Goal: Use online tool/utility: Utilize a website feature to perform a specific function

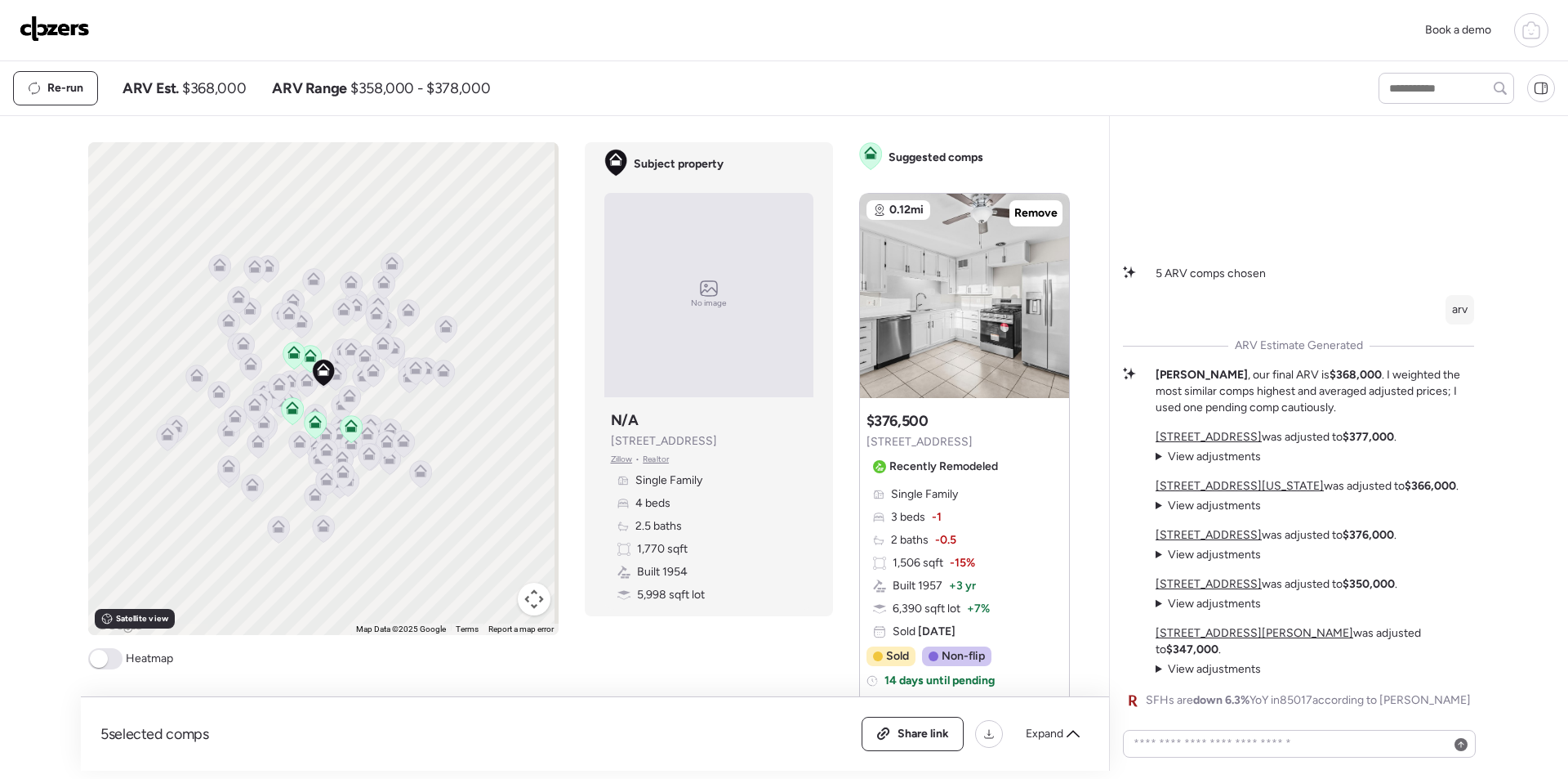
click at [66, 28] on img at bounding box center [54, 29] width 70 height 26
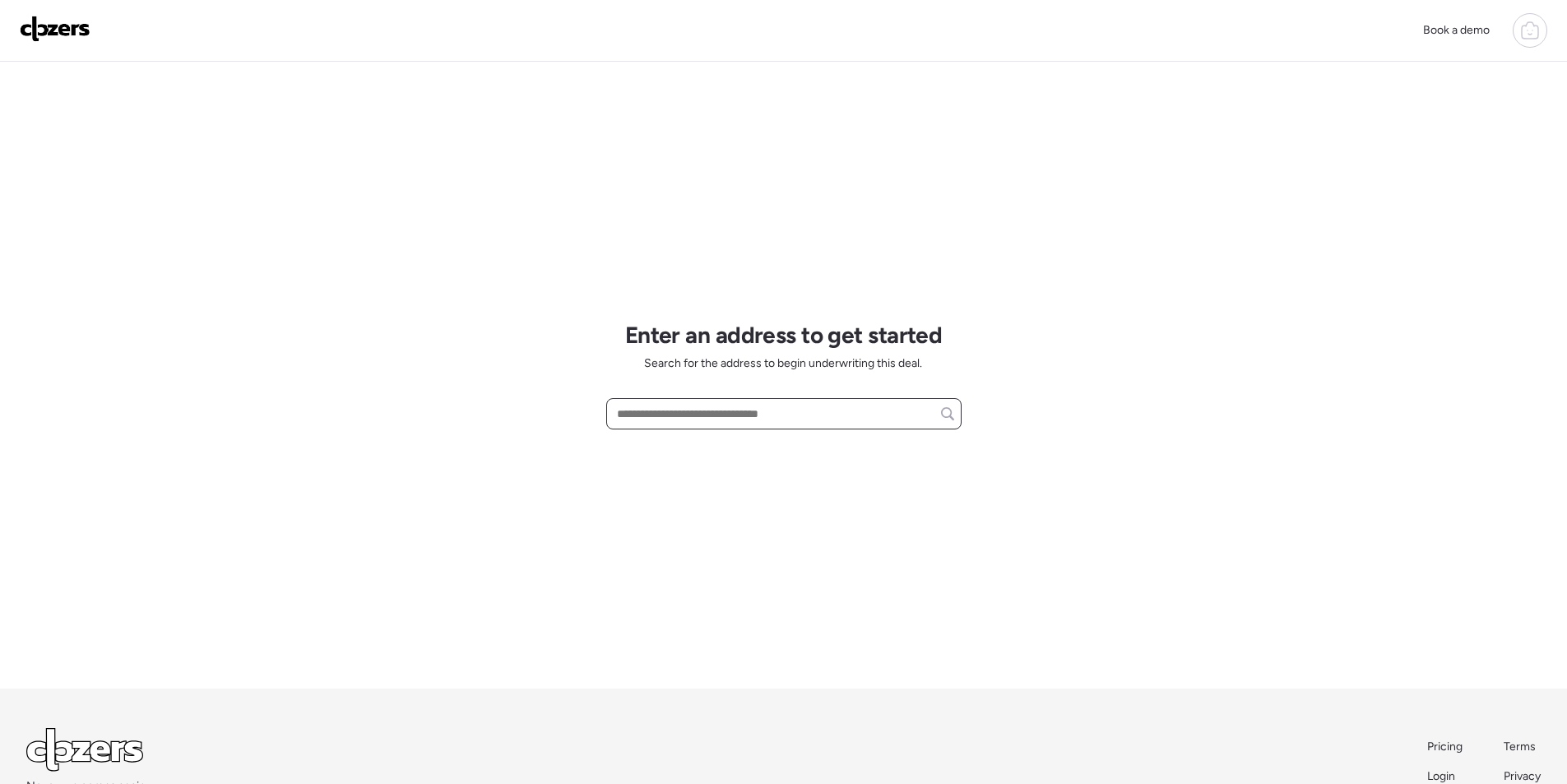
click at [728, 419] on input "text" at bounding box center [784, 413] width 340 height 23
paste input "**********"
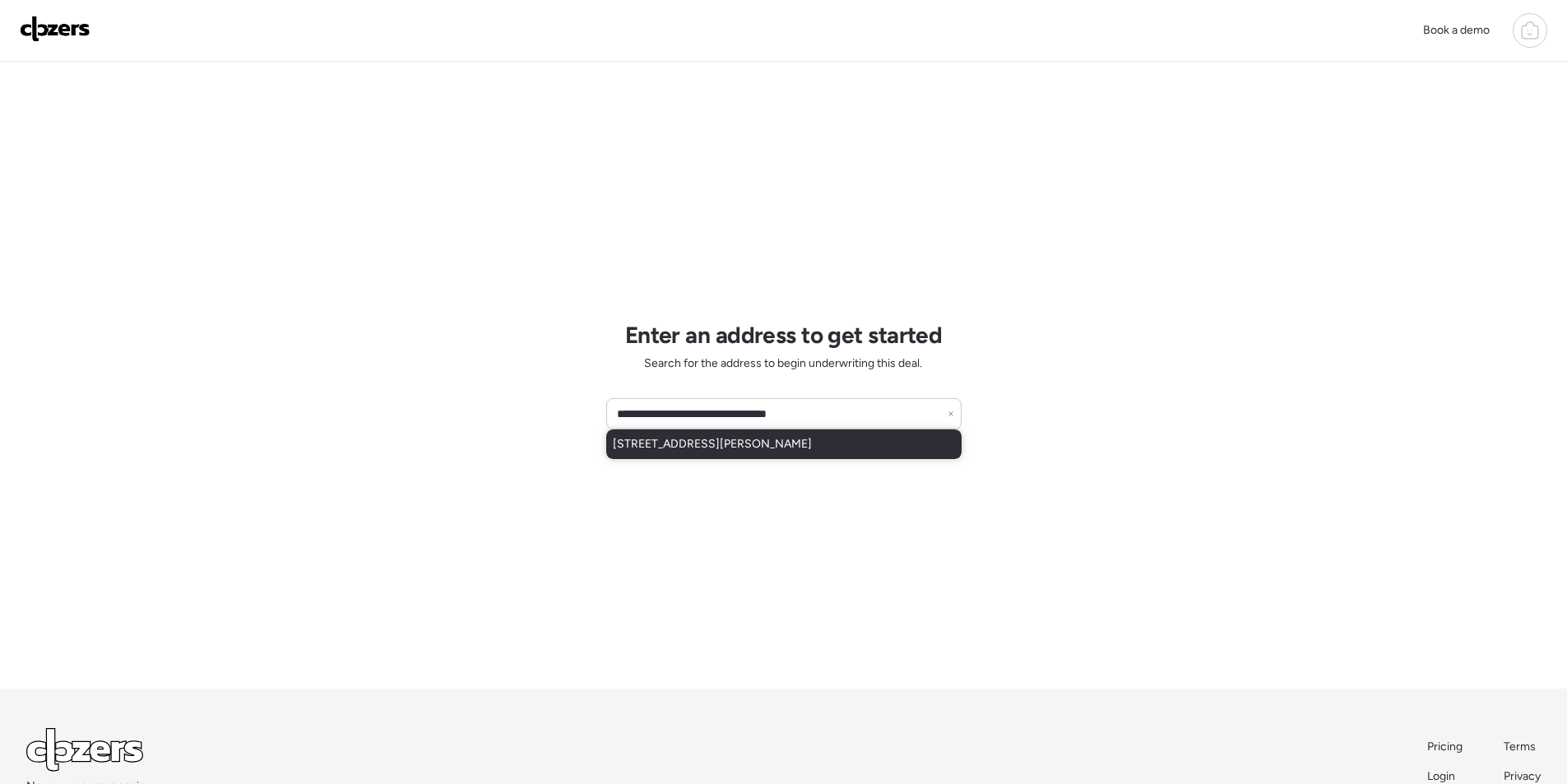
click at [703, 454] on div "[STREET_ADDRESS][PERSON_NAME]" at bounding box center [784, 444] width 355 height 30
type input "**********"
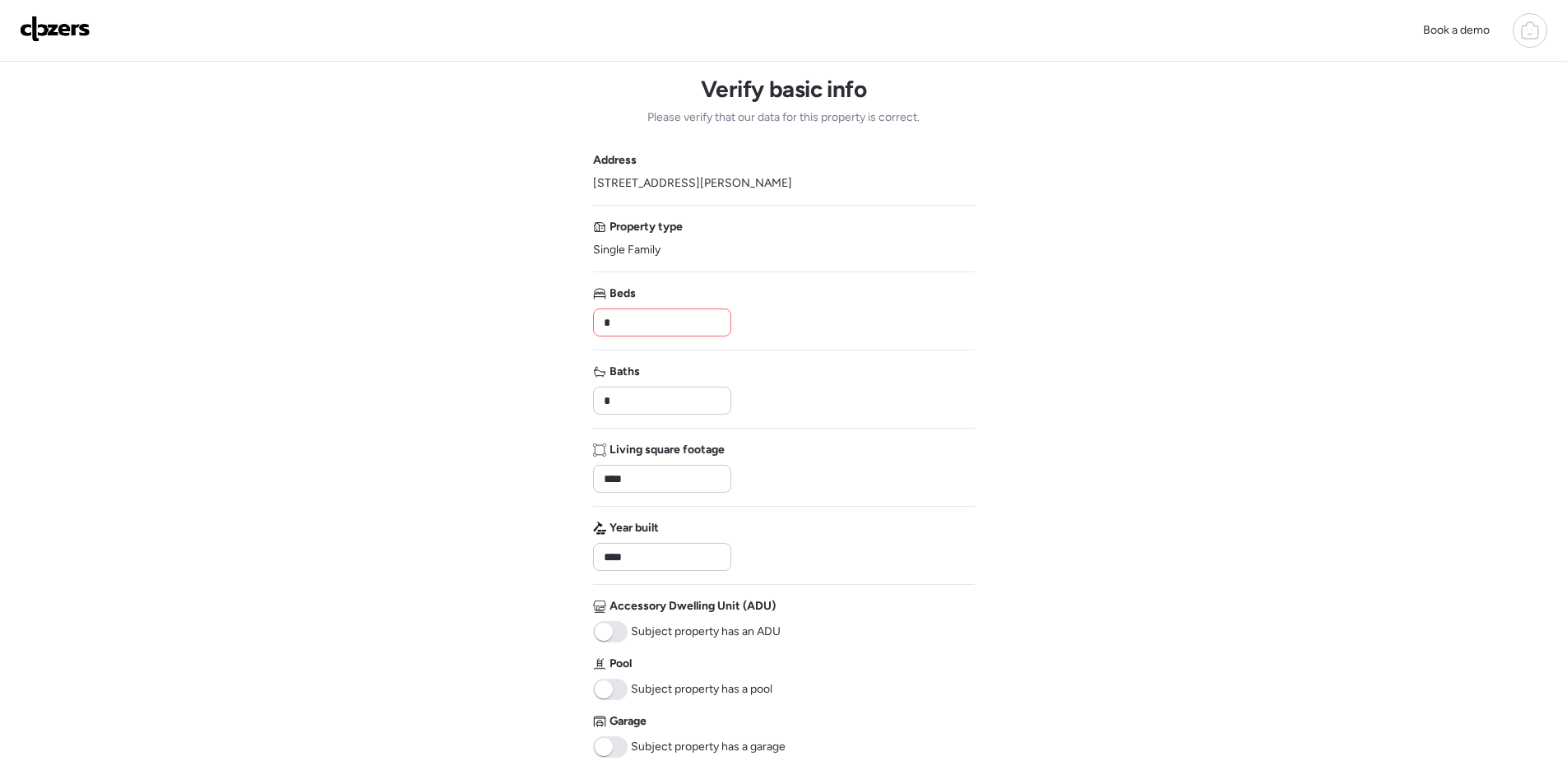
click at [631, 323] on input "*" at bounding box center [663, 322] width 124 height 23
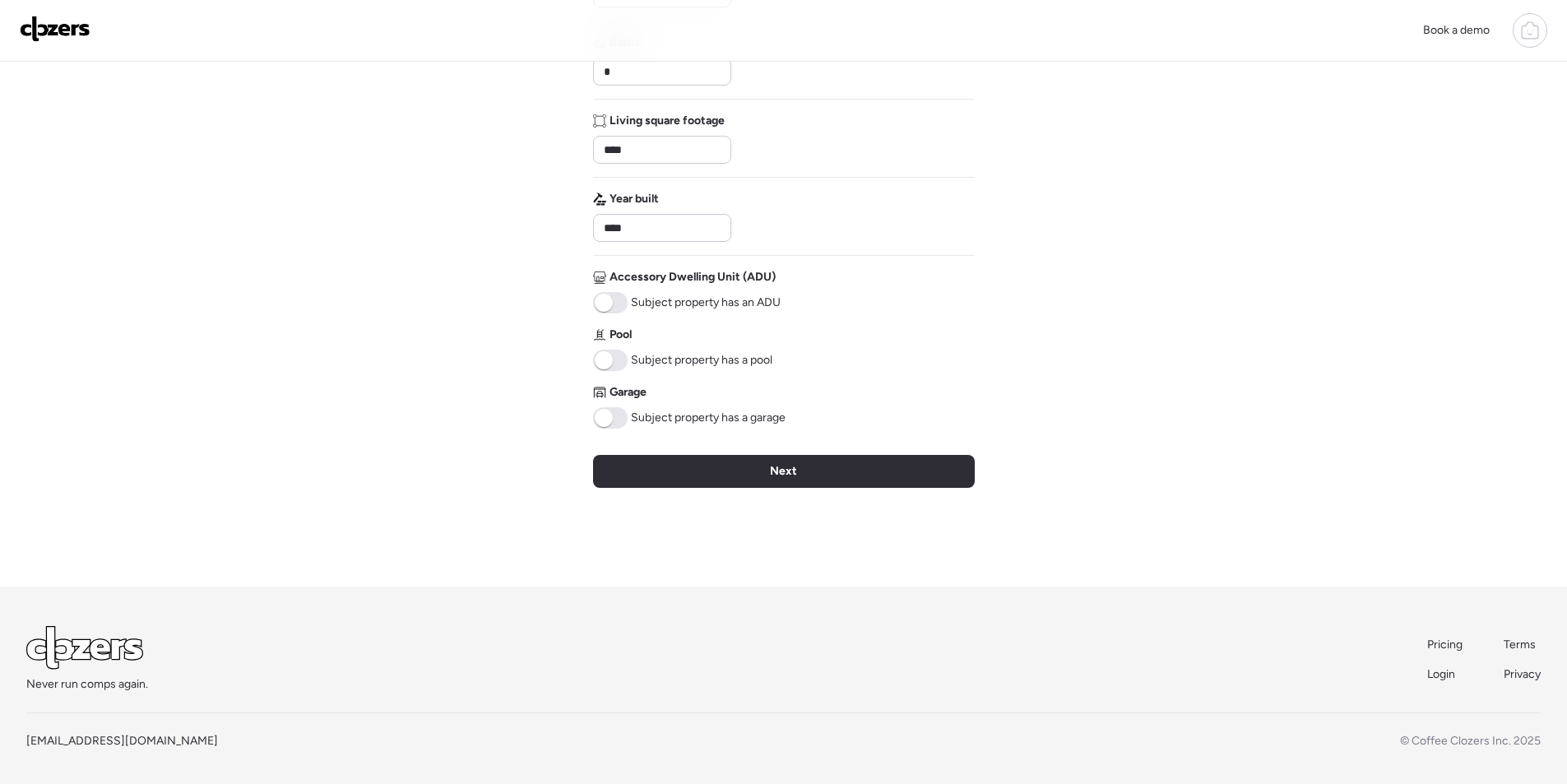
type input "*"
click at [668, 461] on div "Next" at bounding box center [784, 471] width 382 height 33
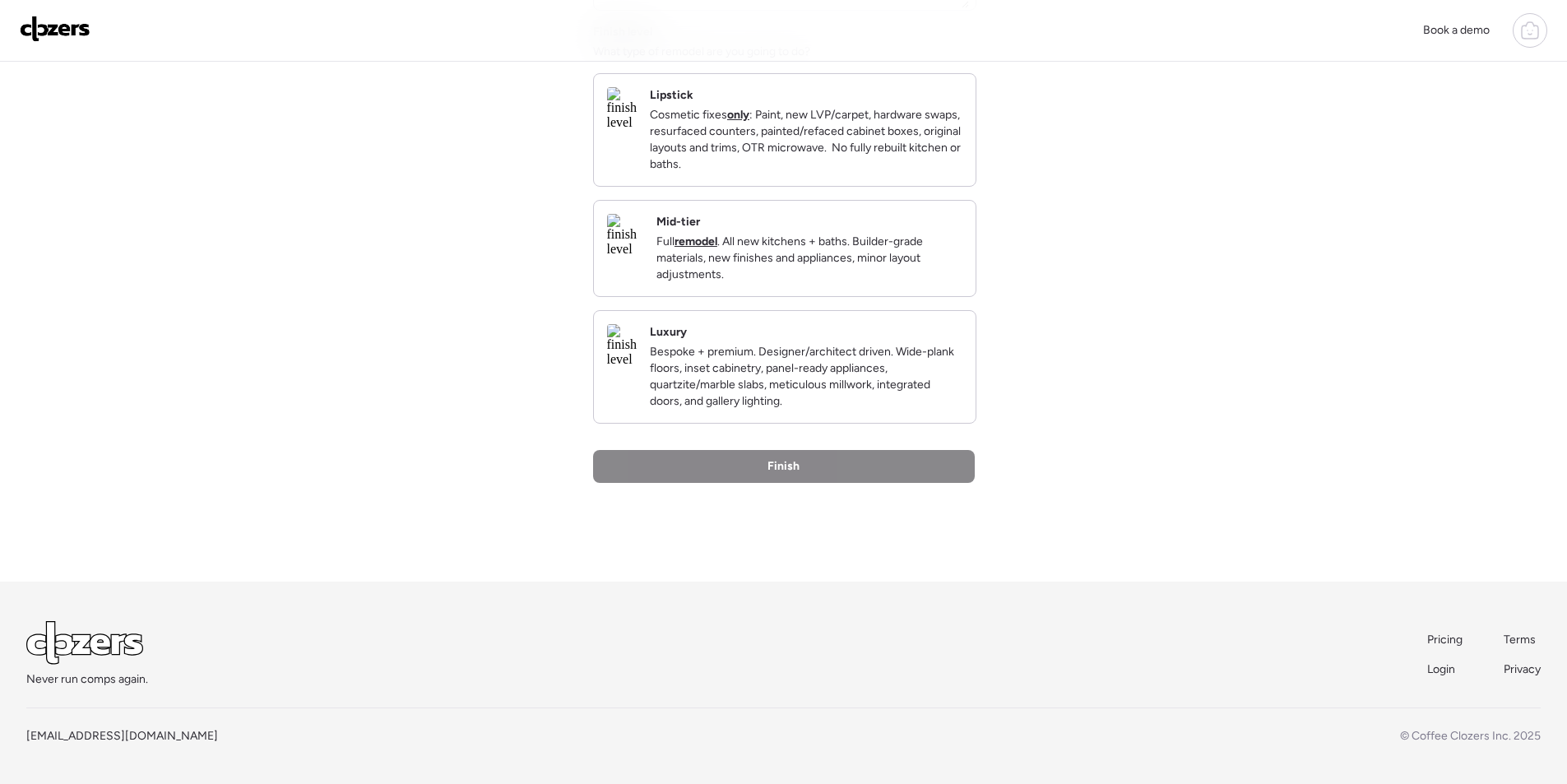
scroll to position [0, 0]
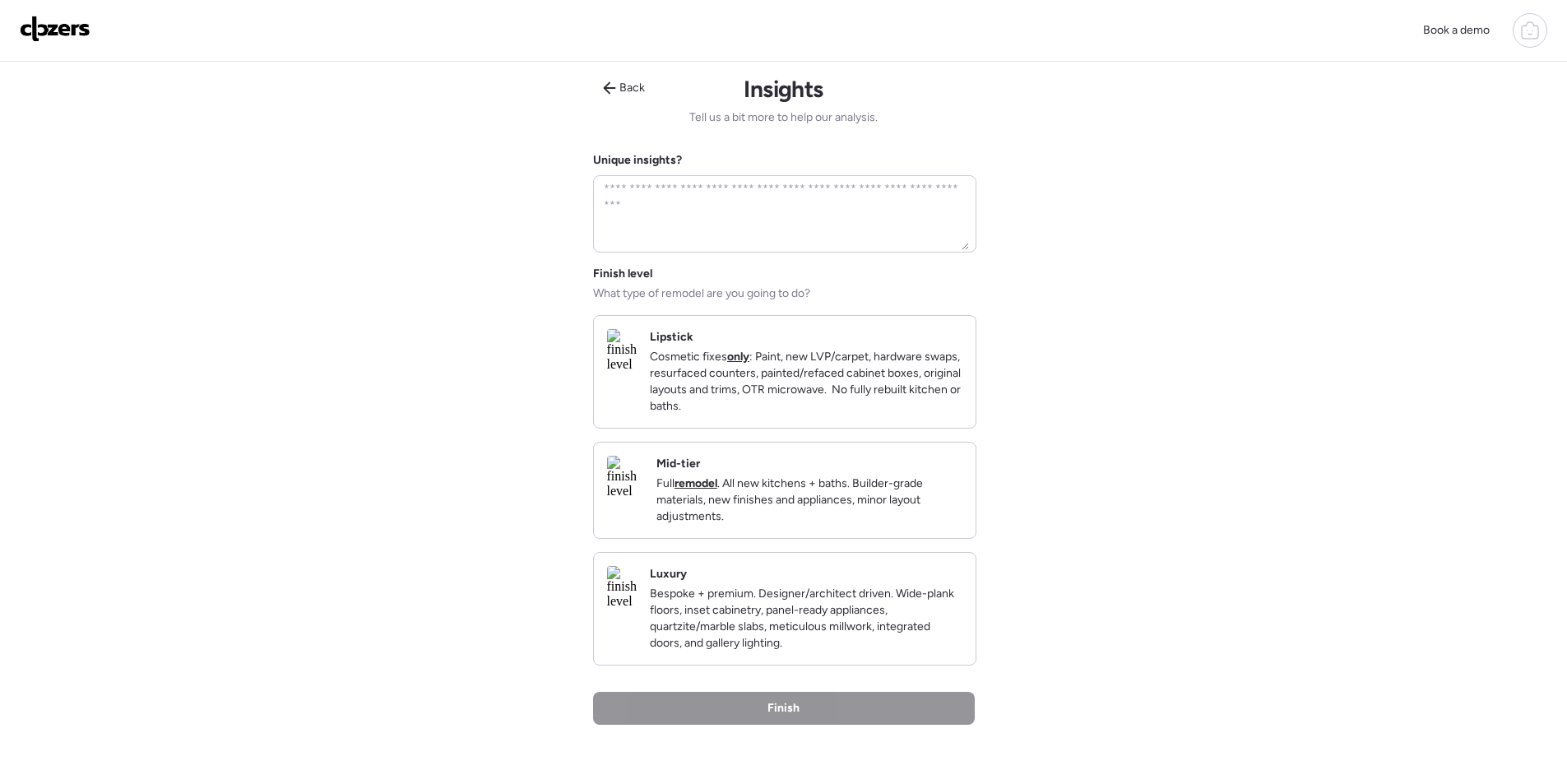
click at [838, 500] on p "Full remodel . All new kitchens + baths. Builder-grade materials, new finishes …" at bounding box center [809, 499] width 306 height 49
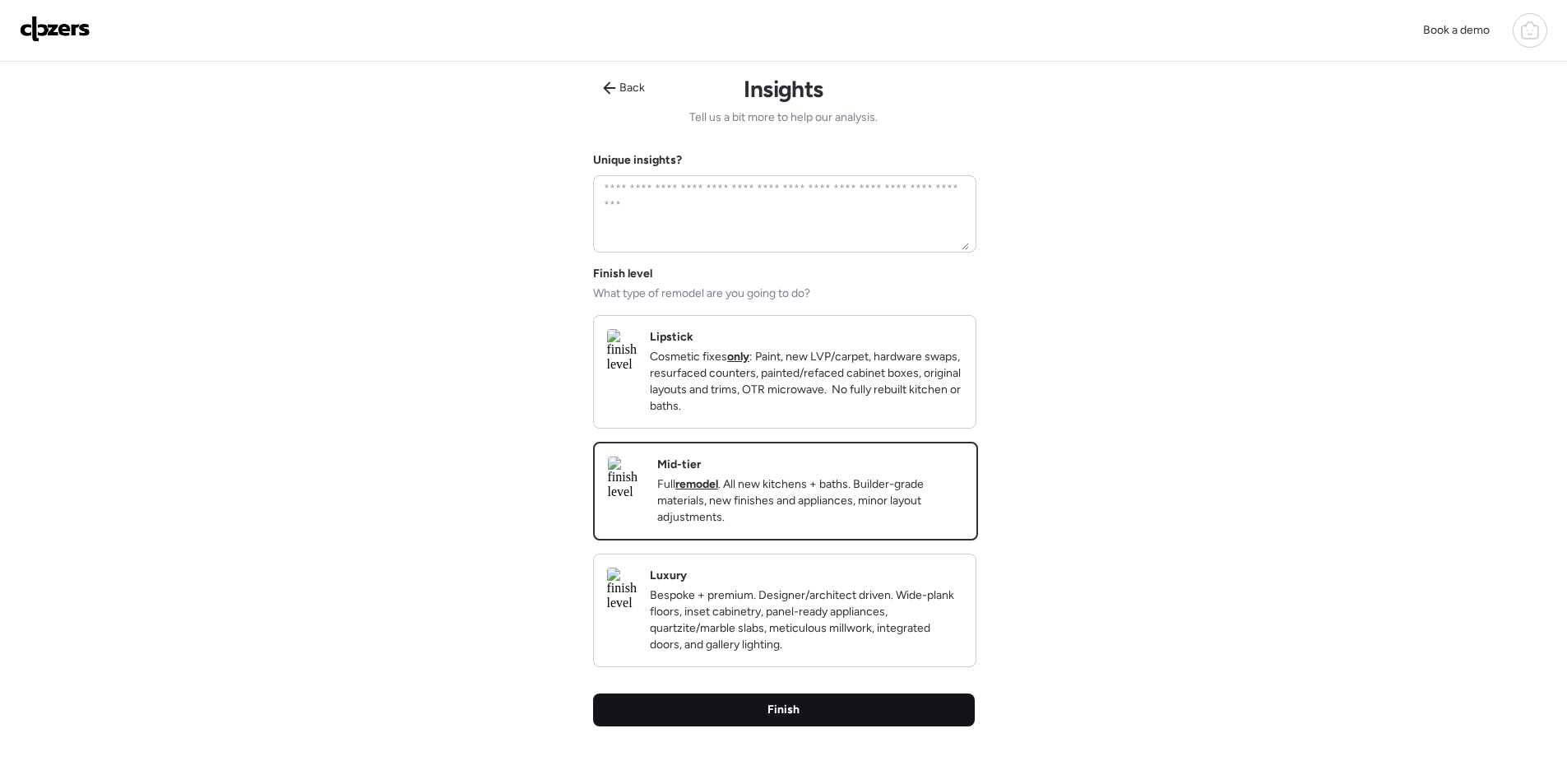
click at [803, 726] on div "Finish" at bounding box center [784, 709] width 382 height 33
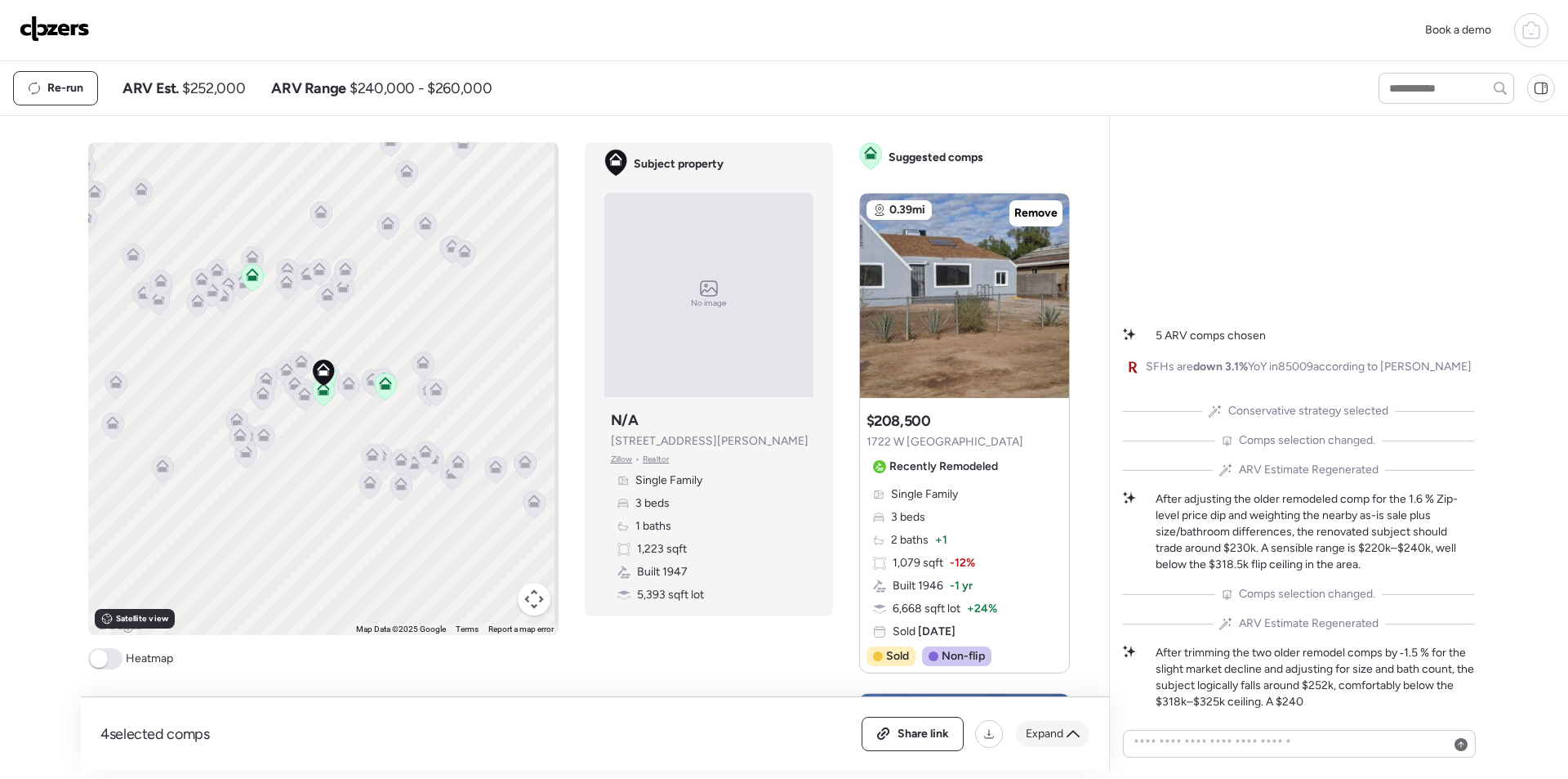
click at [1051, 725] on div "Expand" at bounding box center [1053, 733] width 73 height 26
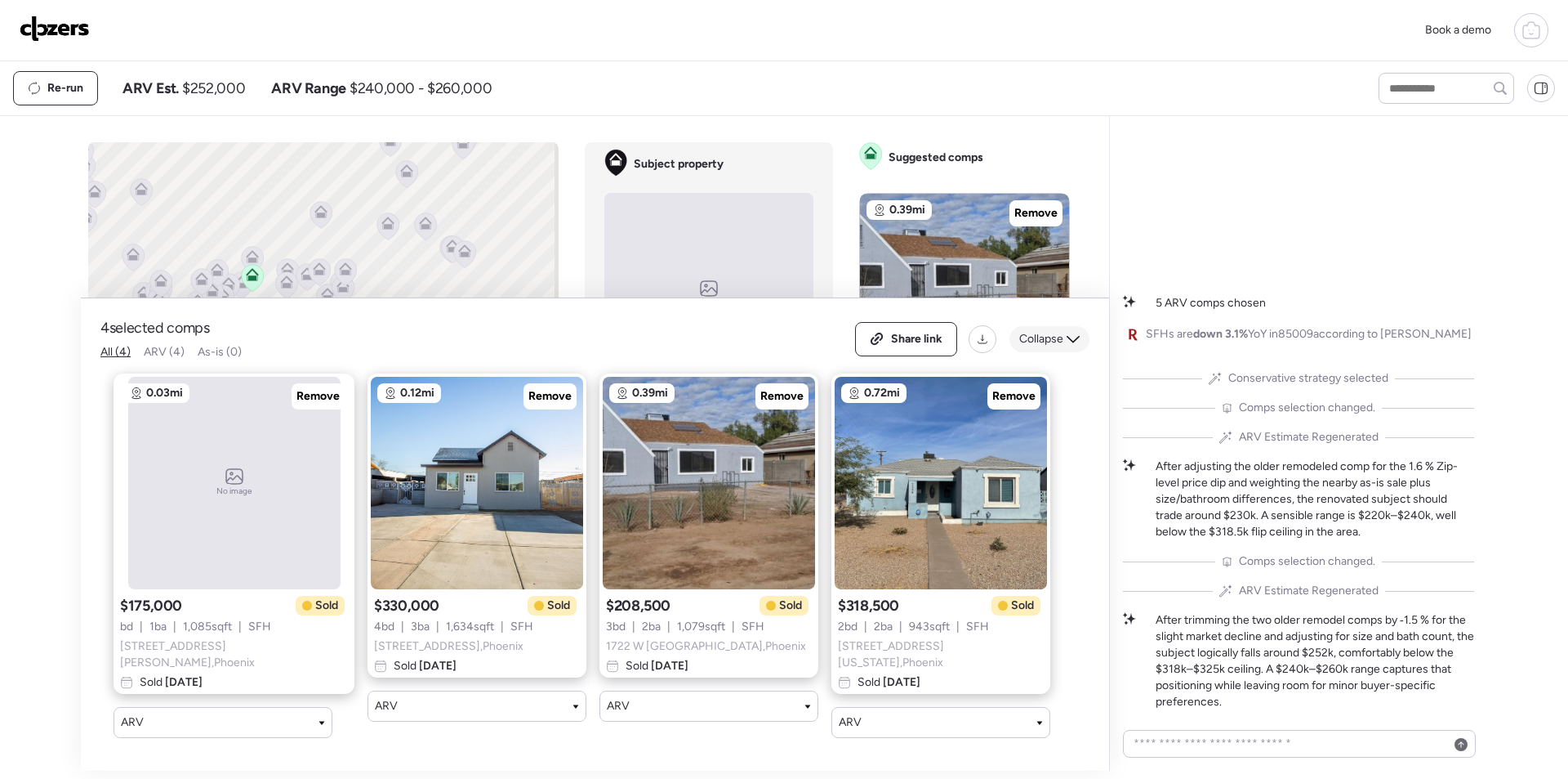
click at [1047, 338] on span "Collapse" at bounding box center [1041, 339] width 45 height 16
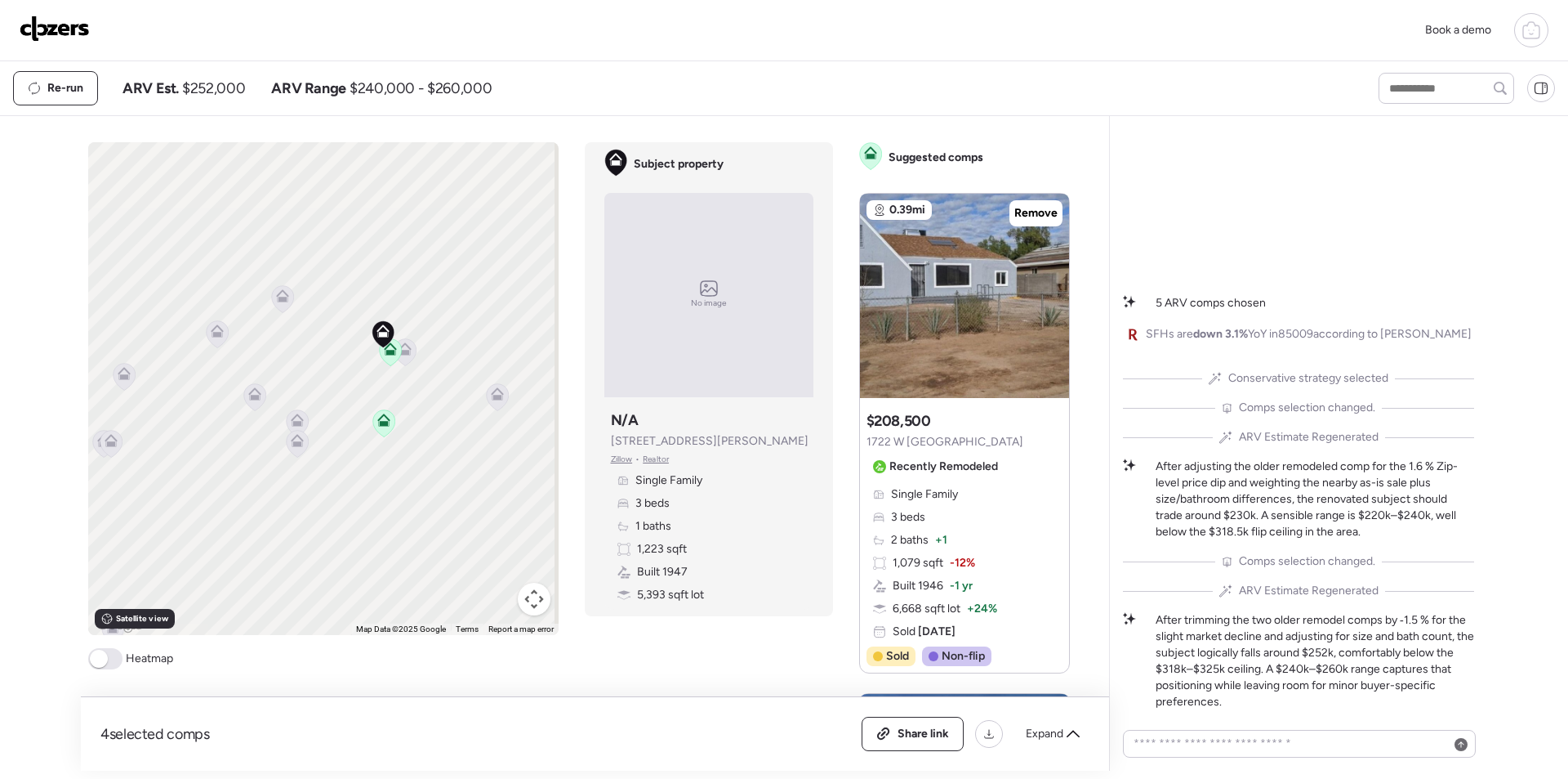
click at [397, 362] on icon at bounding box center [404, 351] width 22 height 27
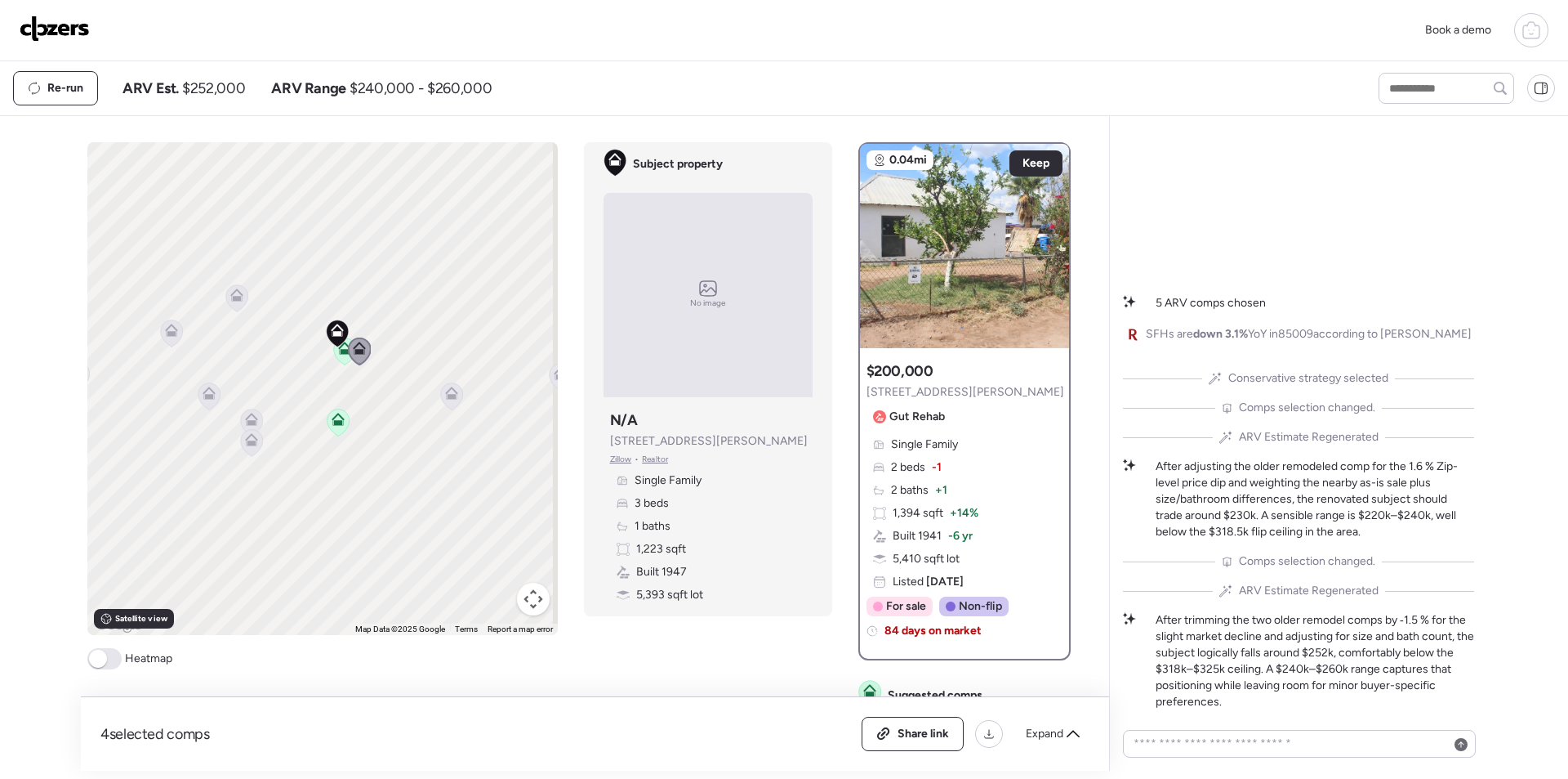
click at [349, 436] on div "To activate drag with keyboard, press Alt + Enter. Once in keyboard drag state,…" at bounding box center [322, 388] width 470 height 493
click at [450, 402] on div "To activate drag with keyboard, press Alt + Enter. Once in keyboard drag state,…" at bounding box center [322, 388] width 470 height 493
click at [439, 402] on icon at bounding box center [441, 392] width 22 height 27
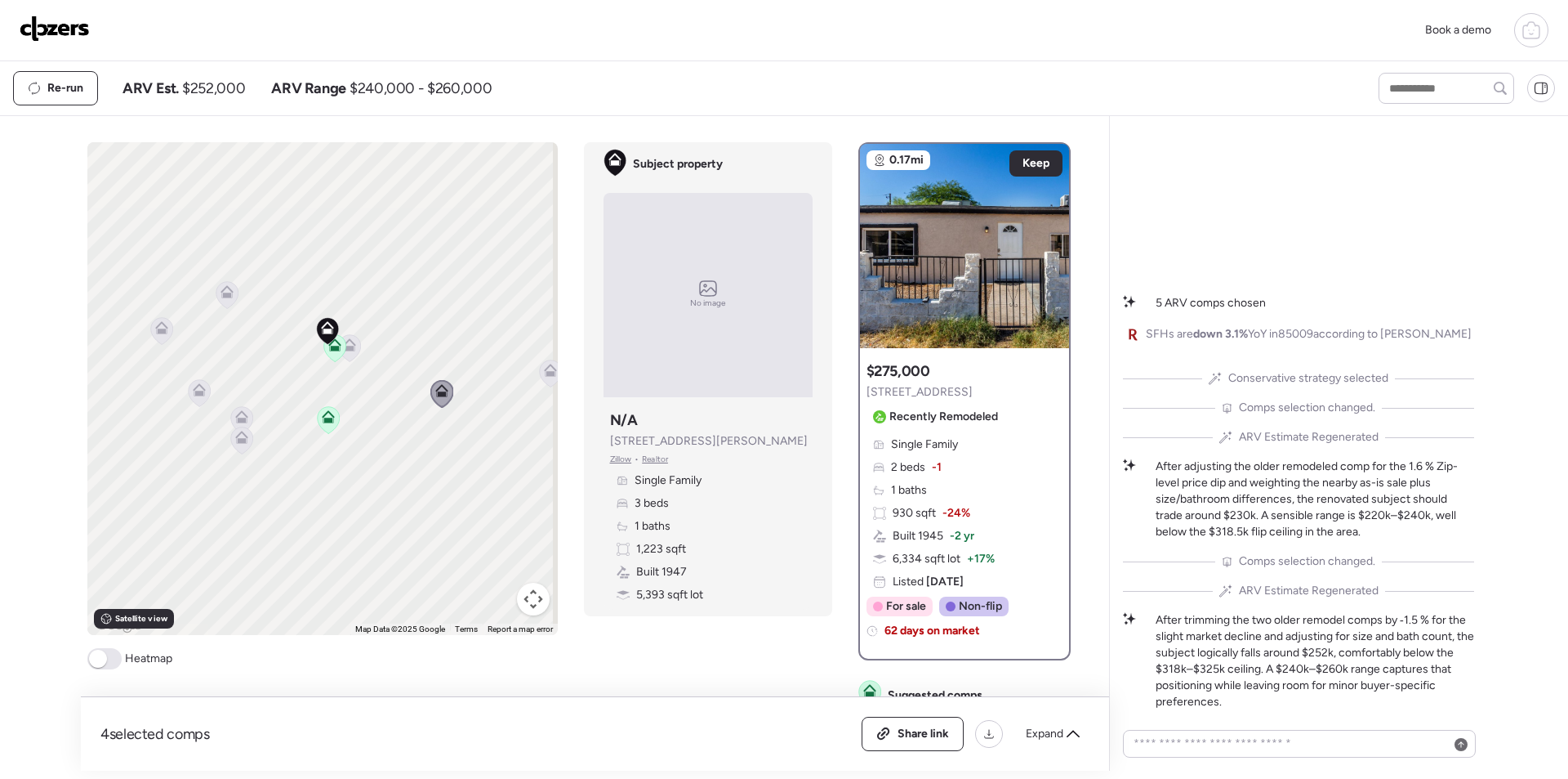
click at [242, 412] on icon at bounding box center [241, 416] width 13 height 13
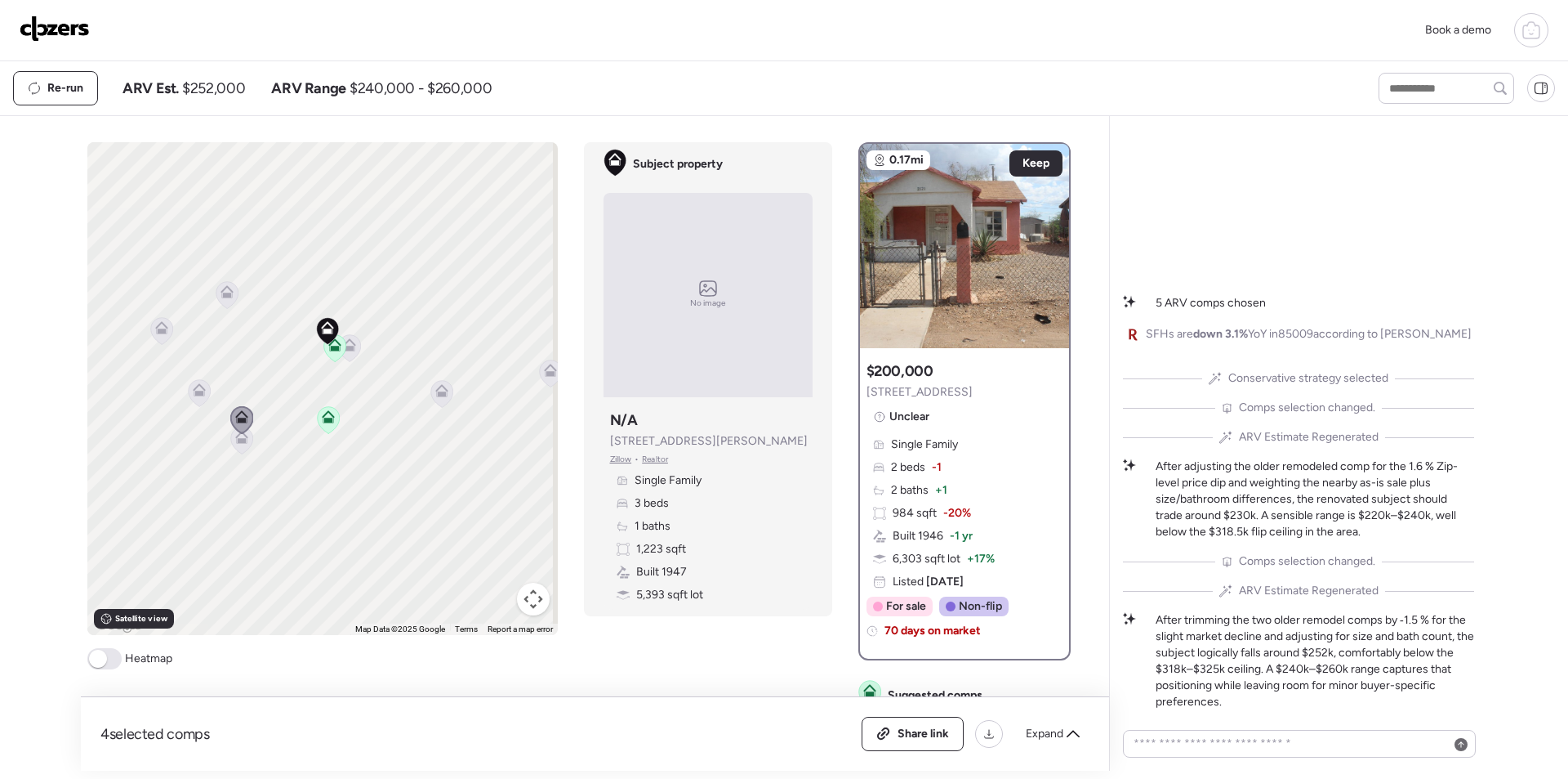
click at [235, 453] on icon at bounding box center [241, 439] width 22 height 27
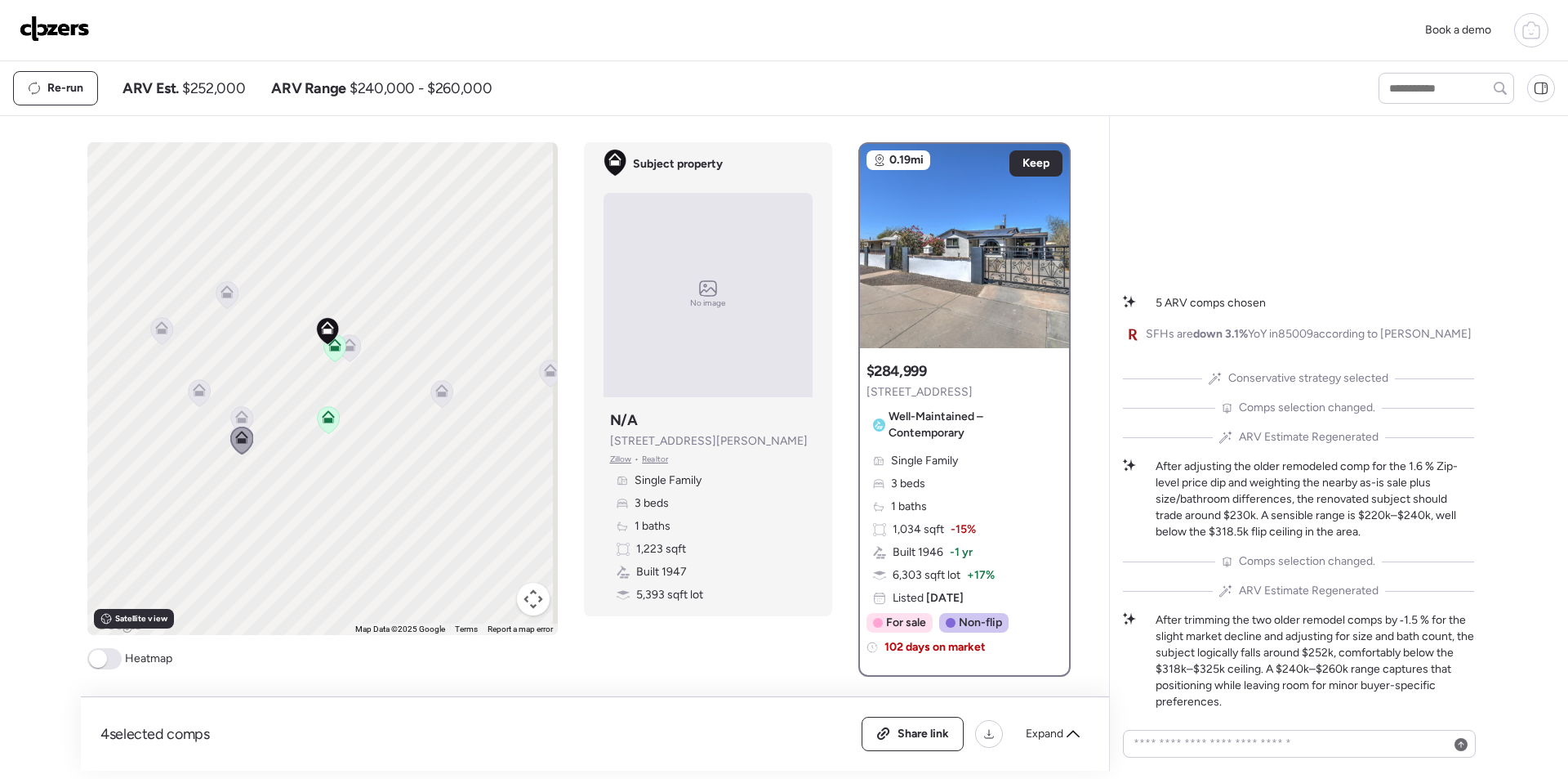
click at [191, 397] on icon at bounding box center [199, 392] width 22 height 27
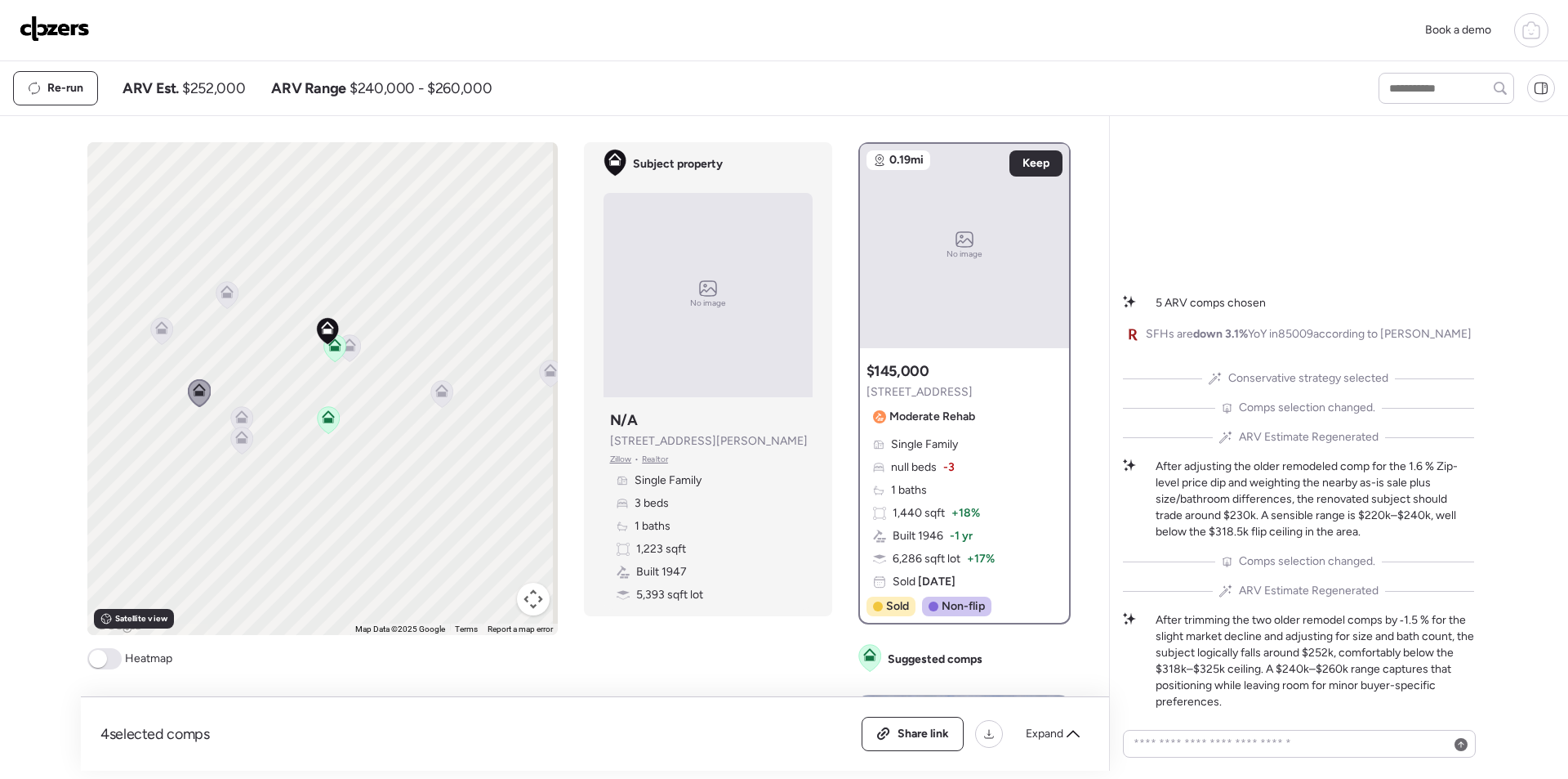
click at [221, 290] on icon at bounding box center [227, 291] width 13 height 13
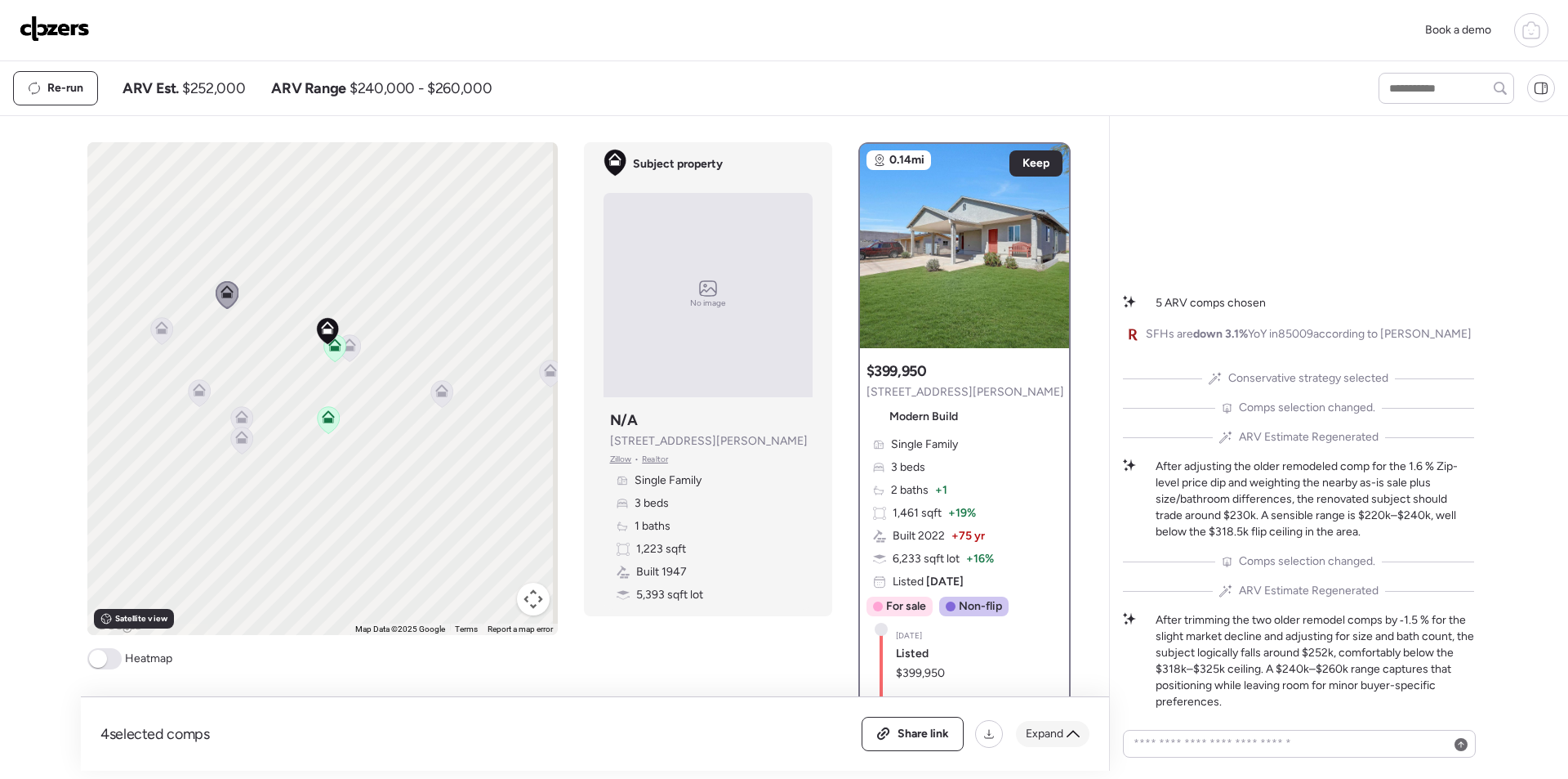
click at [1049, 741] on span "Expand" at bounding box center [1044, 733] width 38 height 16
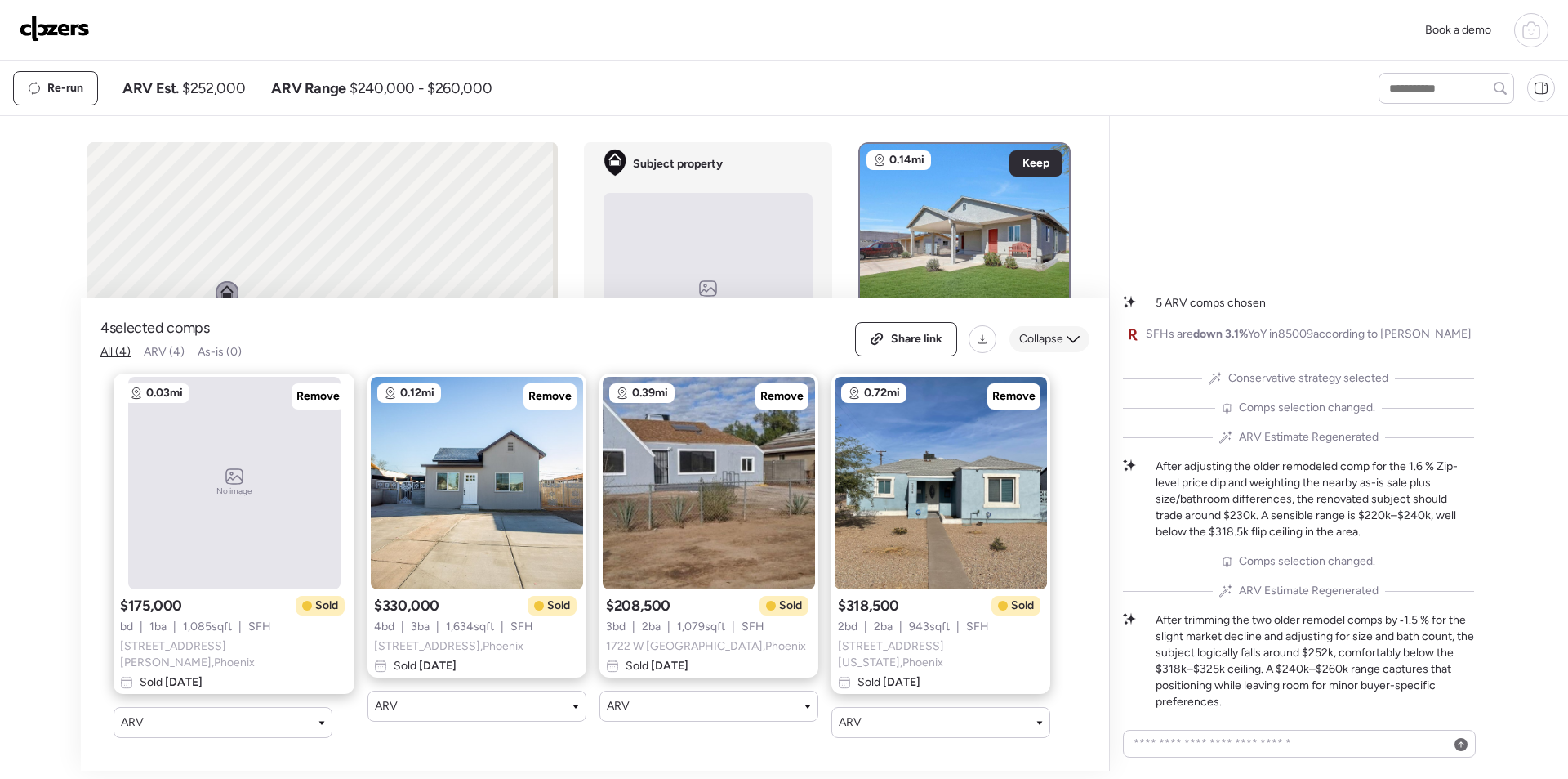
click at [1047, 352] on div "Collapse" at bounding box center [1049, 339] width 80 height 26
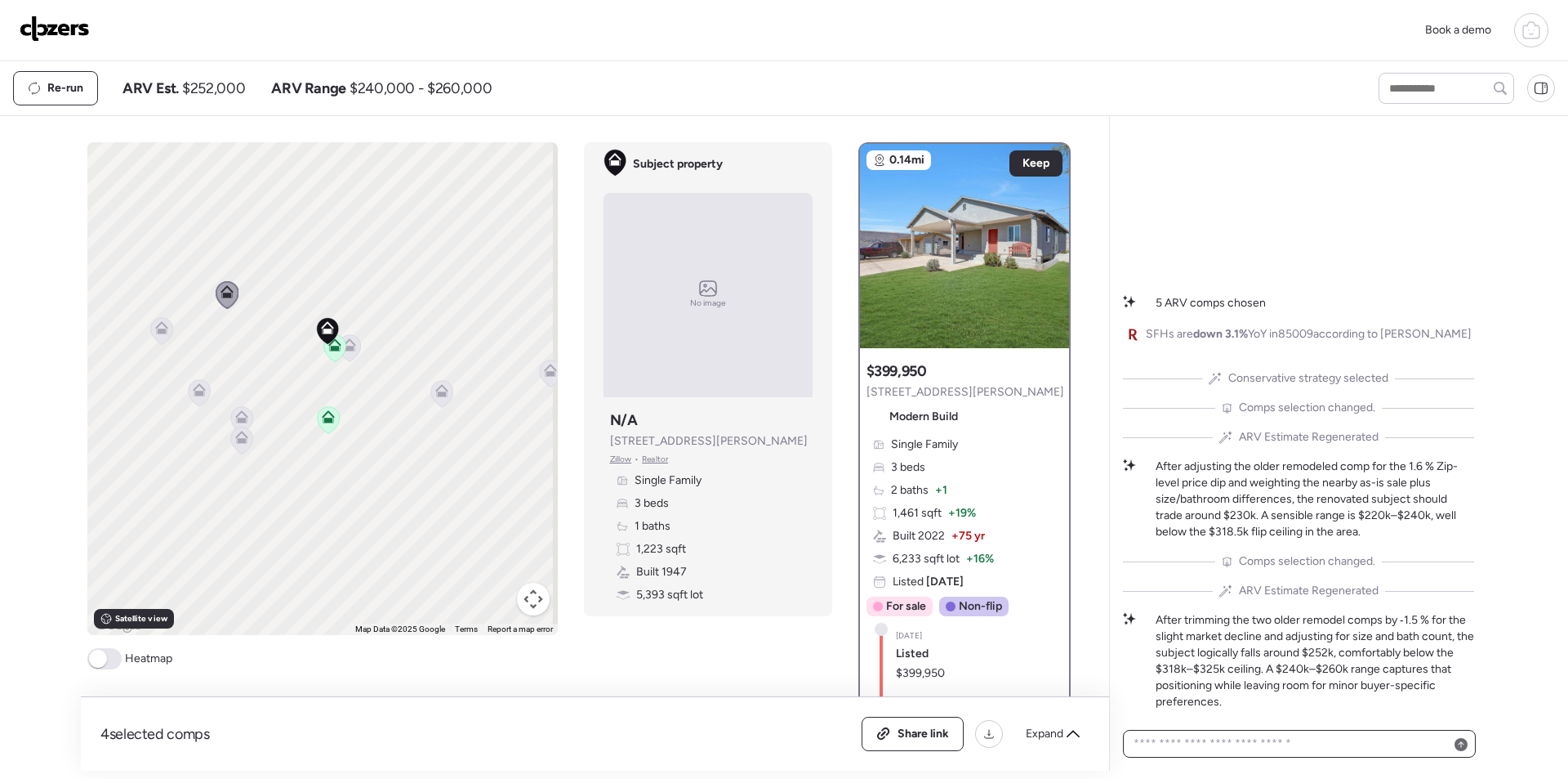
click at [1239, 736] on textarea at bounding box center [1299, 743] width 338 height 23
type textarea "***"
click at [1453, 749] on div at bounding box center [1444, 742] width 20 height 20
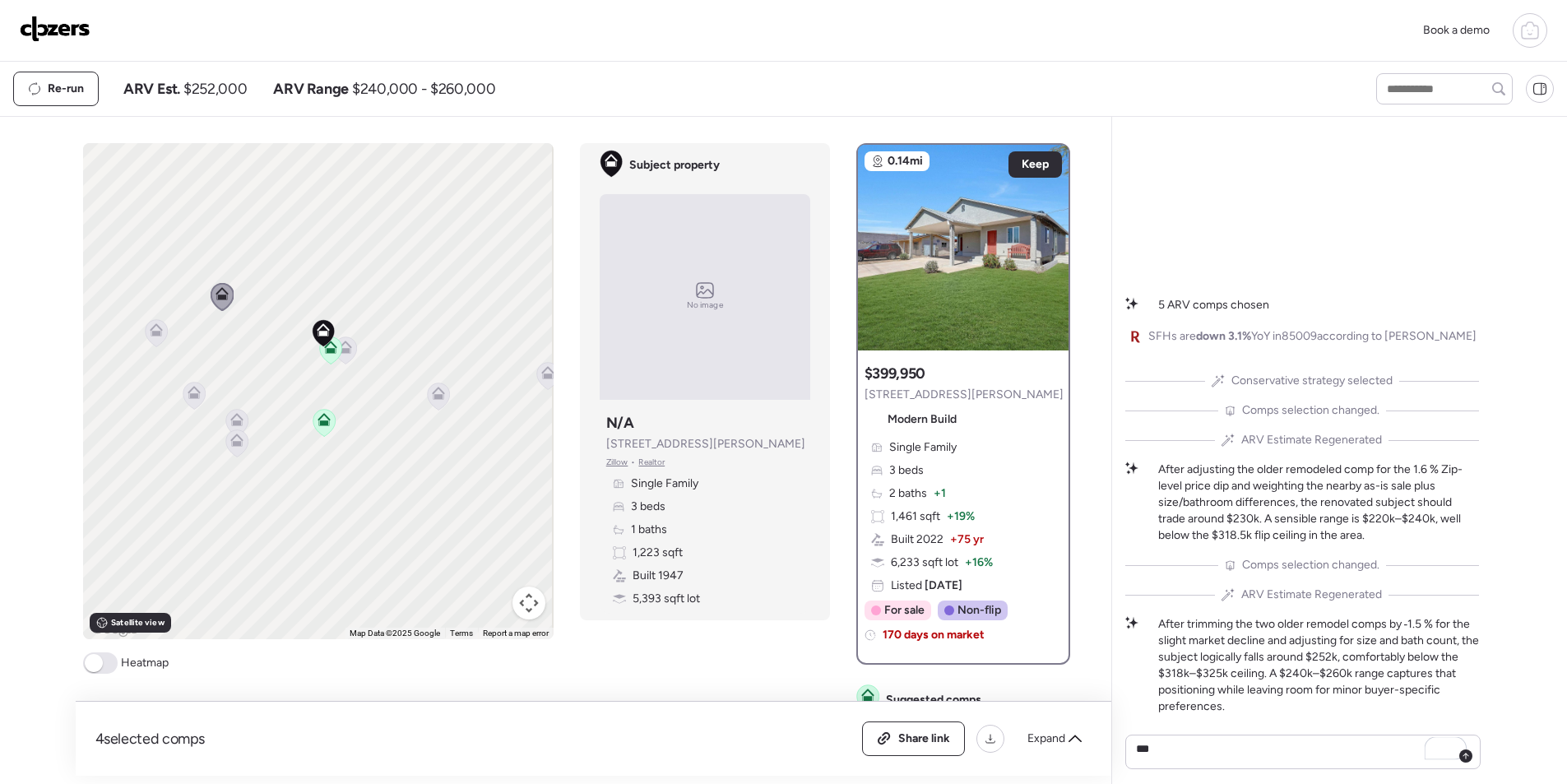
click at [229, 88] on span "$252,000" at bounding box center [215, 89] width 63 height 20
copy span "252,000"
click at [934, 735] on span "Share link" at bounding box center [924, 738] width 52 height 16
click at [68, 40] on img at bounding box center [55, 29] width 71 height 26
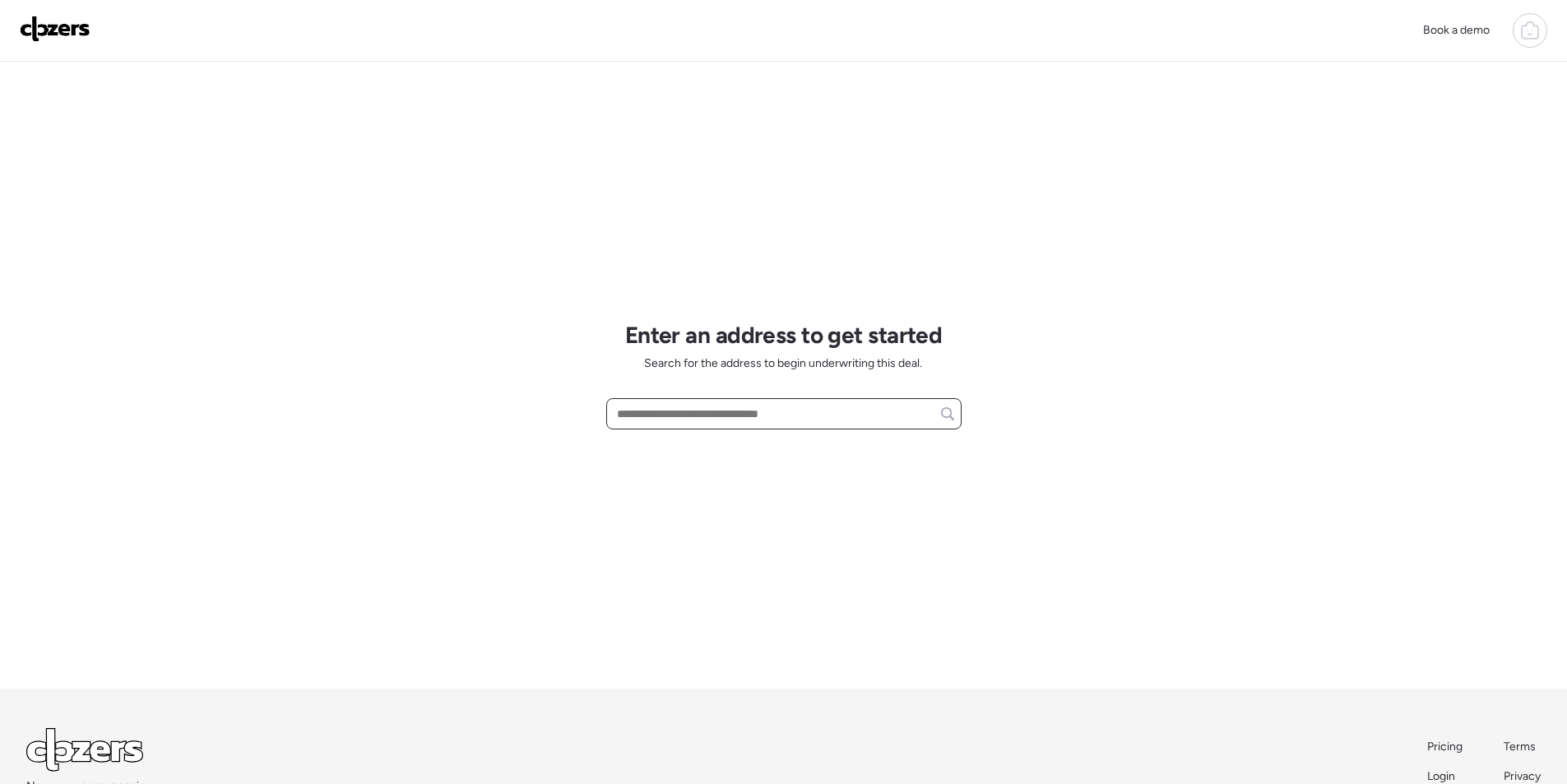
click at [653, 421] on input "text" at bounding box center [784, 413] width 340 height 23
paste input "**********"
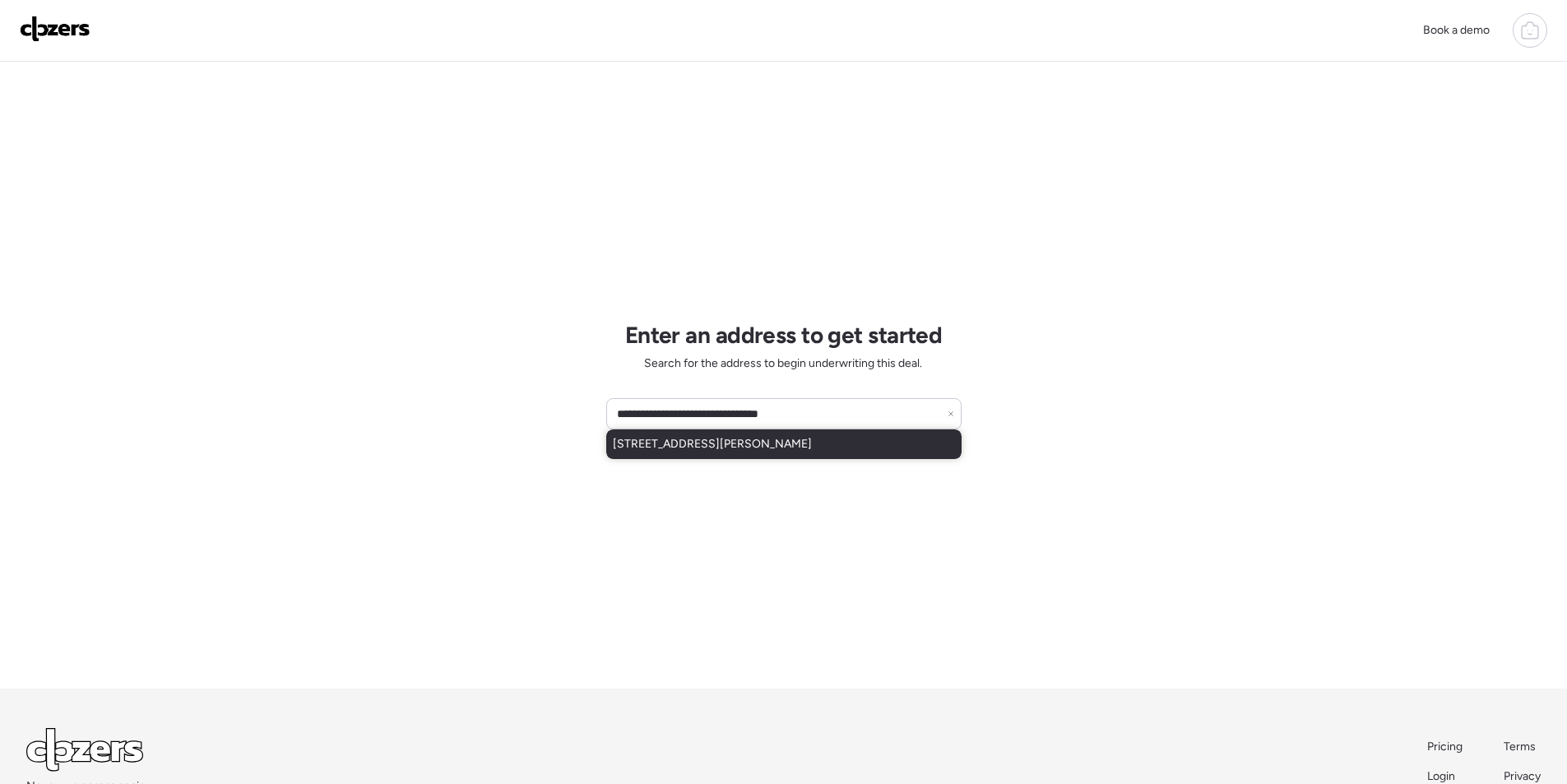
click at [699, 452] on span "[STREET_ADDRESS][PERSON_NAME]" at bounding box center [713, 444] width 200 height 16
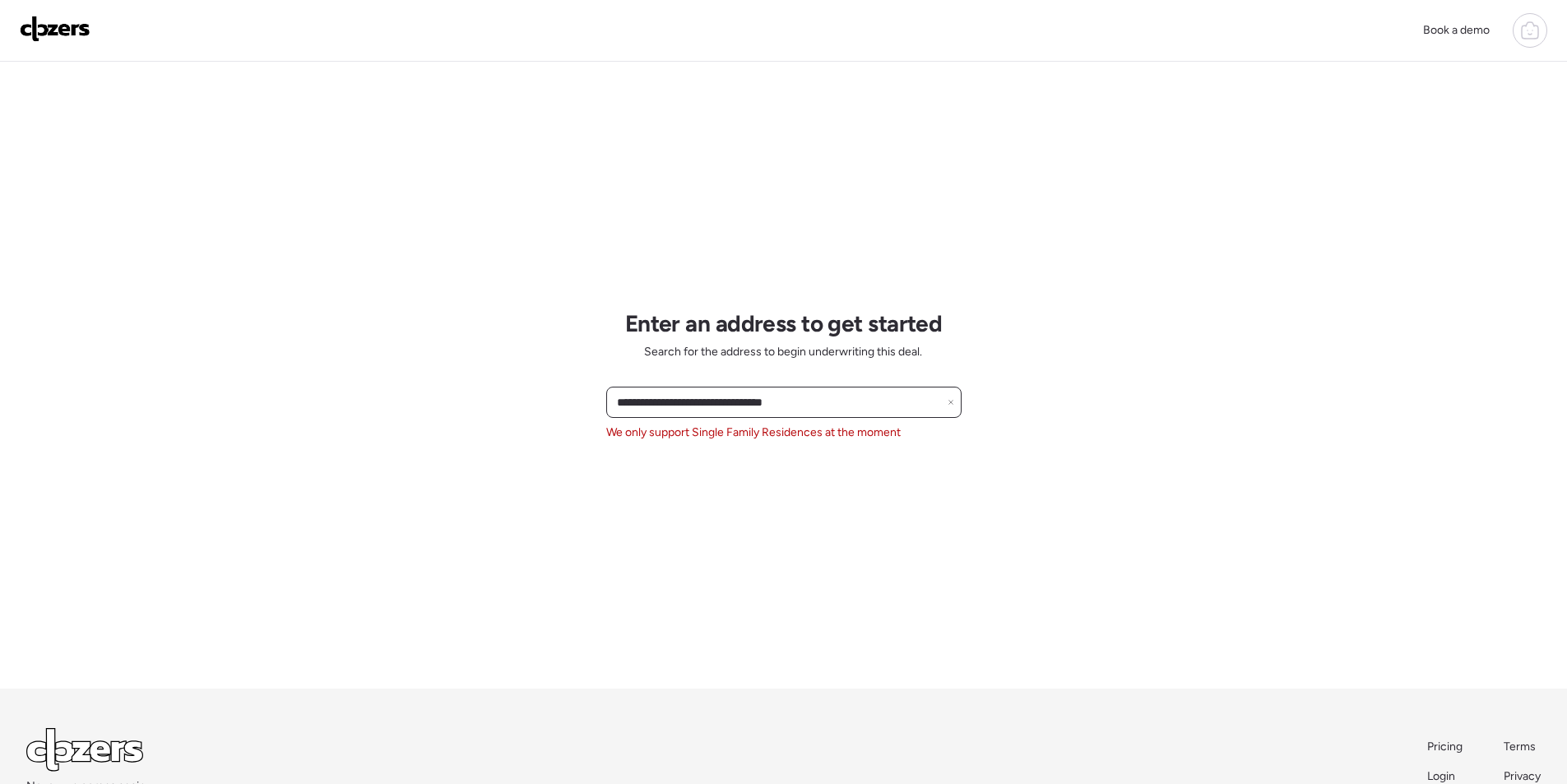
click at [703, 400] on input "**********" at bounding box center [784, 402] width 340 height 23
paste input "text"
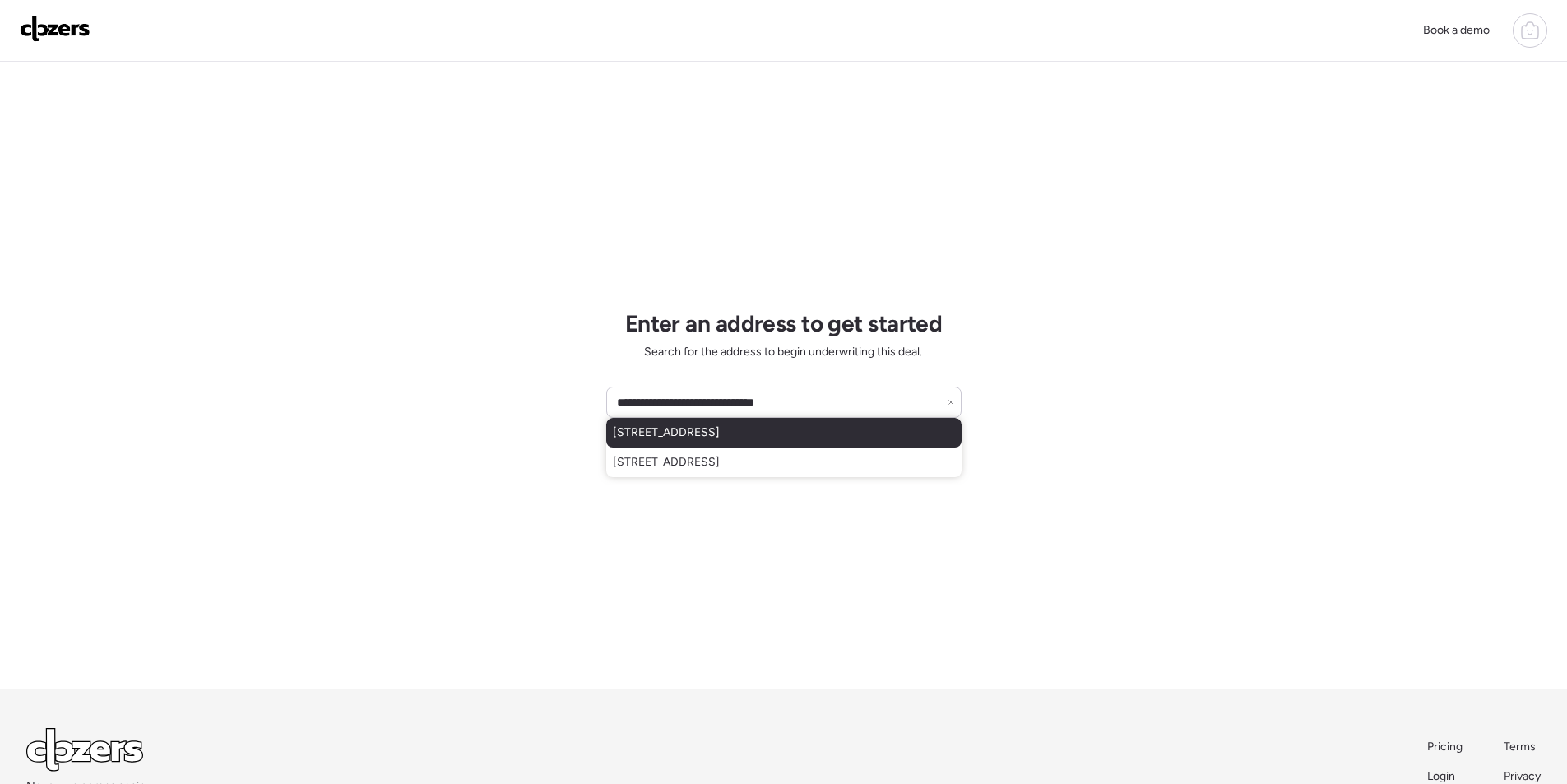
click at [677, 426] on span "[STREET_ADDRESS]" at bounding box center [666, 432] width 107 height 16
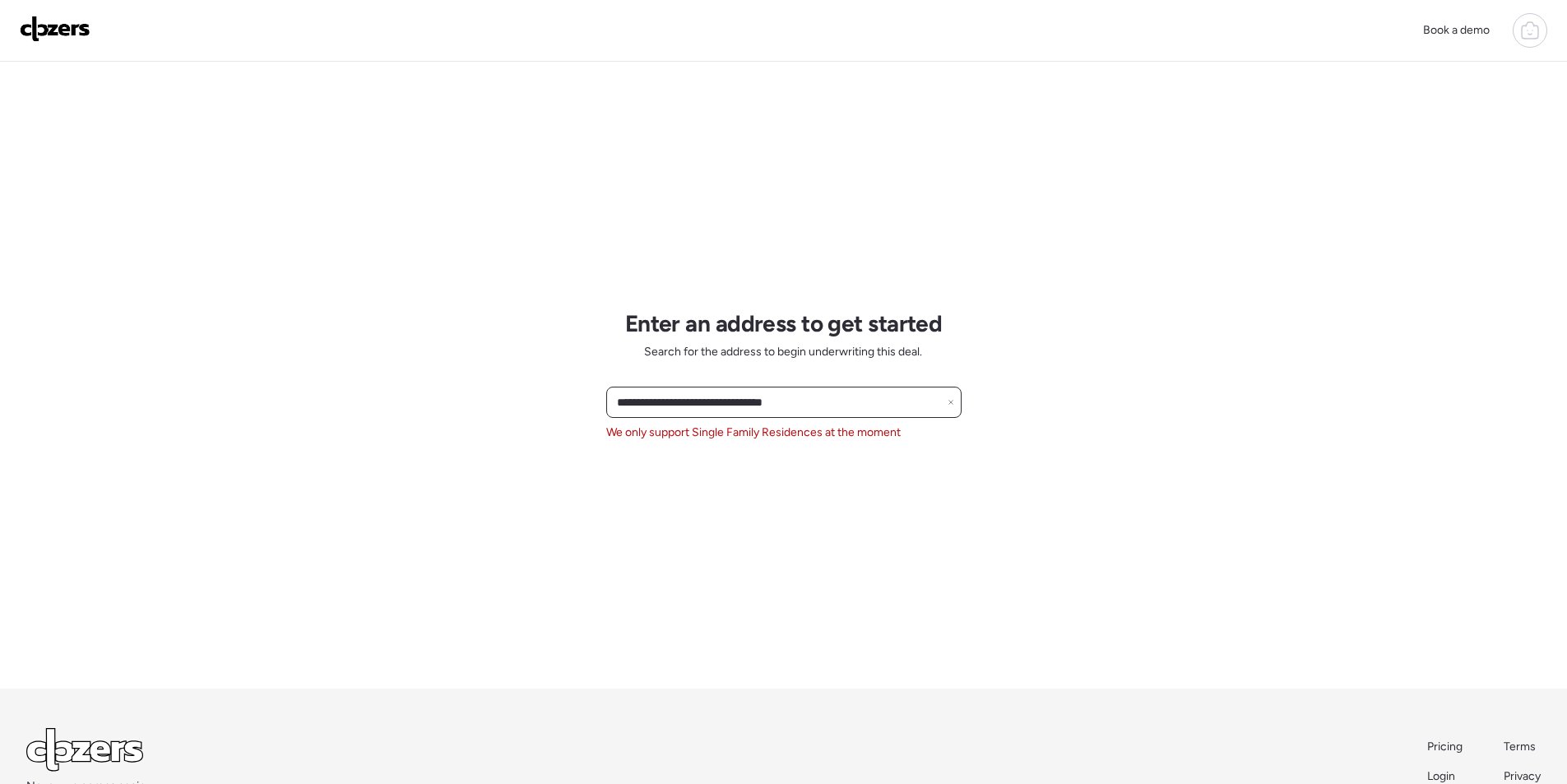
click at [820, 402] on input "**********" at bounding box center [784, 402] width 340 height 23
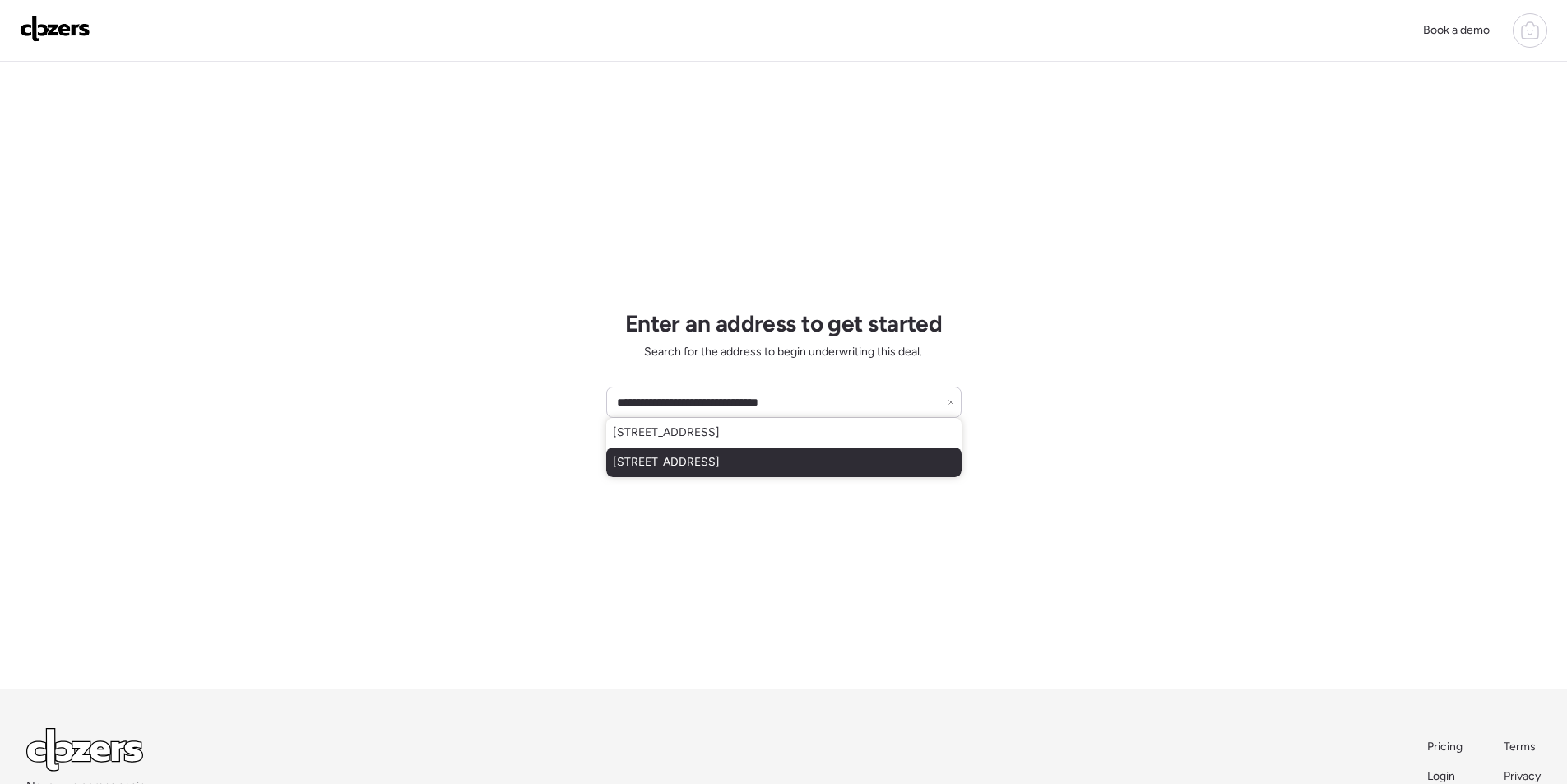
click at [720, 455] on span "[STREET_ADDRESS]" at bounding box center [666, 462] width 107 height 16
type input "**********"
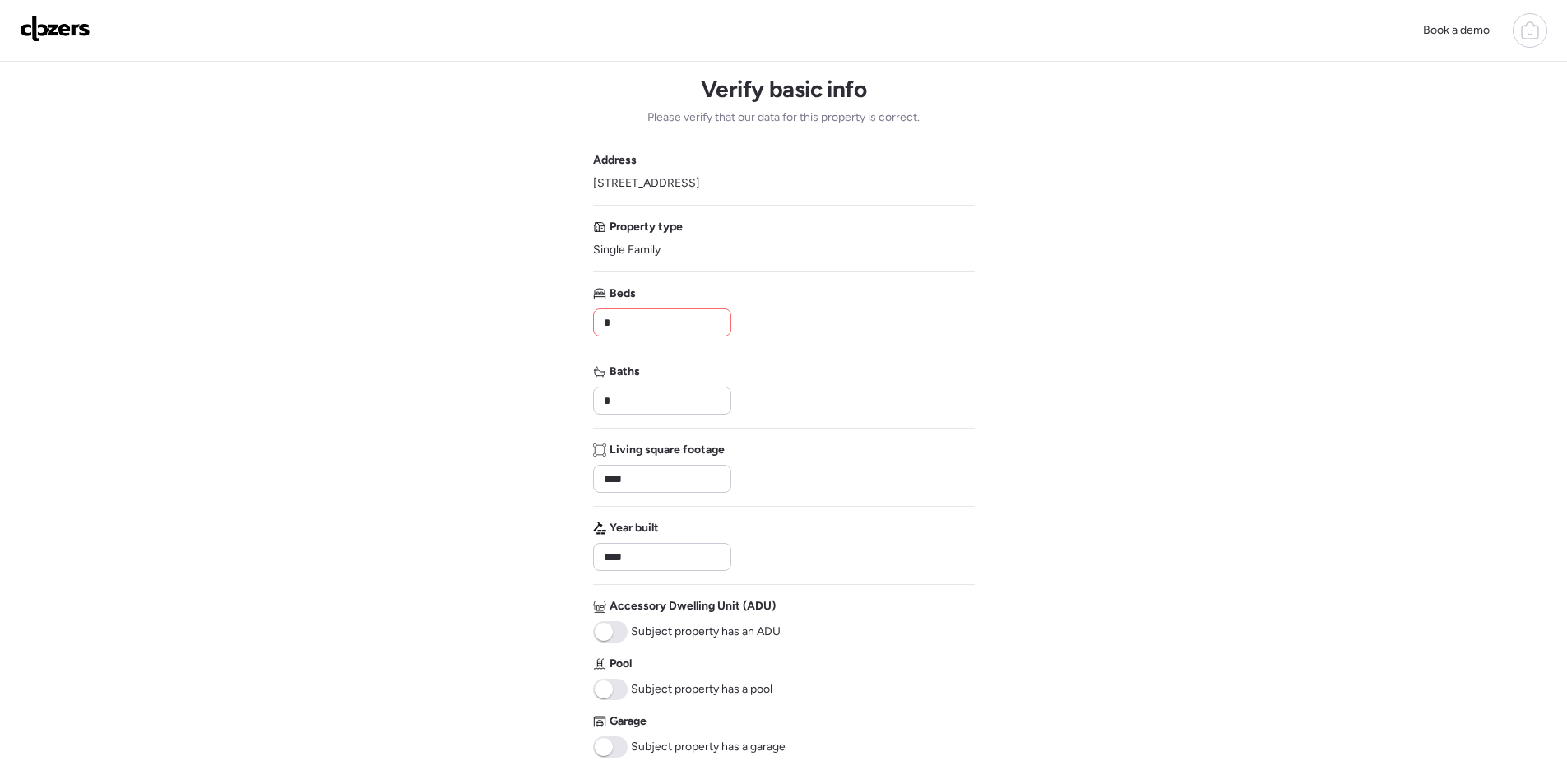
click at [660, 320] on input "*" at bounding box center [663, 322] width 124 height 23
type input "*"
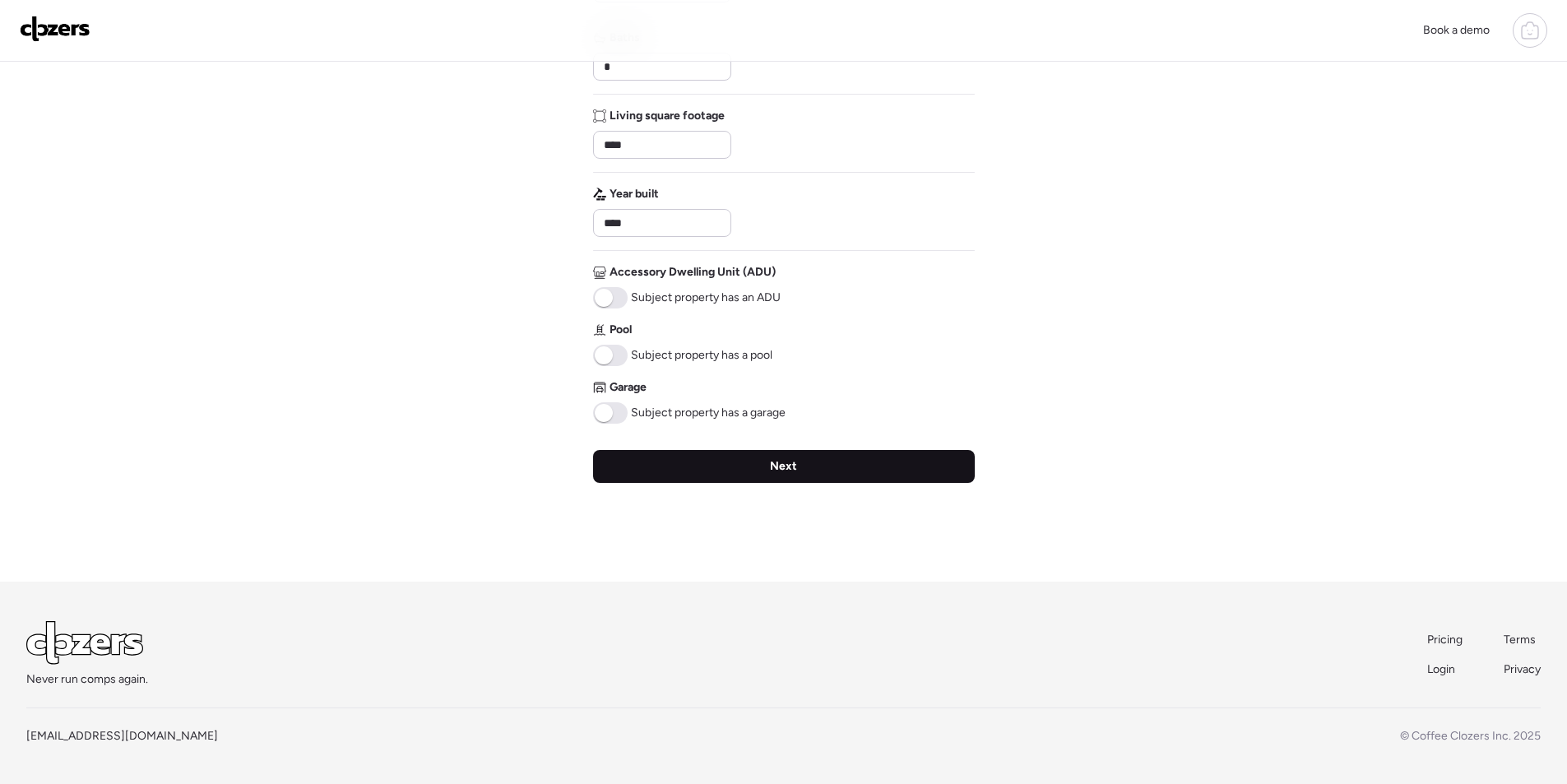
click at [755, 474] on div "Next" at bounding box center [784, 466] width 382 height 33
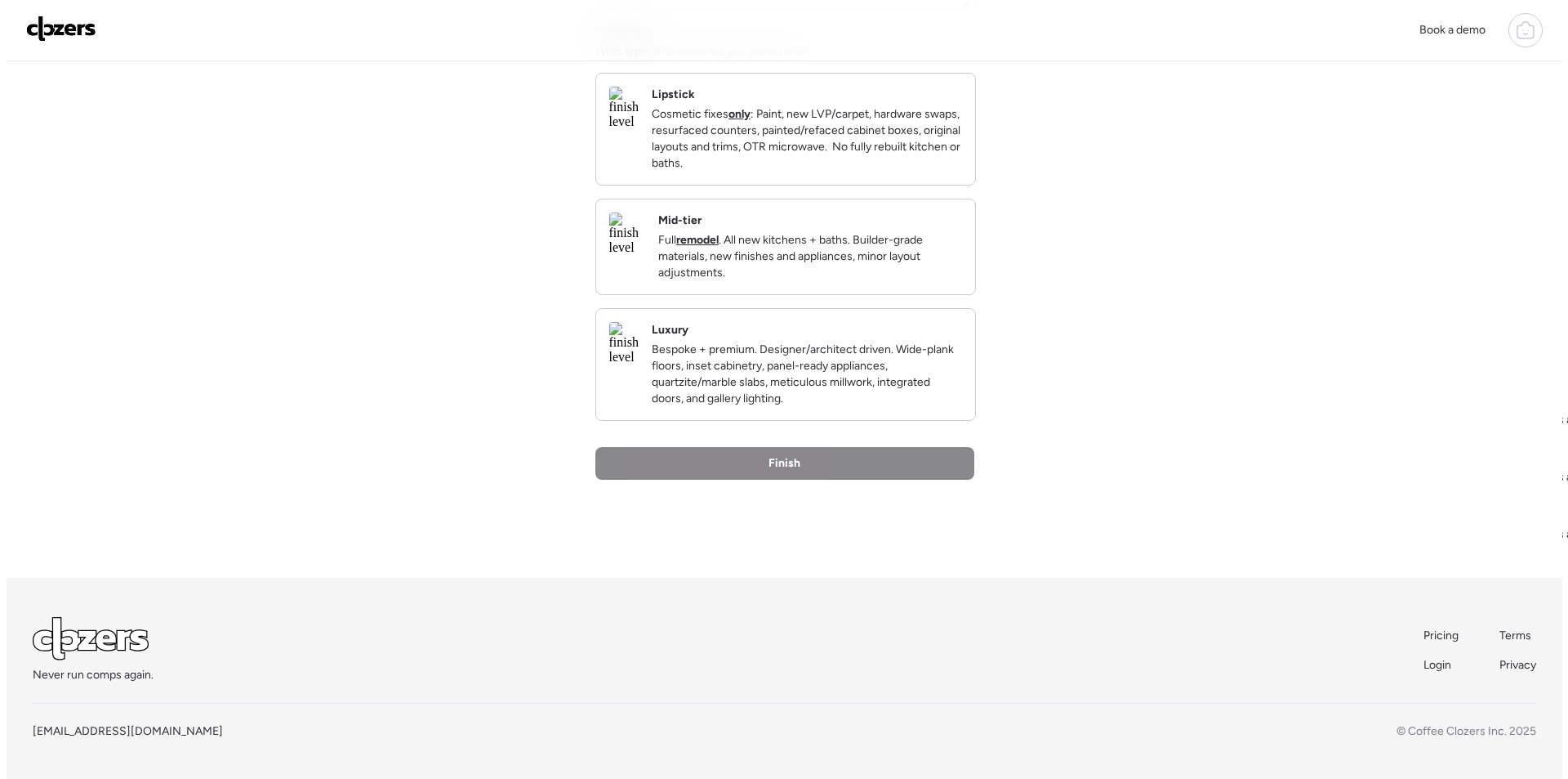
scroll to position [0, 0]
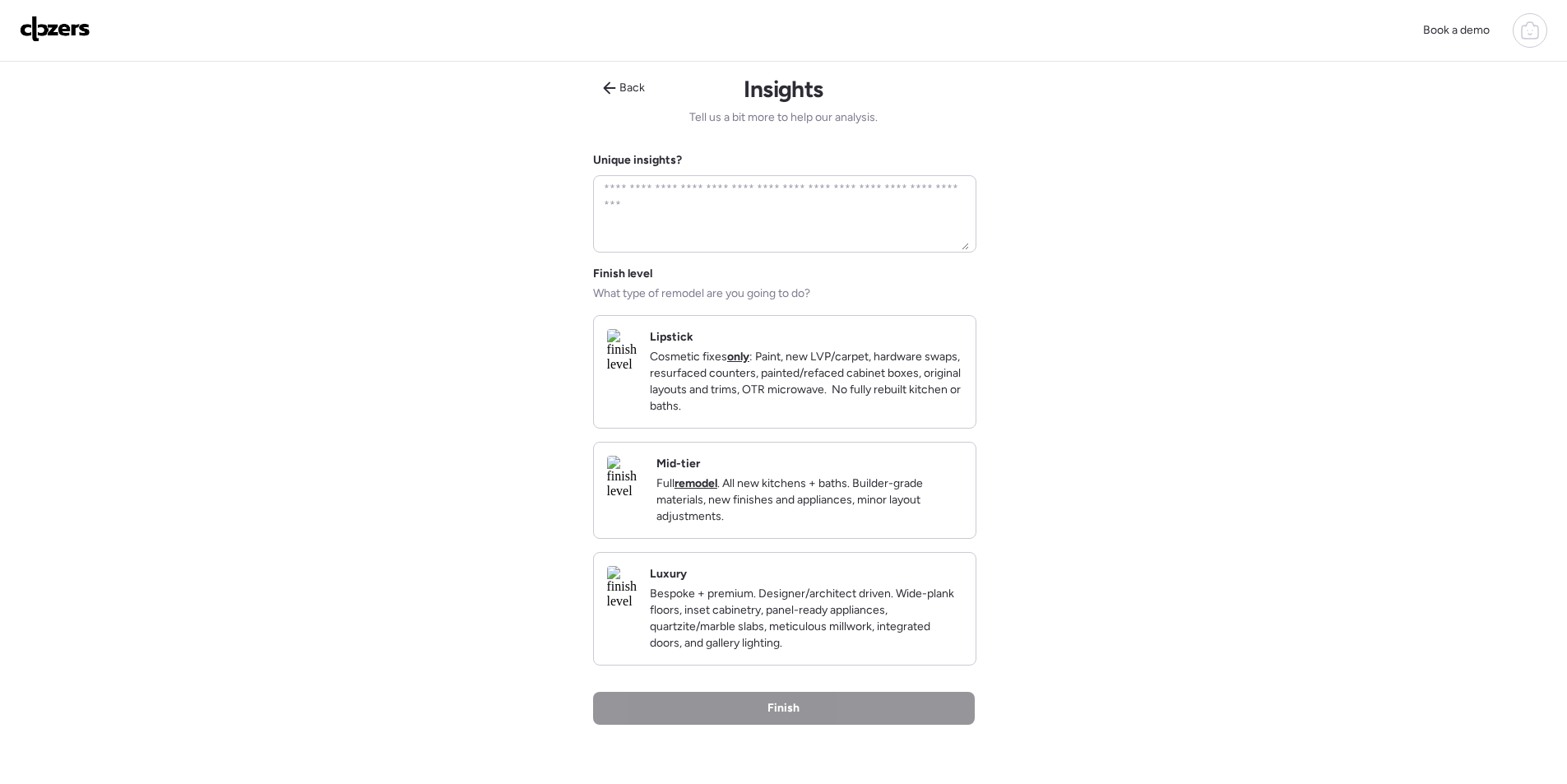
click at [863, 483] on div "Mid-tier Full remodel . All new kitchens + baths. Builder-grade materials, new …" at bounding box center [809, 490] width 306 height 69
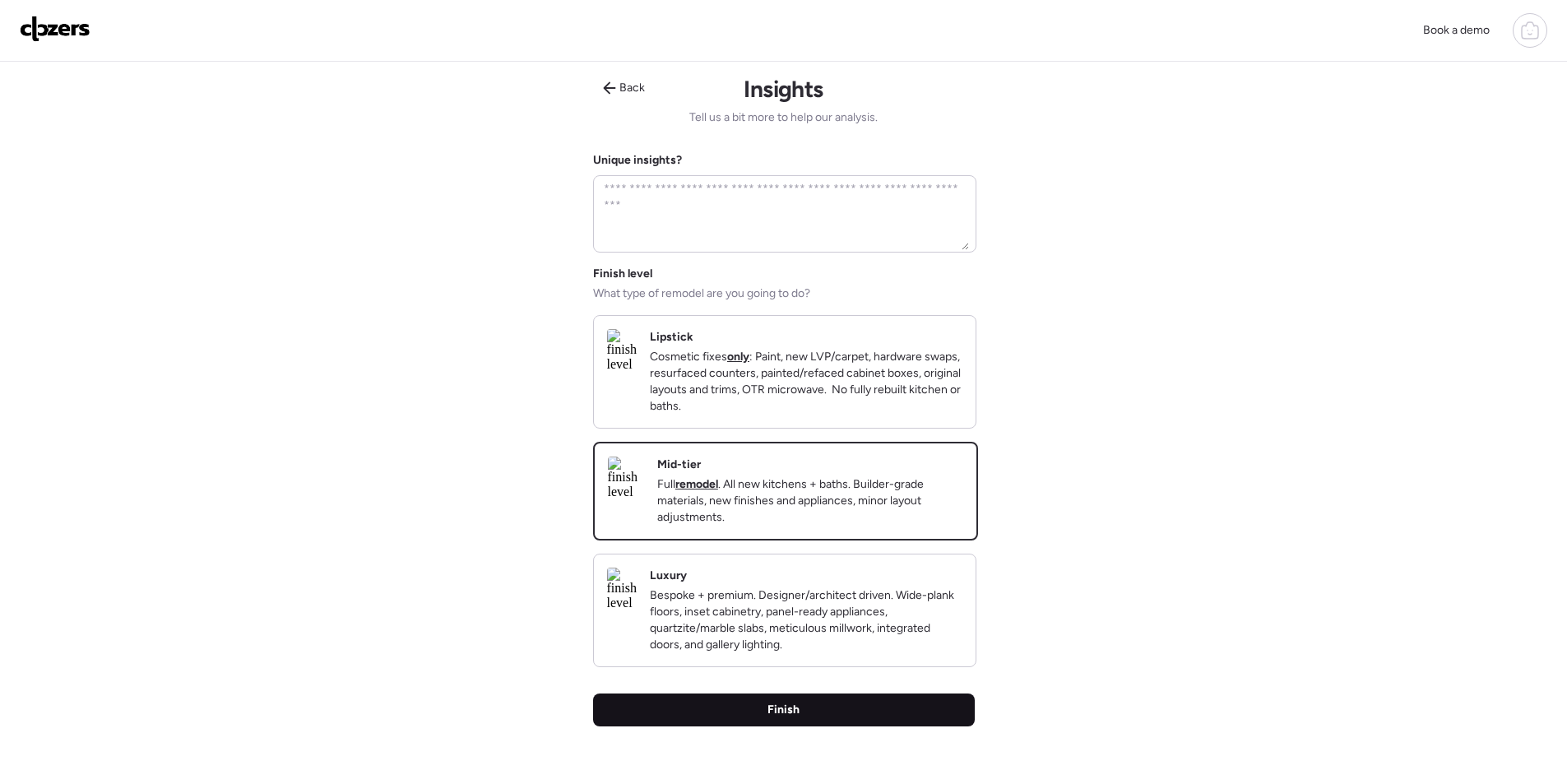
click at [860, 723] on div "Finish" at bounding box center [784, 709] width 382 height 33
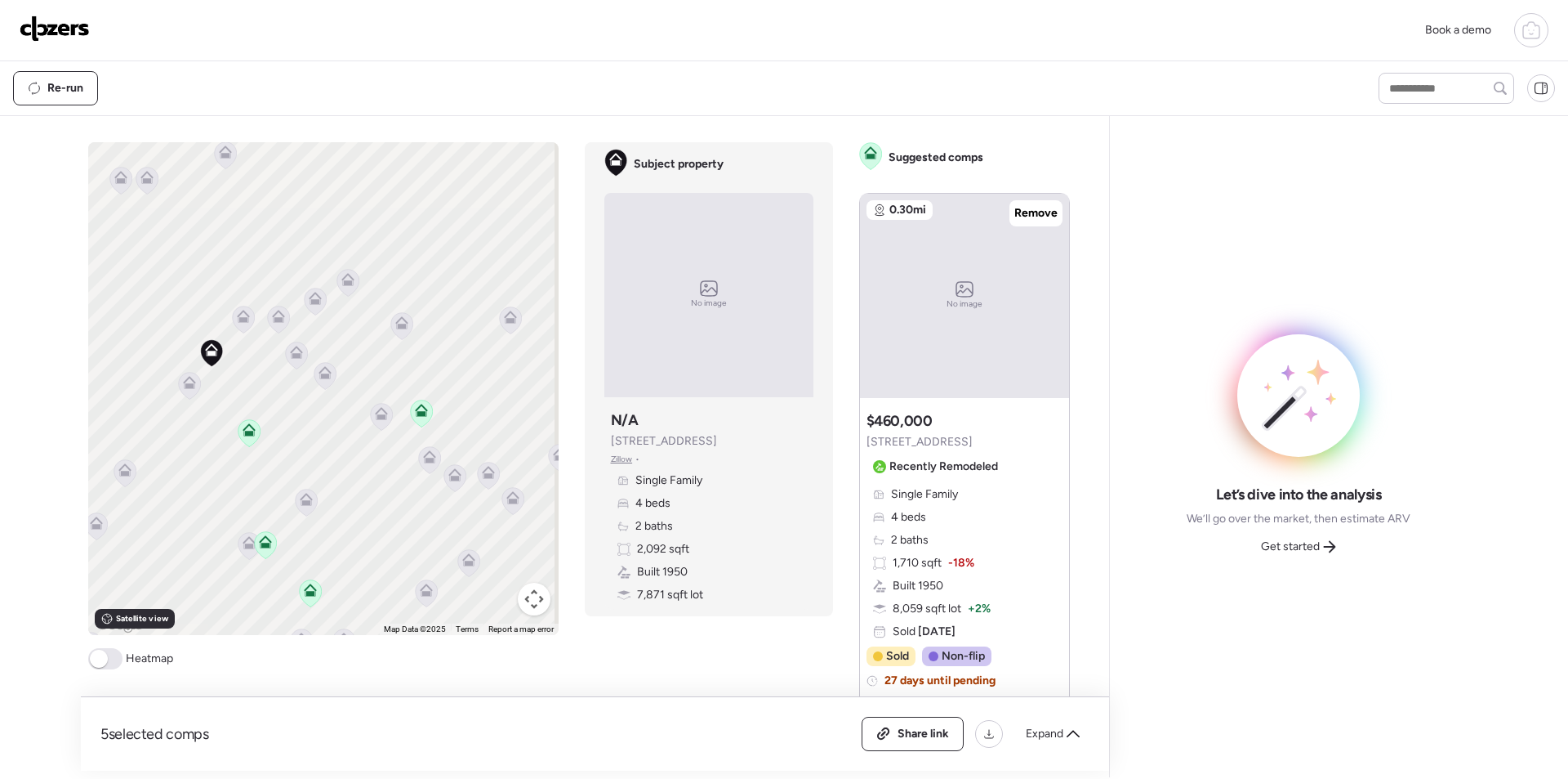
click at [1038, 720] on div "Share link Expand" at bounding box center [976, 733] width 228 height 35
click at [1048, 731] on span "Expand" at bounding box center [1044, 733] width 38 height 16
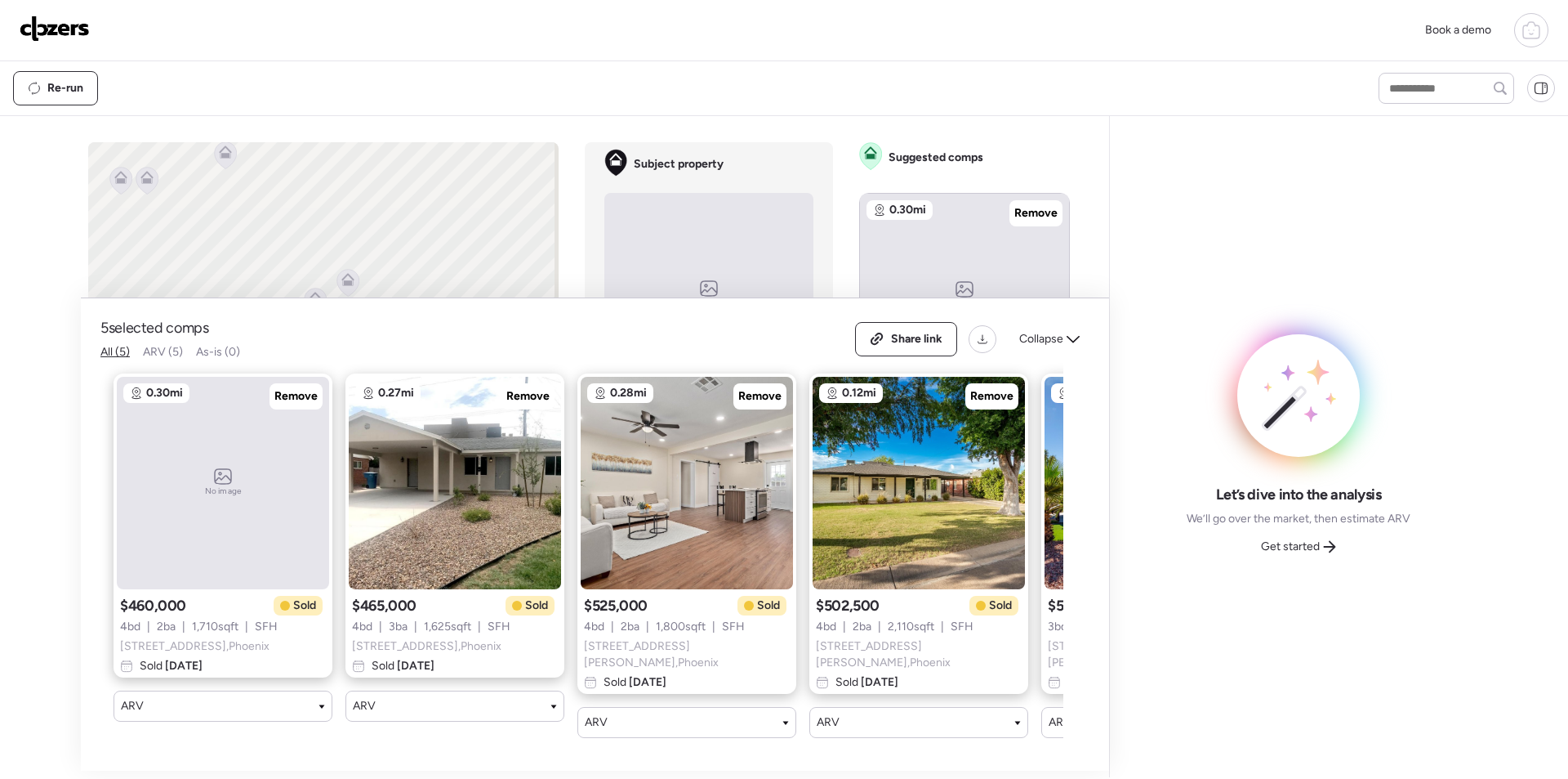
scroll to position [0, 210]
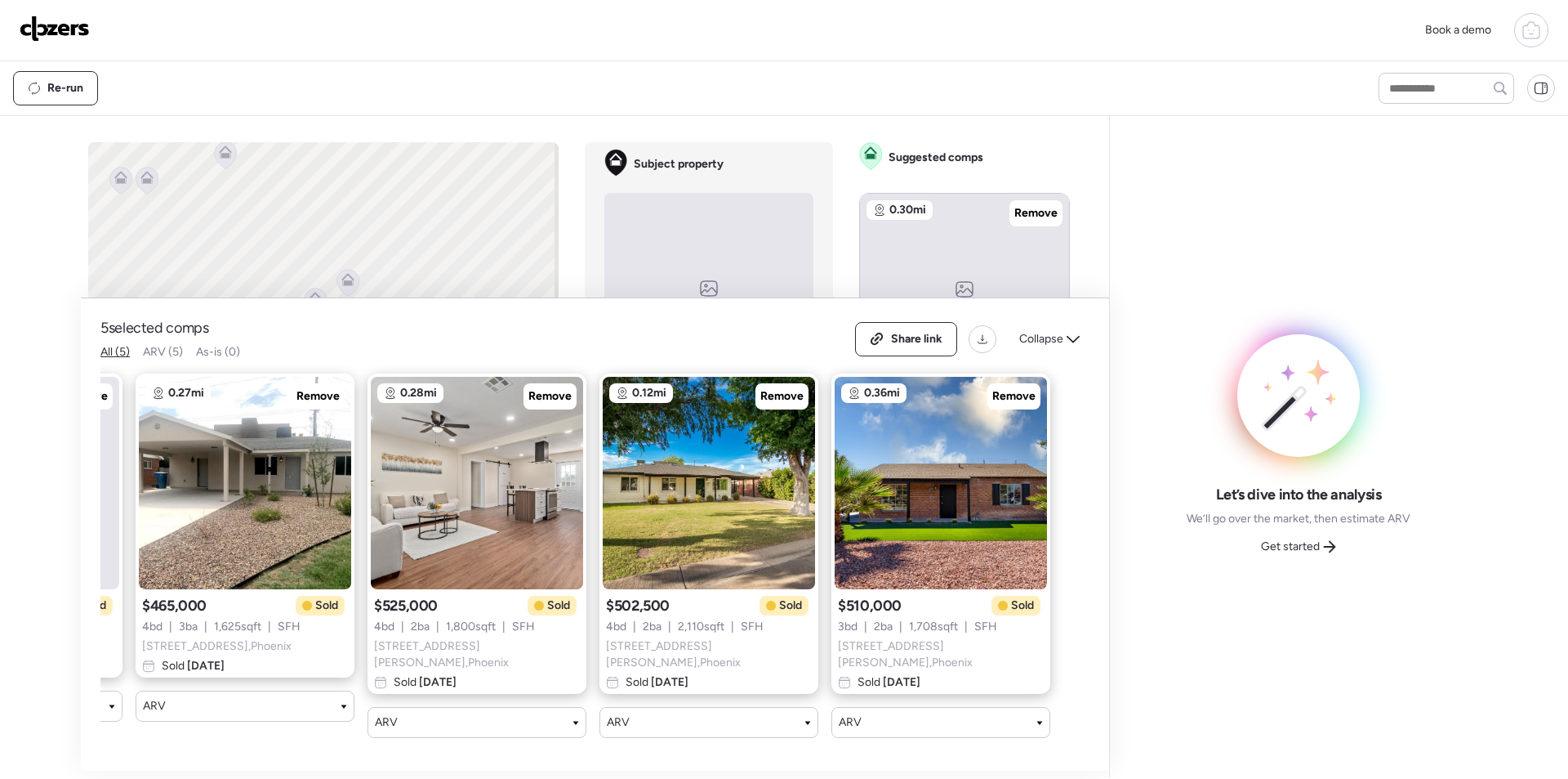
click at [1063, 347] on div "Collapse" at bounding box center [1049, 339] width 80 height 26
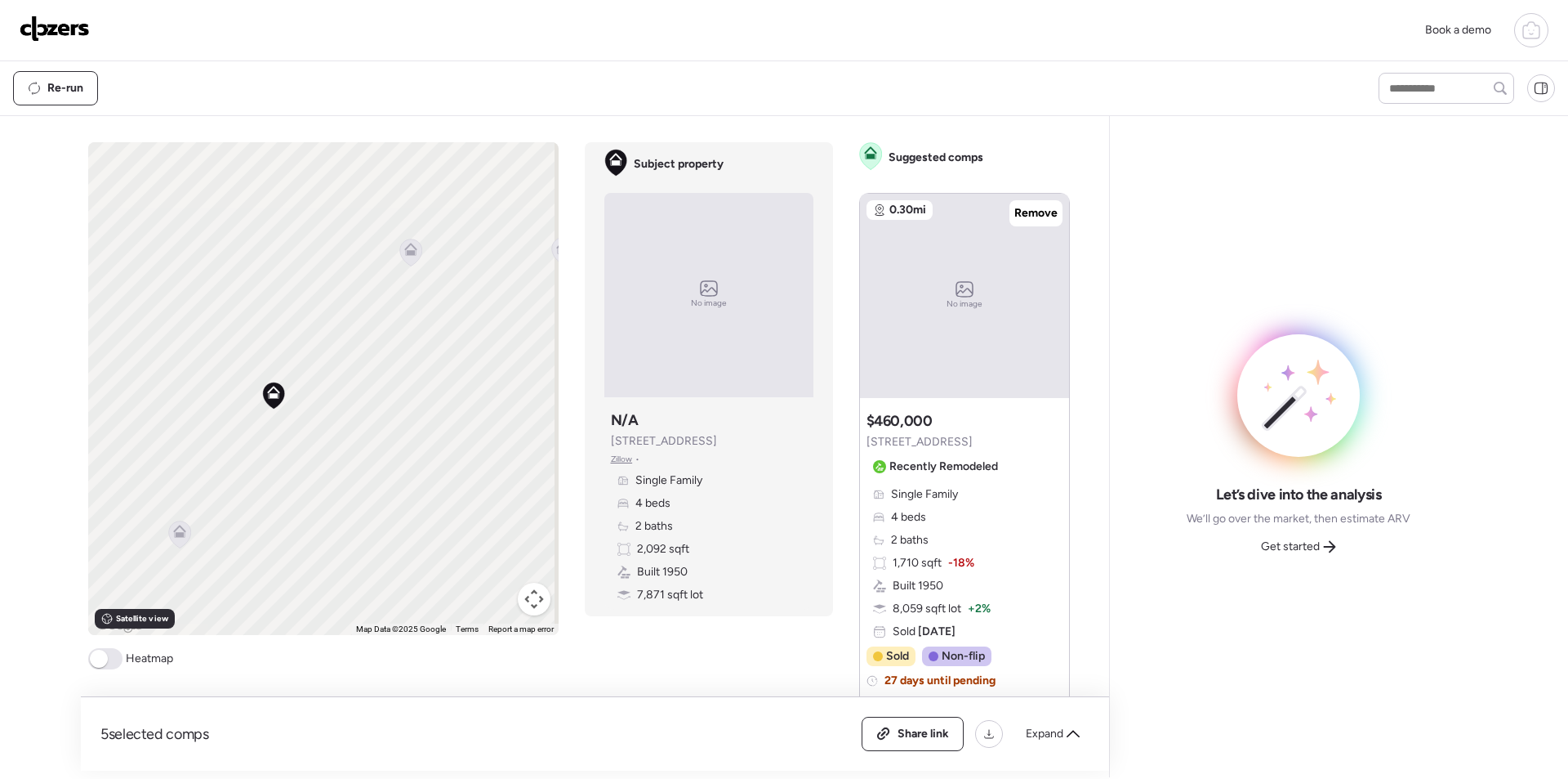
drag, startPoint x: 366, startPoint y: 407, endPoint x: 343, endPoint y: 519, distance: 114.3
click at [343, 519] on div "To activate drag with keyboard, press Alt + Enter. Once in keyboard drag state,…" at bounding box center [323, 388] width 470 height 493
drag, startPoint x: 369, startPoint y: 410, endPoint x: 374, endPoint y: 287, distance: 123.1
click at [374, 287] on div "To activate drag with keyboard, press Alt + Enter. Once in keyboard drag state,…" at bounding box center [323, 388] width 470 height 493
click at [168, 444] on icon at bounding box center [171, 441] width 11 height 5
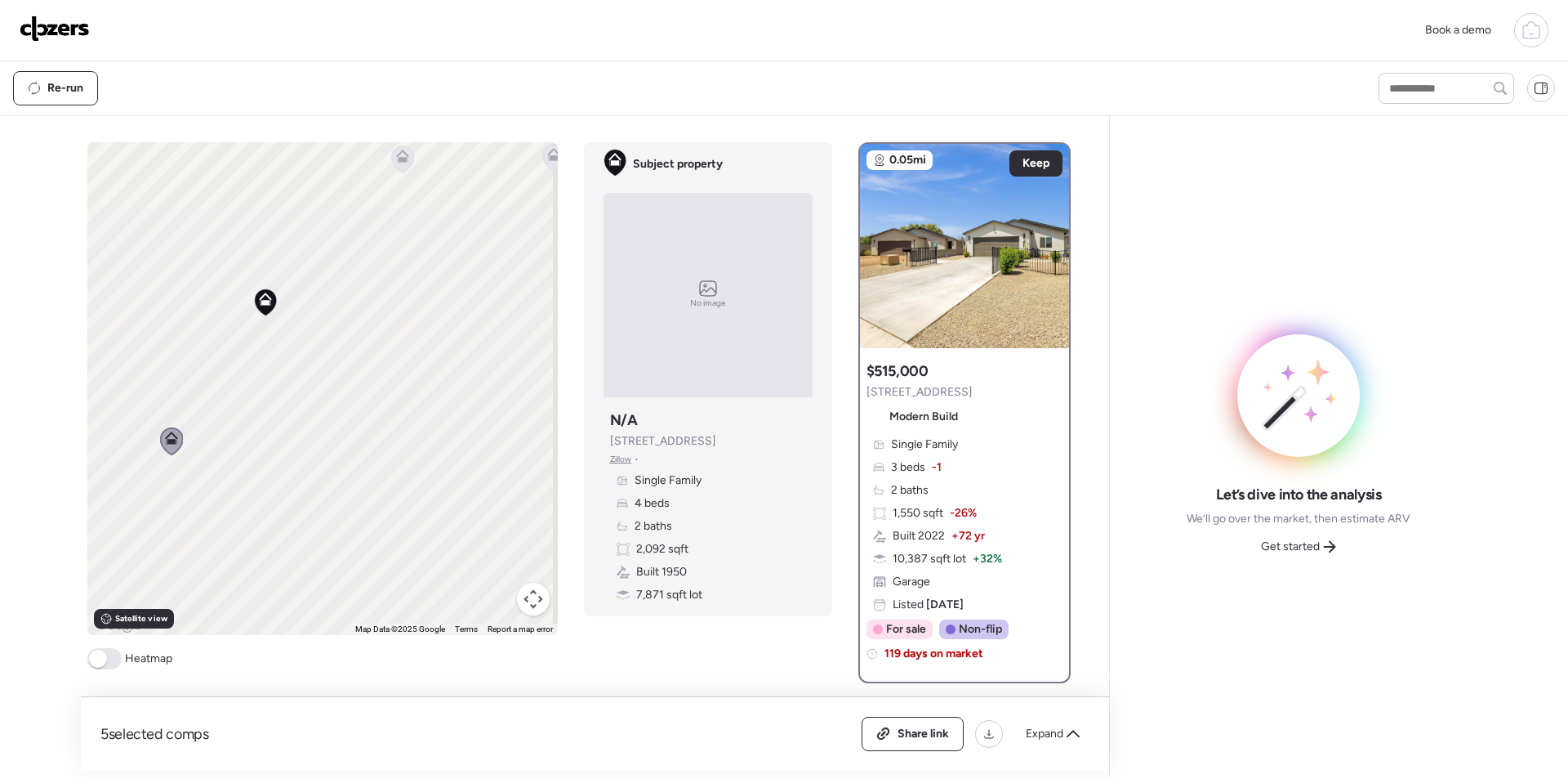
click at [396, 153] on icon at bounding box center [402, 156] width 13 height 13
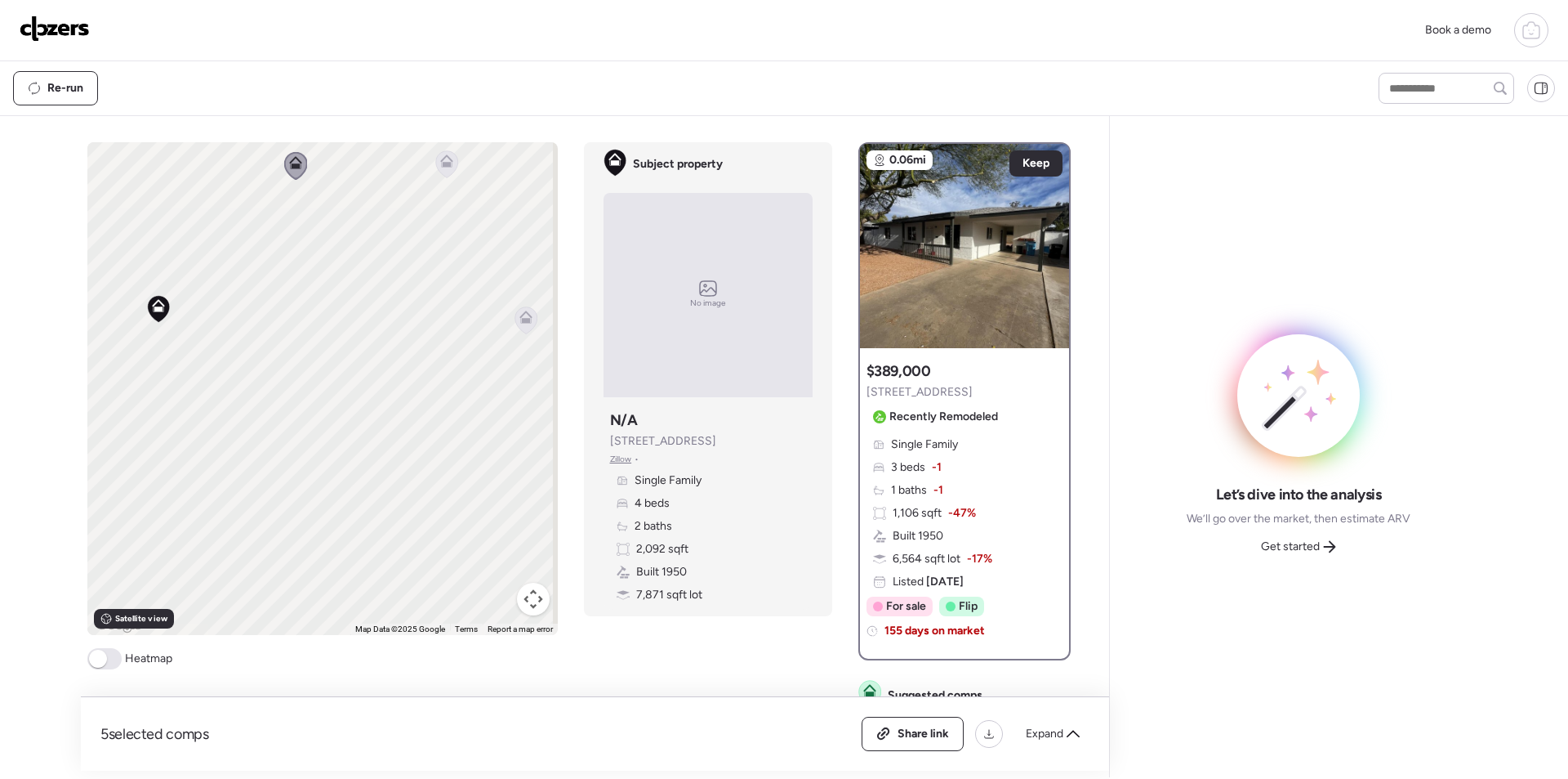
drag, startPoint x: 312, startPoint y: 346, endPoint x: 263, endPoint y: 351, distance: 49.3
click at [263, 351] on div "To activate drag with keyboard, press Alt + Enter. Once in keyboard drag state,…" at bounding box center [322, 388] width 470 height 493
click at [520, 322] on icon at bounding box center [525, 320] width 11 height 5
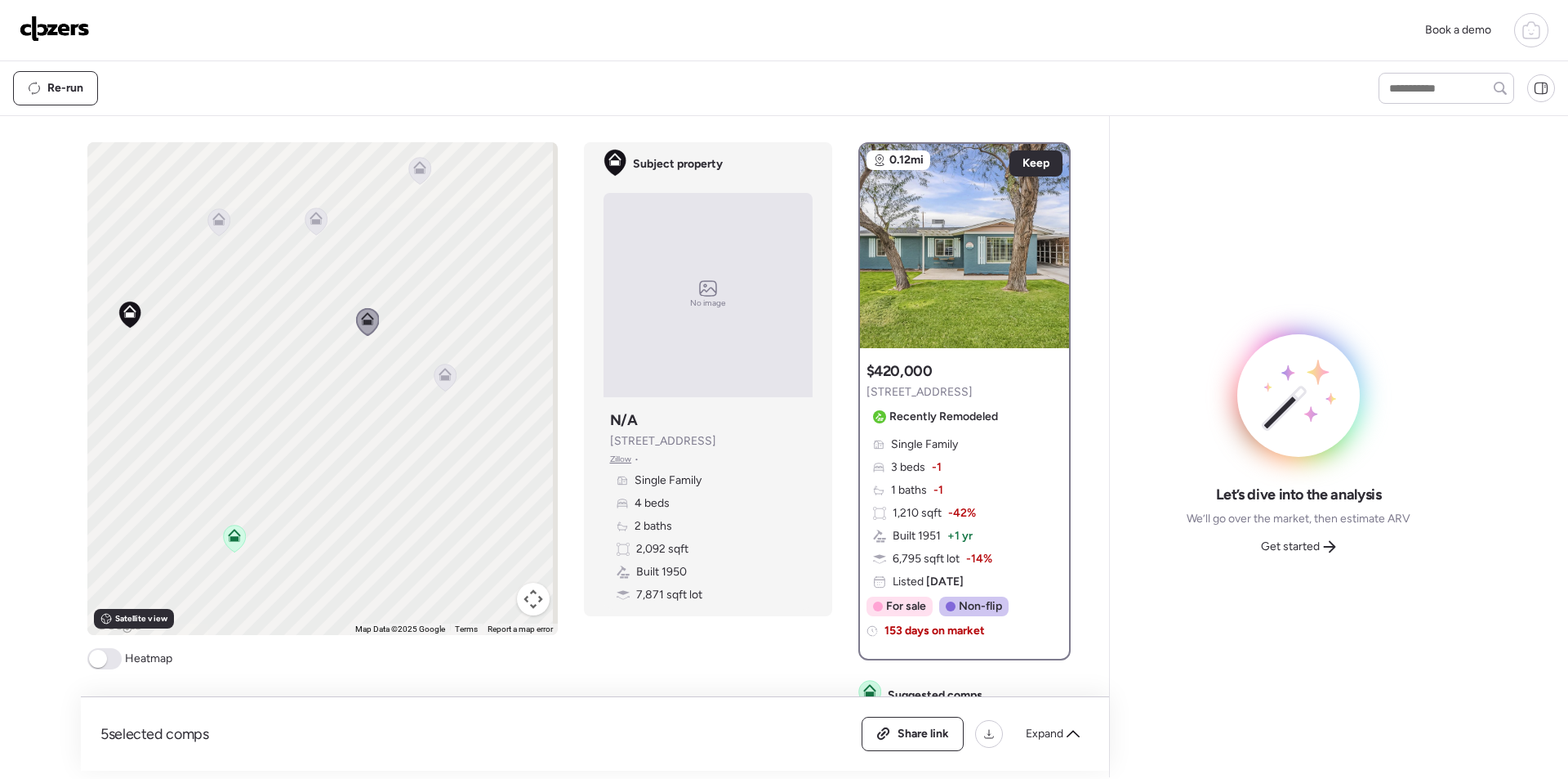
drag, startPoint x: 341, startPoint y: 409, endPoint x: 366, endPoint y: 402, distance: 26.0
click at [297, 401] on div "To activate drag with keyboard, press Alt + Enter. Once in keyboard drag state,…" at bounding box center [322, 388] width 470 height 493
click at [442, 375] on icon at bounding box center [444, 374] width 13 height 13
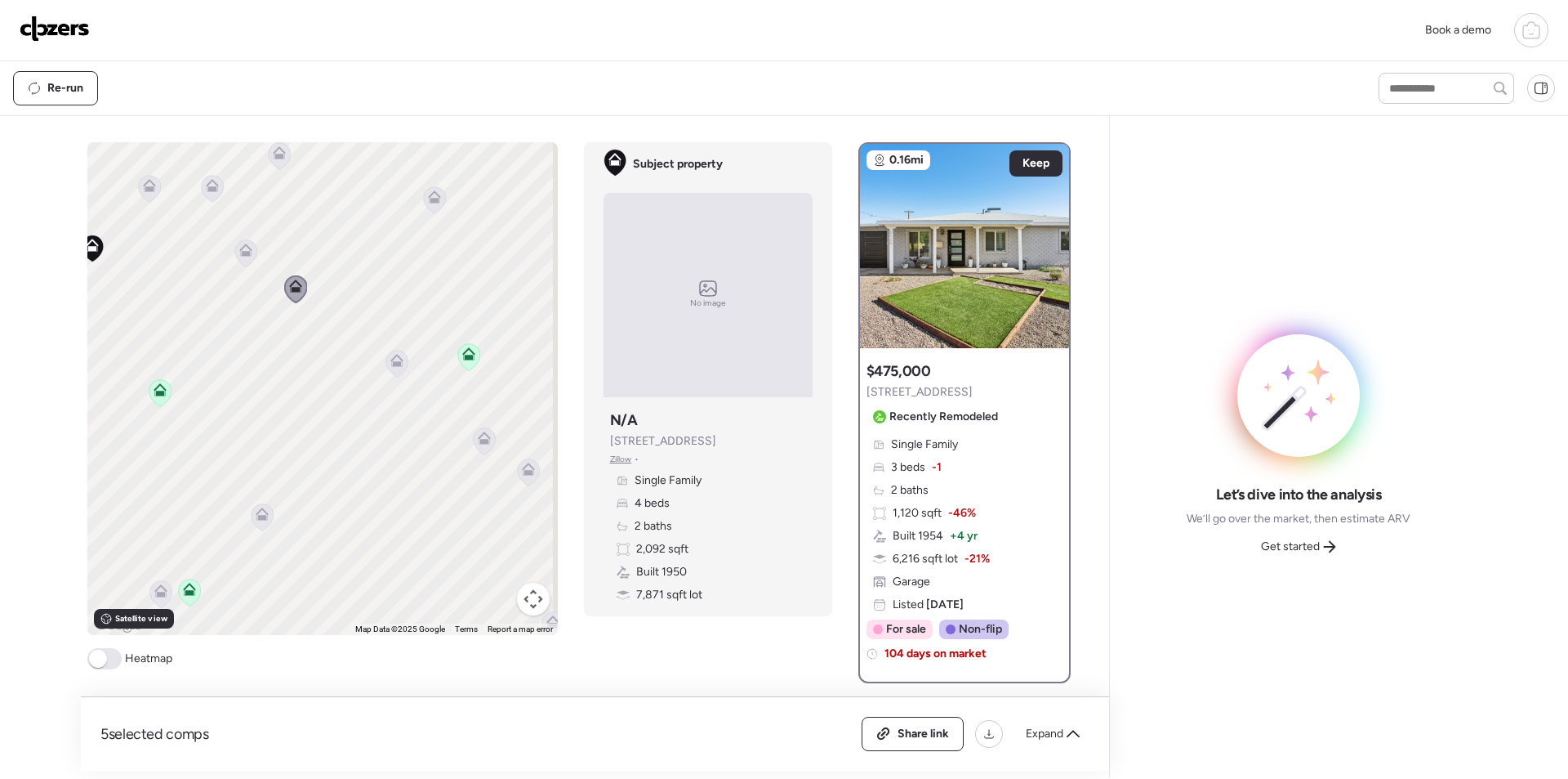
drag, startPoint x: 369, startPoint y: 448, endPoint x: 280, endPoint y: 351, distance: 131.6
click at [278, 351] on div "To activate drag with keyboard, press Alt + Enter. Once in keyboard drag state,…" at bounding box center [322, 388] width 470 height 493
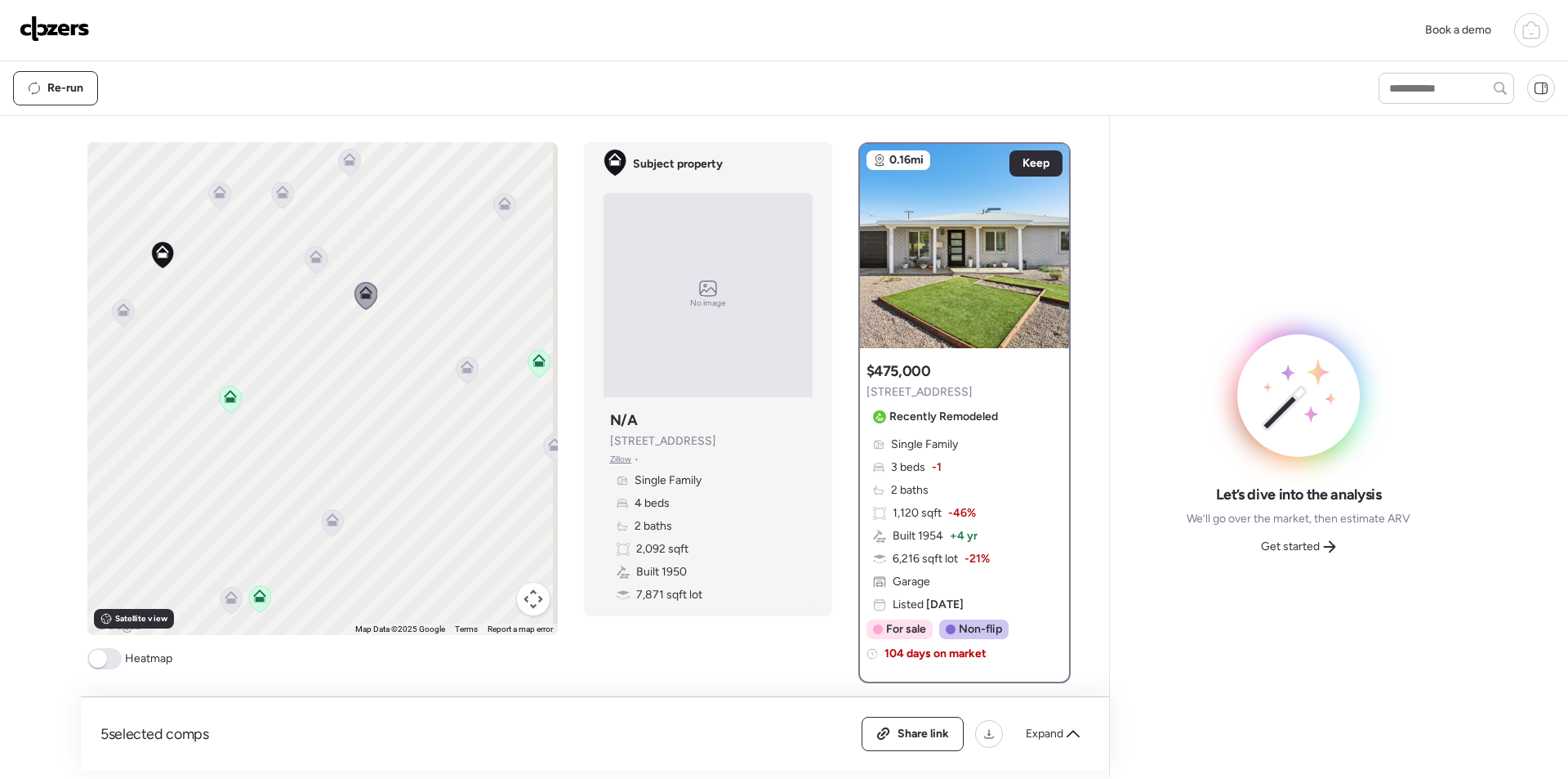
click at [462, 380] on icon at bounding box center [467, 369] width 22 height 27
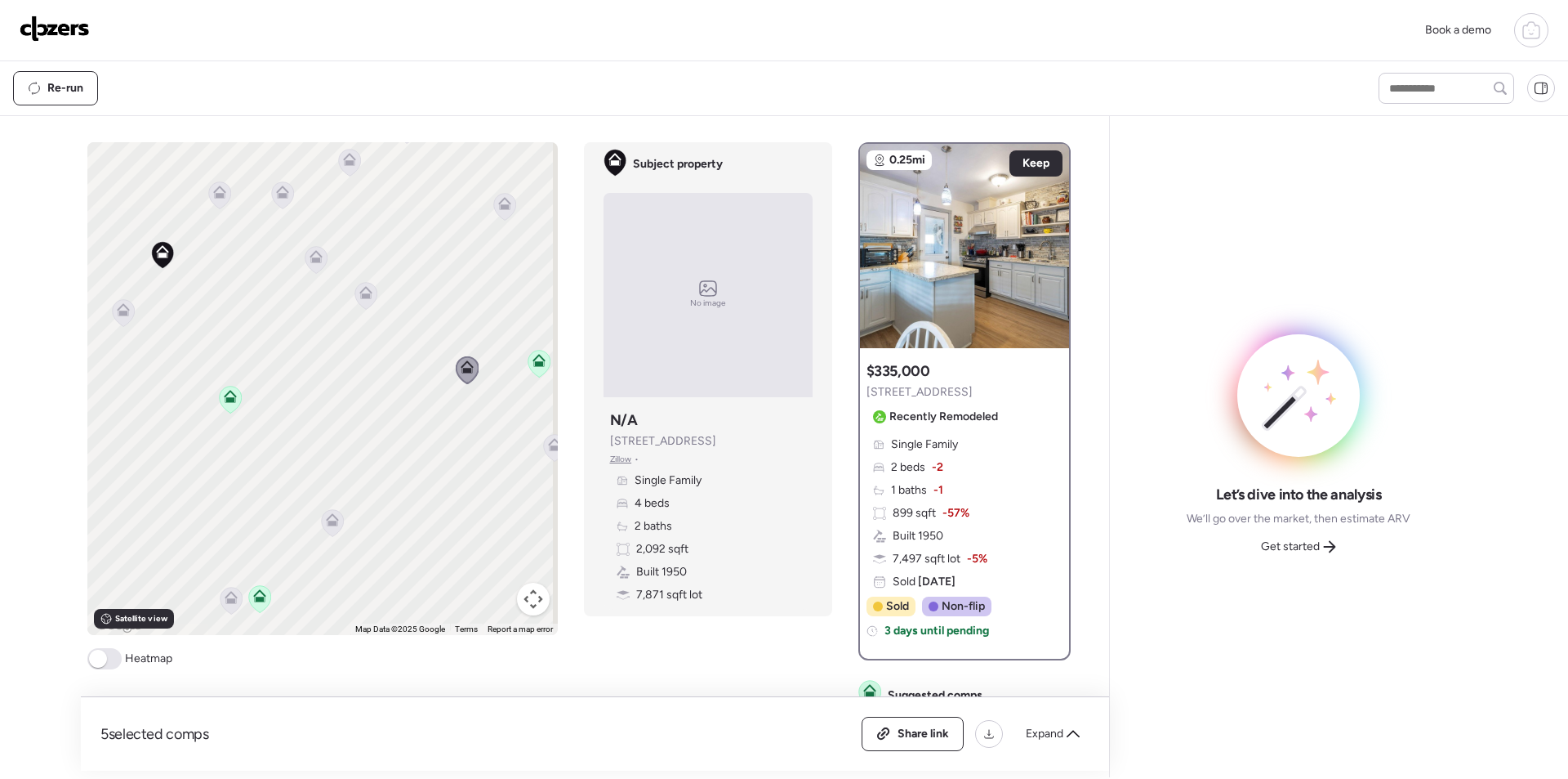
click at [321, 529] on icon at bounding box center [332, 523] width 23 height 28
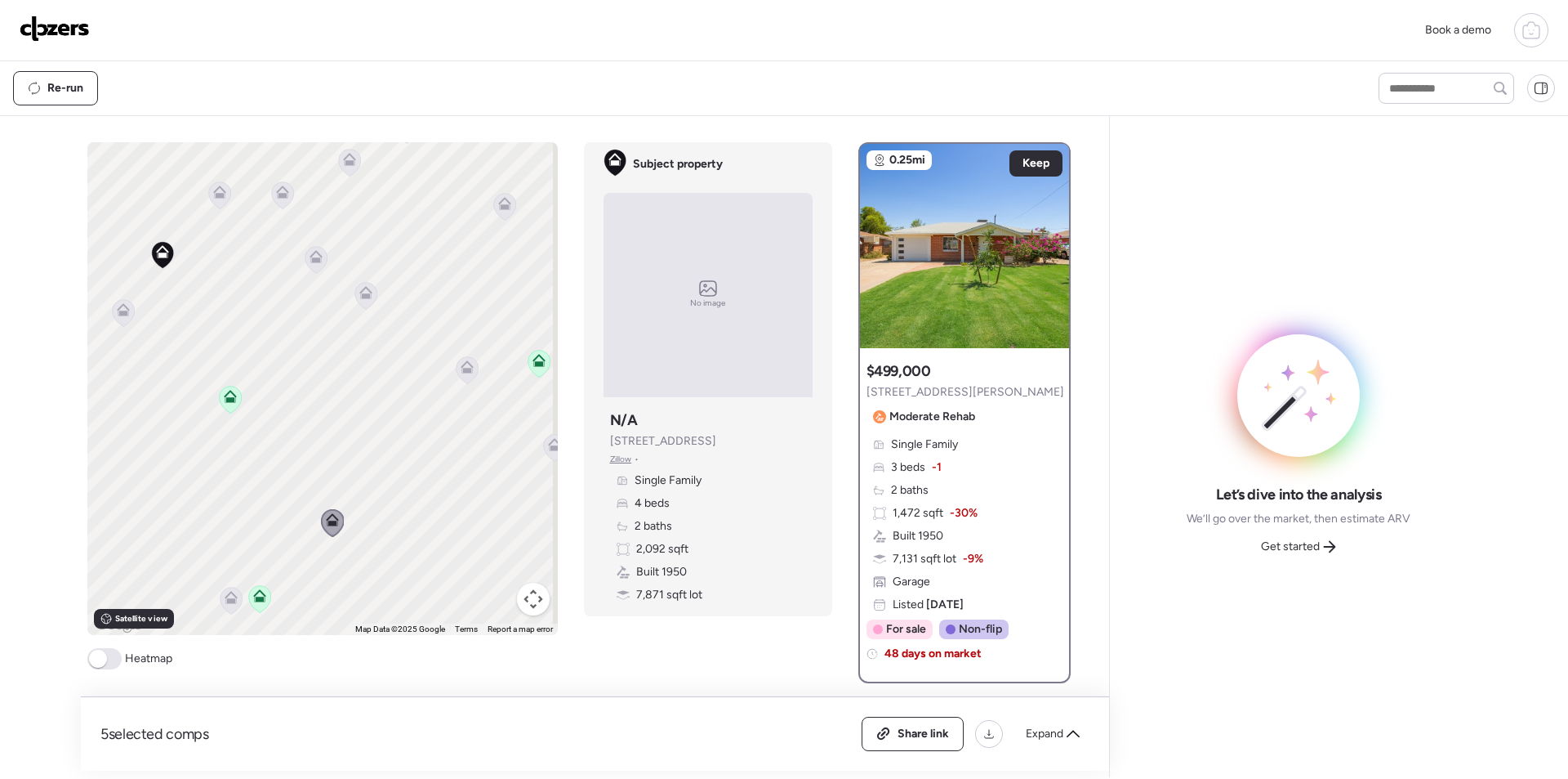
click at [225, 598] on icon at bounding box center [231, 597] width 13 height 13
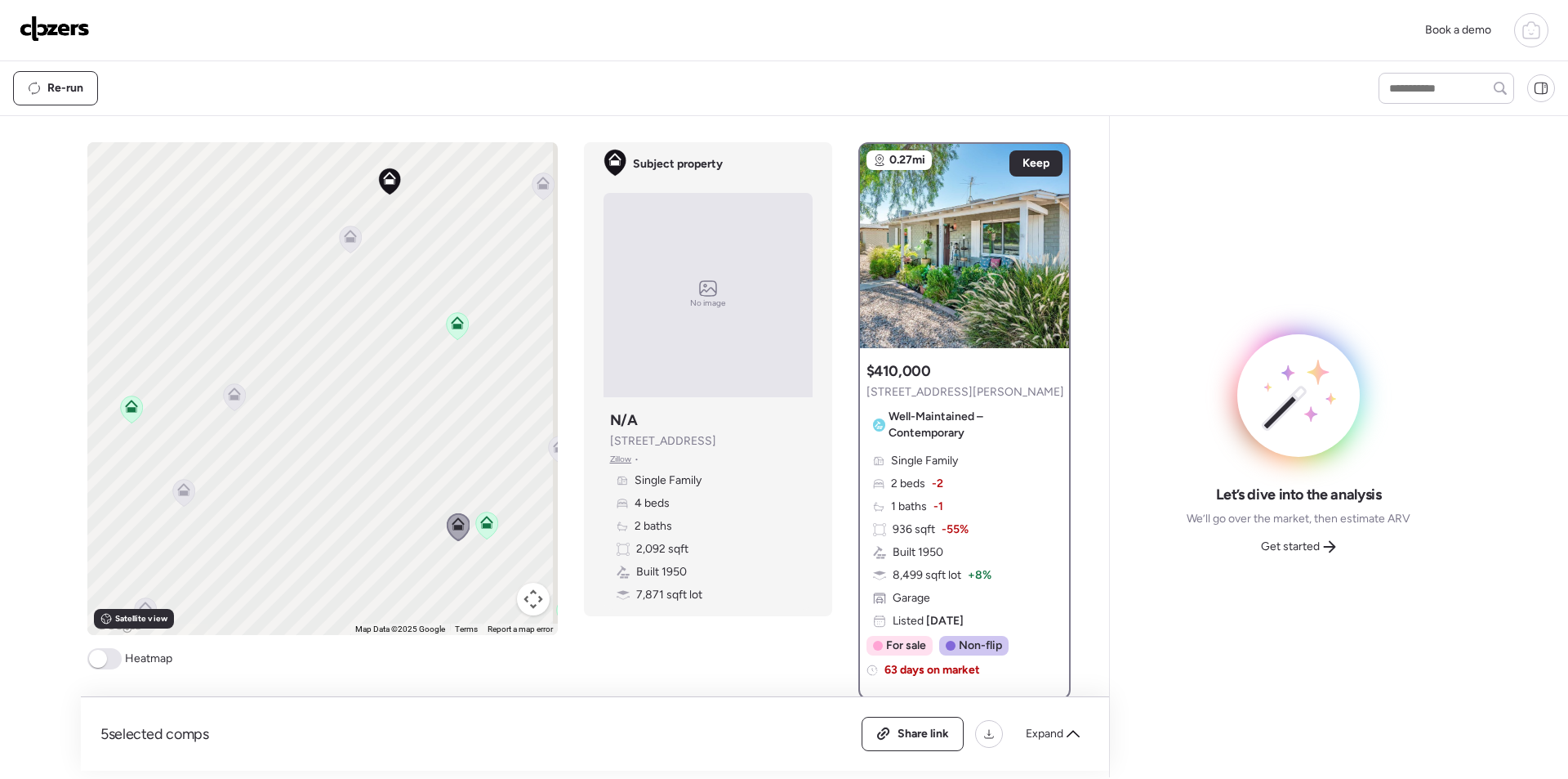
drag, startPoint x: 253, startPoint y: 426, endPoint x: 435, endPoint y: 342, distance: 200.4
click at [479, 335] on div "To activate drag with keyboard, press Alt + Enter. Once in keyboard drag state,…" at bounding box center [322, 388] width 470 height 493
click at [226, 380] on icon at bounding box center [227, 376] width 22 height 27
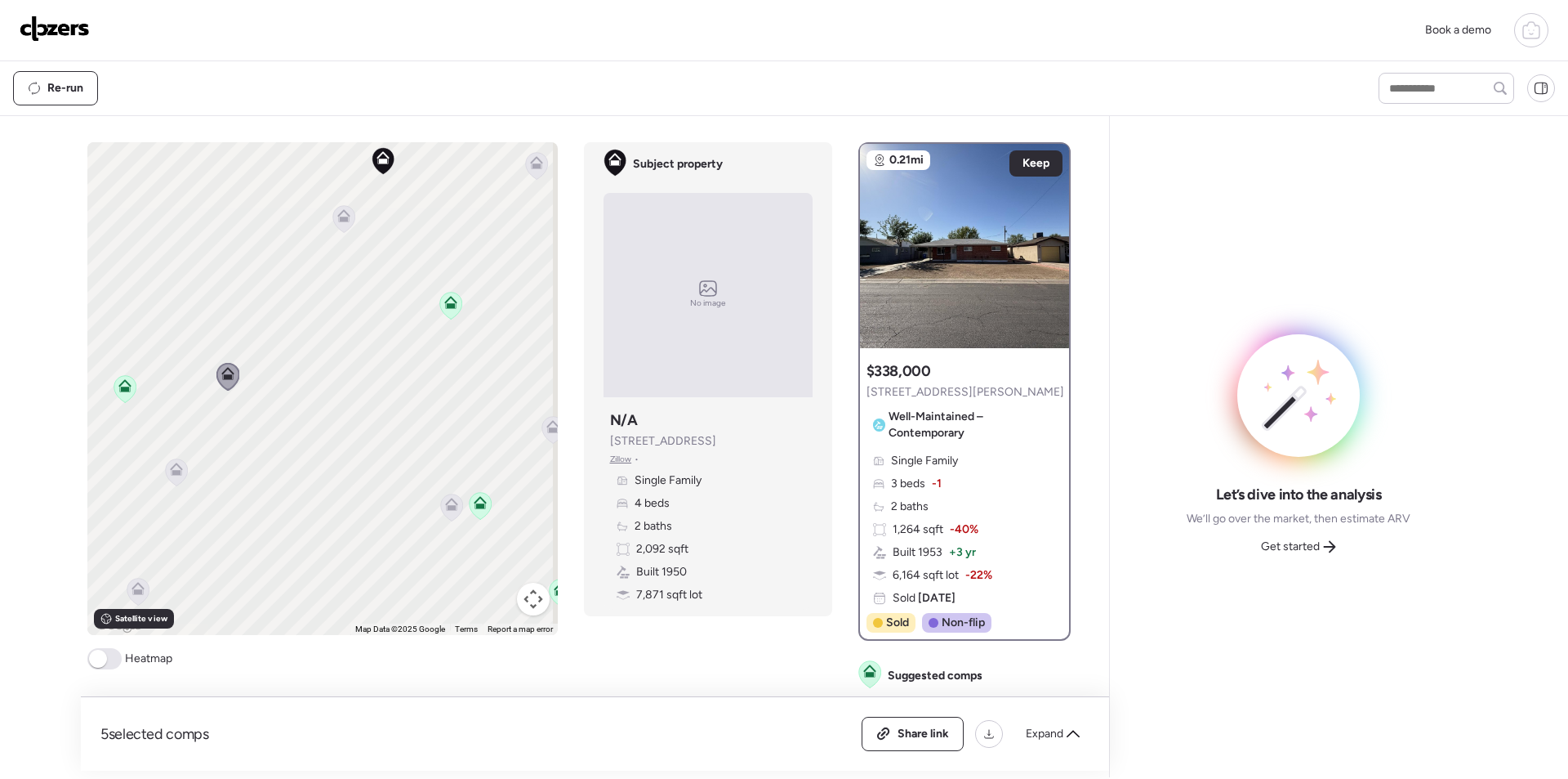
click at [173, 472] on icon at bounding box center [175, 472] width 11 height 5
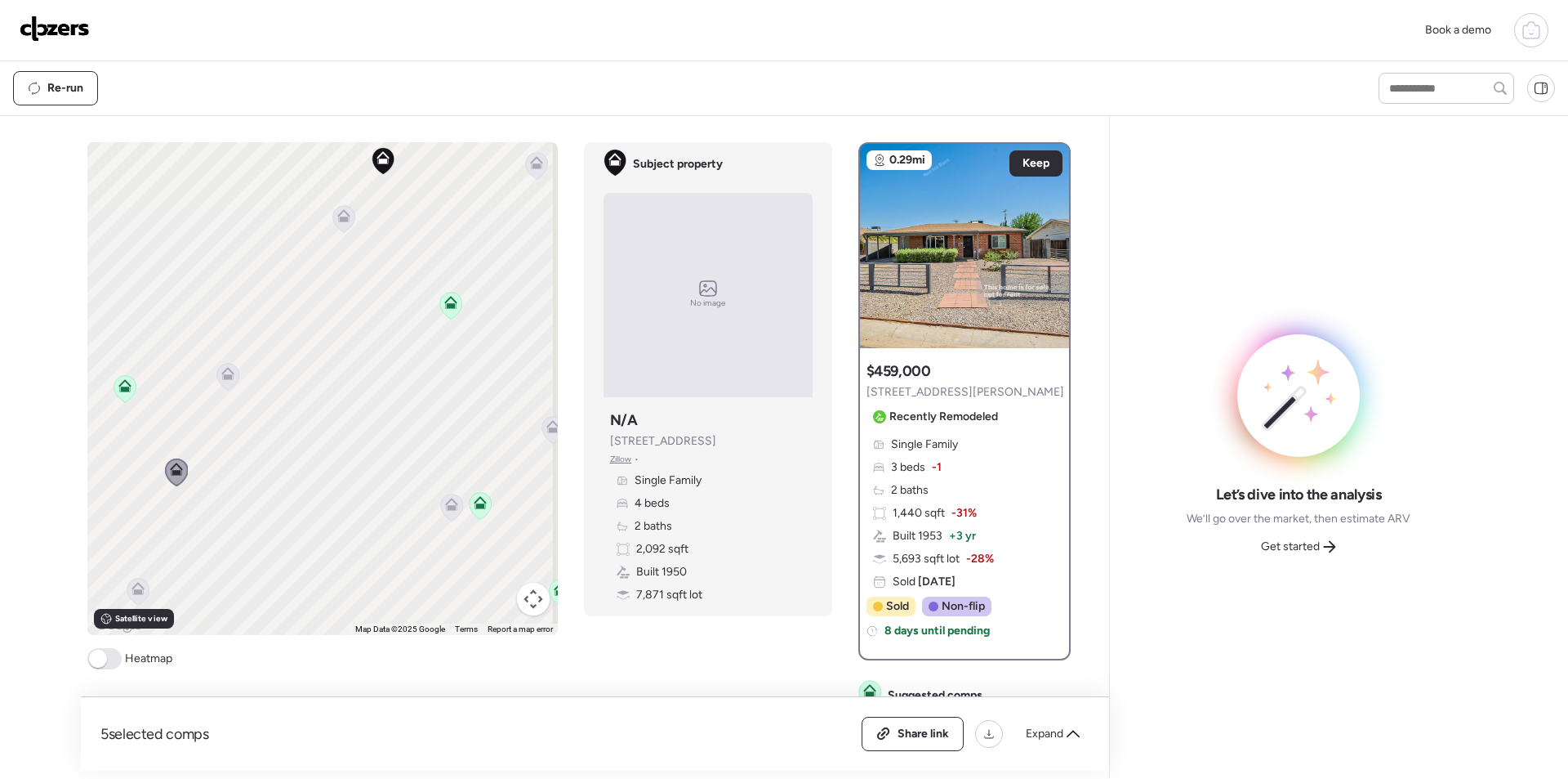
click at [132, 588] on icon at bounding box center [138, 588] width 13 height 13
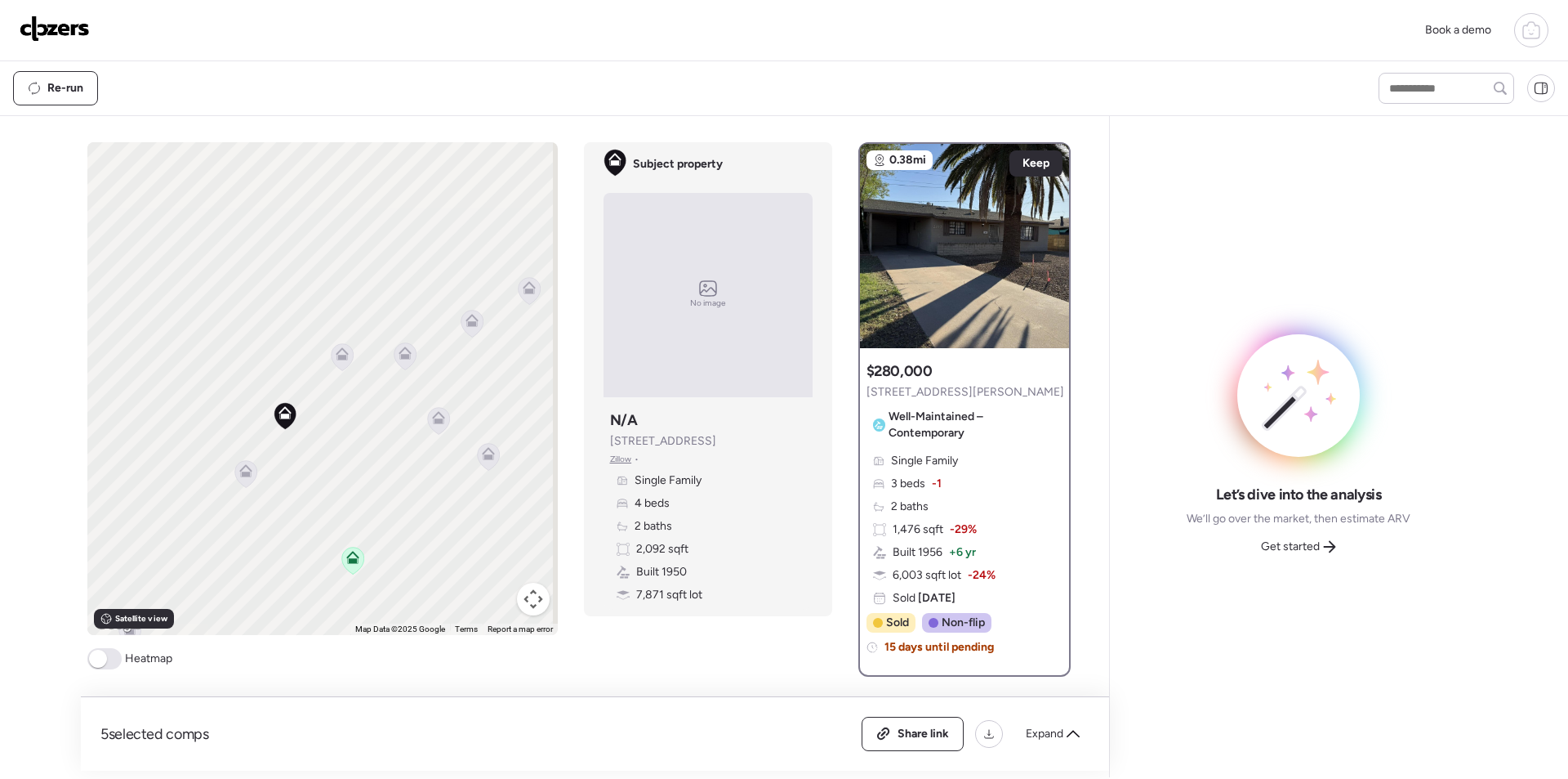
drag, startPoint x: 385, startPoint y: 350, endPoint x: 341, endPoint y: 347, distance: 44.1
click at [286, 607] on div "To activate drag with keyboard, press Alt + Enter. Once in keyboard drag state,…" at bounding box center [322, 388] width 470 height 493
drag, startPoint x: 308, startPoint y: 390, endPoint x: 223, endPoint y: 361, distance: 89.8
click at [147, 389] on div "To activate drag with keyboard, press Alt + Enter. Once in keyboard drag state,…" at bounding box center [322, 388] width 470 height 493
click at [326, 346] on icon at bounding box center [332, 344] width 13 height 13
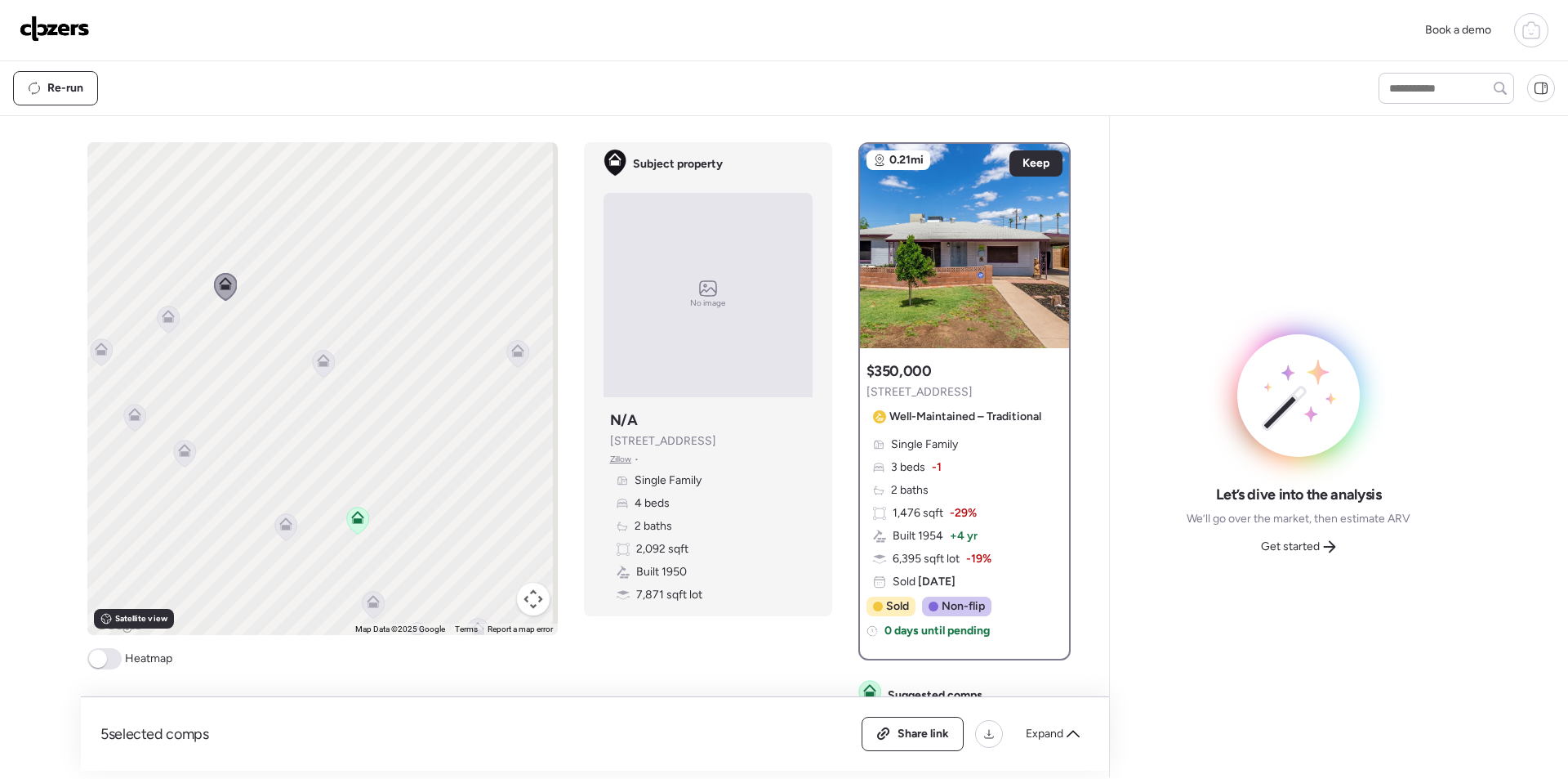
drag, startPoint x: 361, startPoint y: 484, endPoint x: 249, endPoint y: 420, distance: 129.0
click at [249, 420] on div "To activate drag with keyboard, press Alt + Enter. Once in keyboard drag state,…" at bounding box center [322, 388] width 470 height 493
click at [1322, 547] on div "Get started" at bounding box center [1299, 546] width 95 height 26
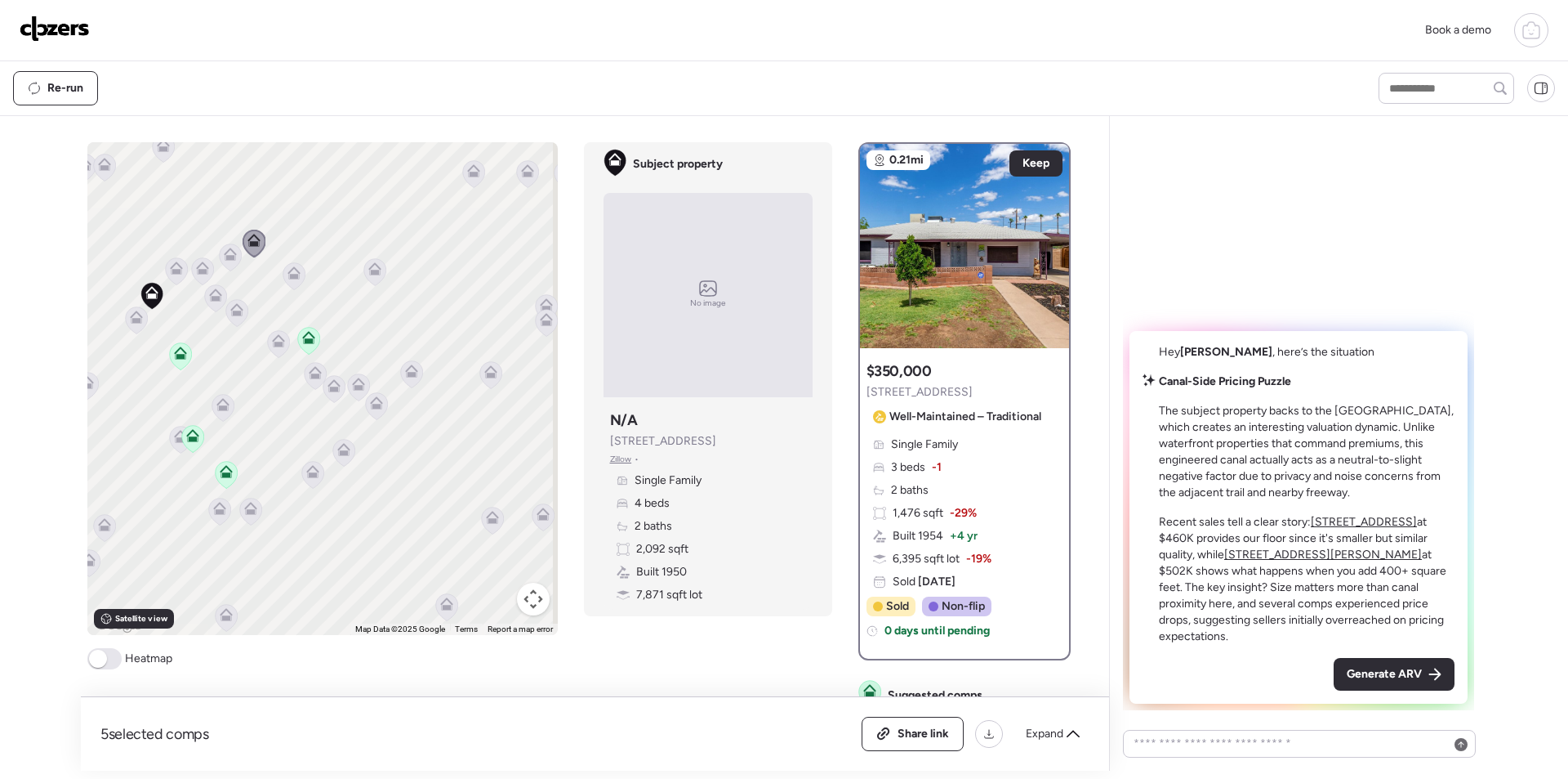
drag, startPoint x: 453, startPoint y: 465, endPoint x: 312, endPoint y: 352, distance: 180.7
click at [312, 352] on icon at bounding box center [308, 341] width 23 height 28
drag, startPoint x: 346, startPoint y: 468, endPoint x: 345, endPoint y: 458, distance: 10.0
click at [347, 468] on div at bounding box center [344, 454] width 23 height 31
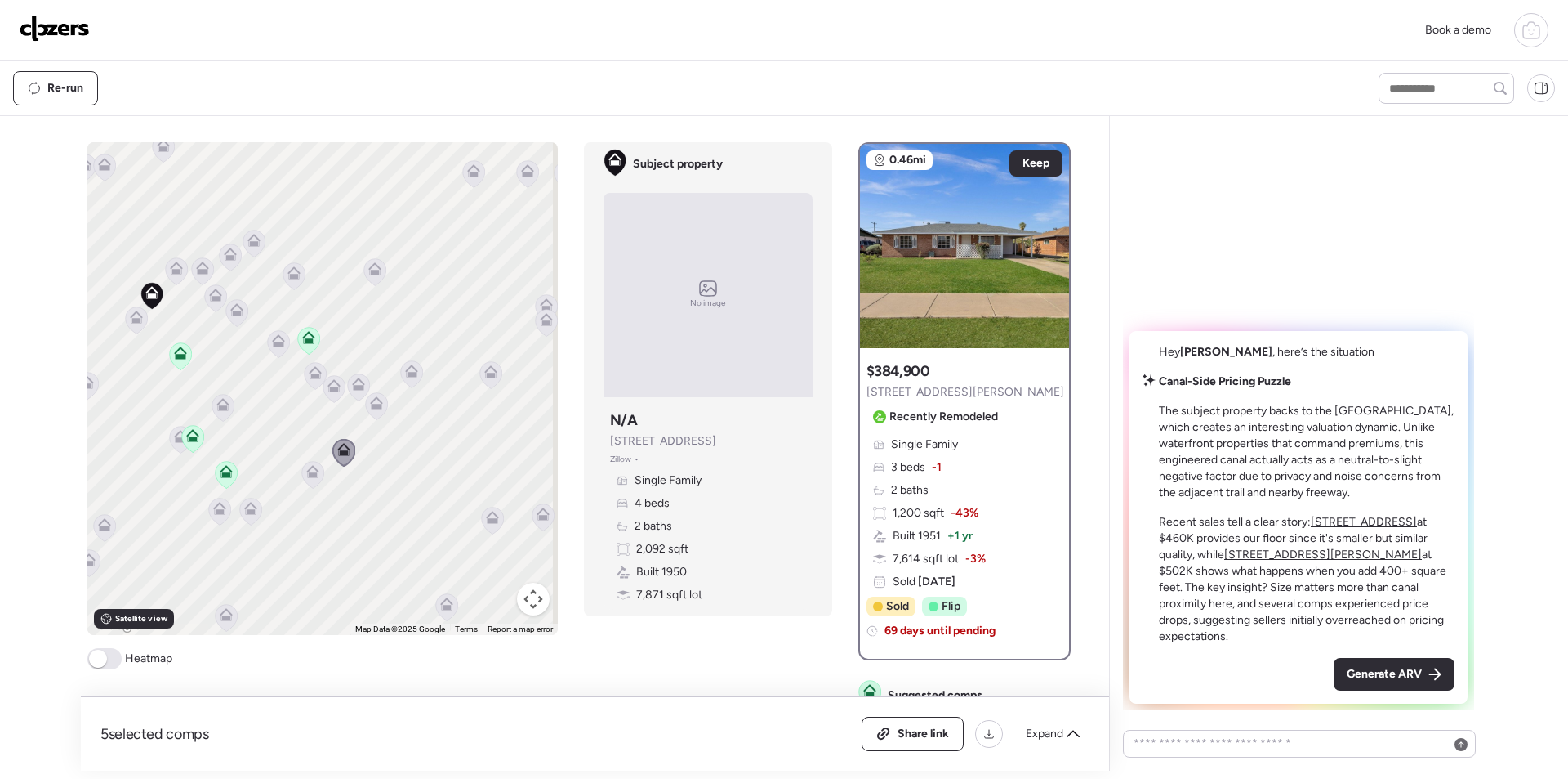
click at [343, 453] on icon at bounding box center [343, 449] width 13 height 13
click at [373, 410] on icon at bounding box center [376, 405] width 22 height 27
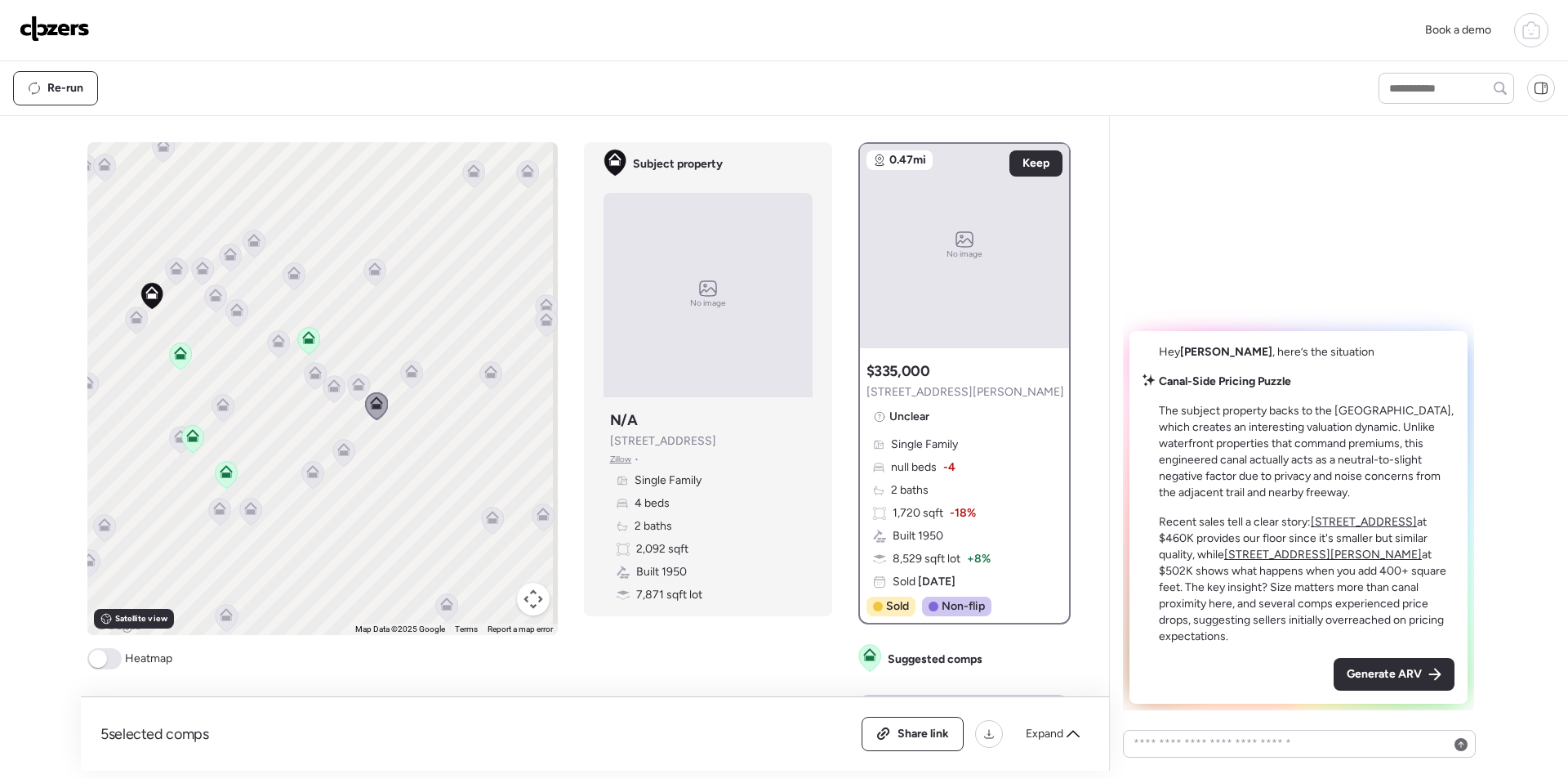
click at [338, 380] on icon at bounding box center [334, 389] width 23 height 28
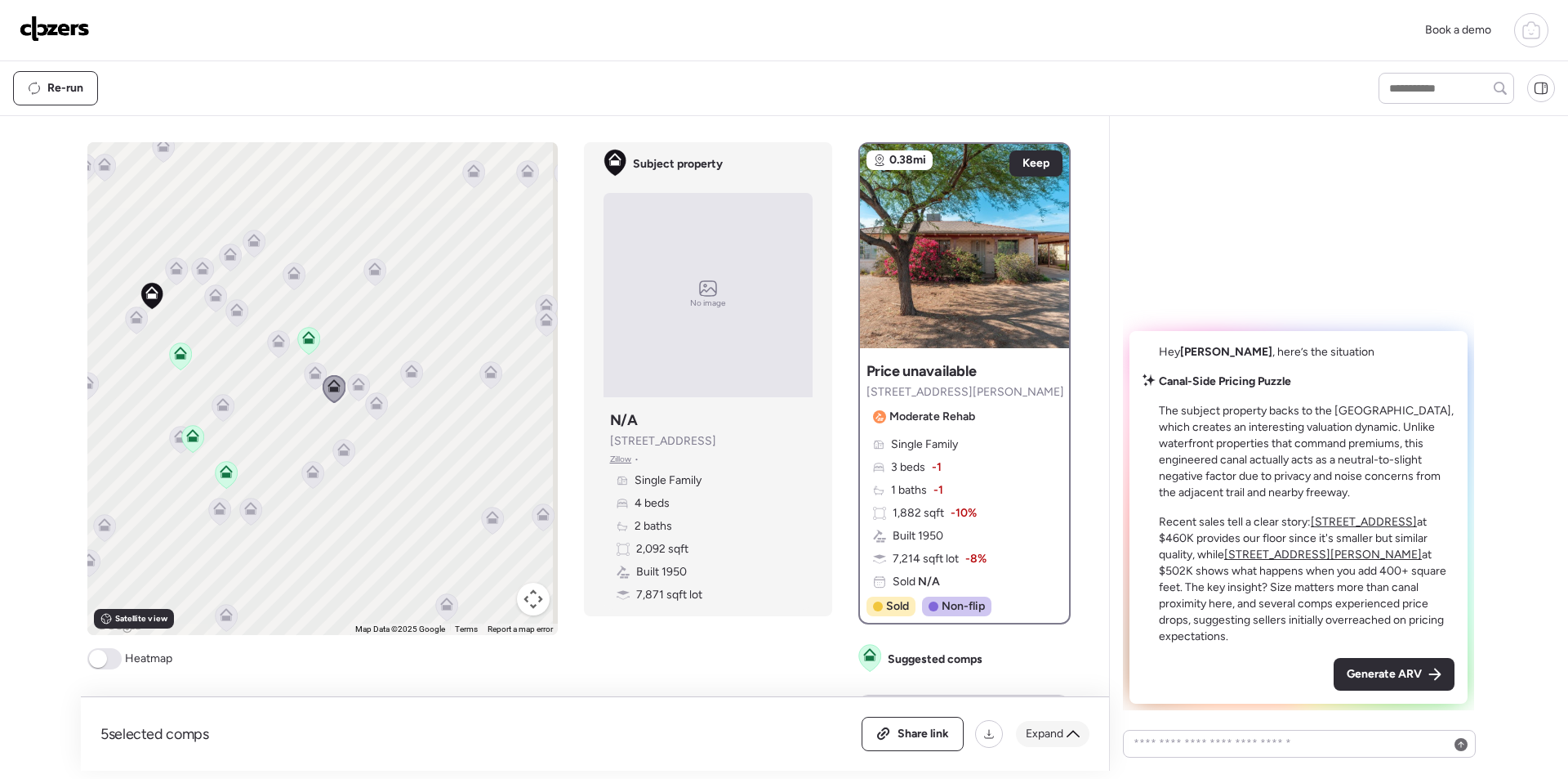
click at [1040, 737] on span "Expand" at bounding box center [1044, 733] width 38 height 16
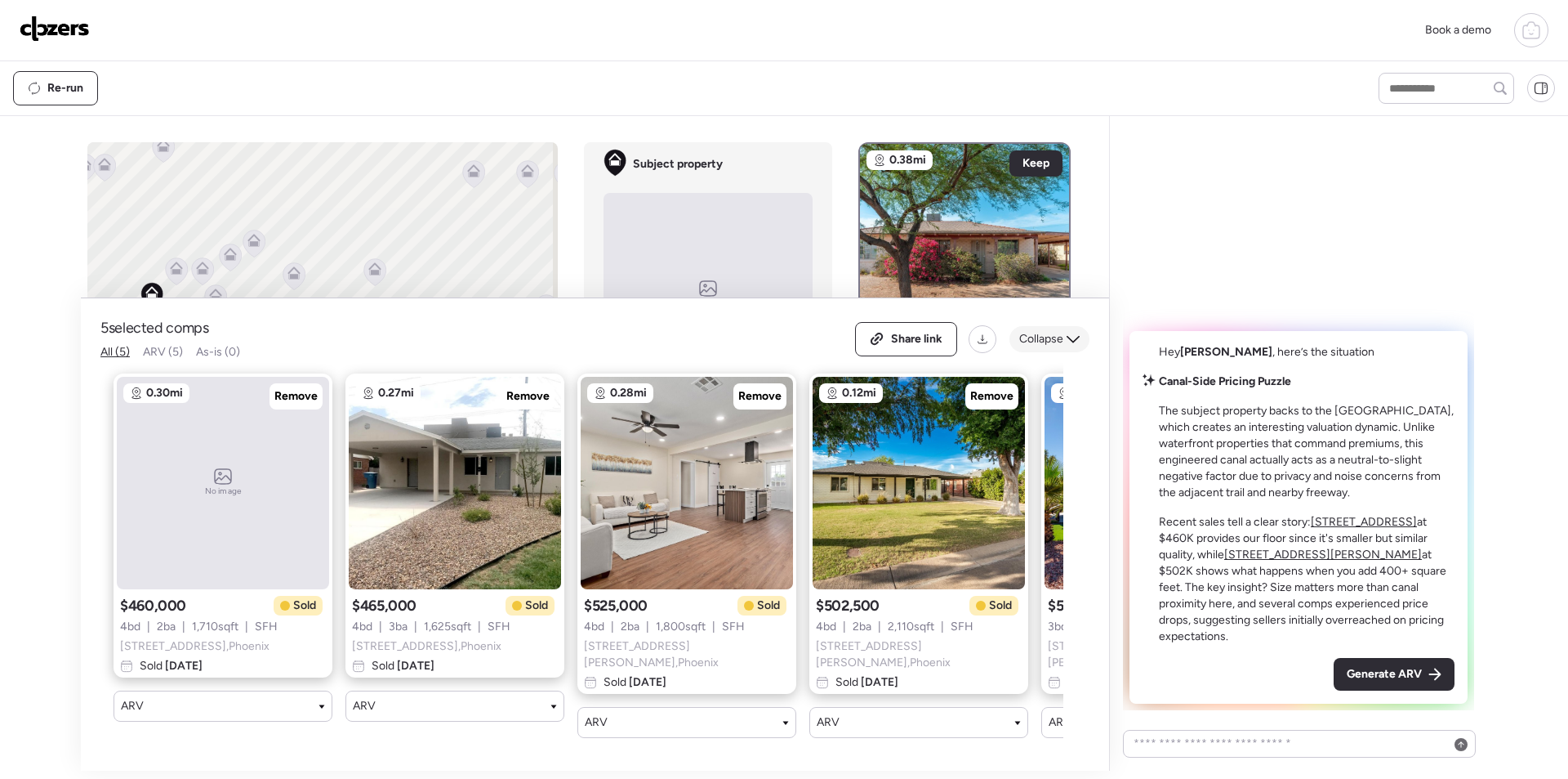
click at [1049, 333] on div "Collapse" at bounding box center [1049, 339] width 80 height 26
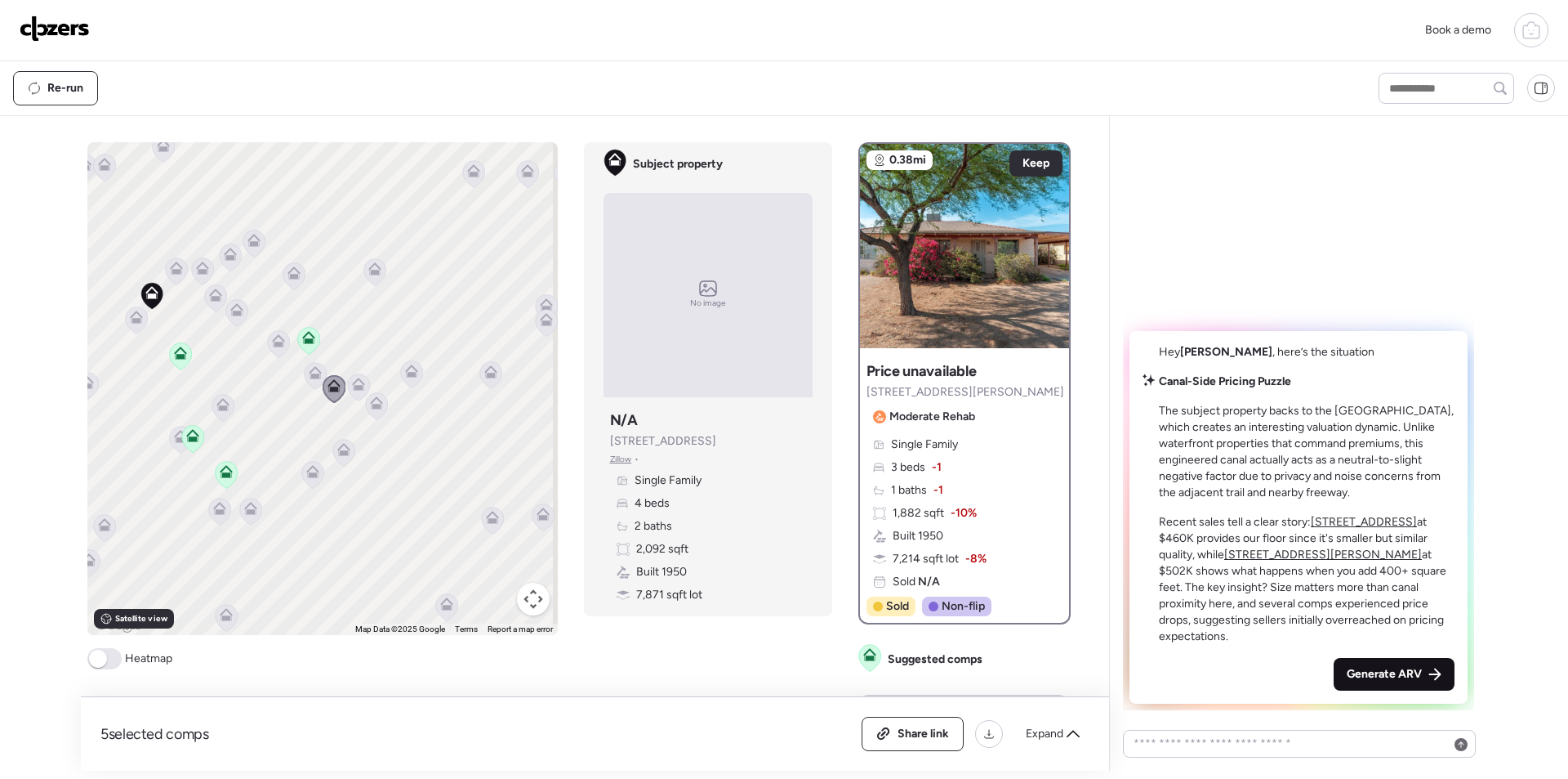
click at [1392, 677] on span "Generate ARV" at bounding box center [1384, 674] width 75 height 16
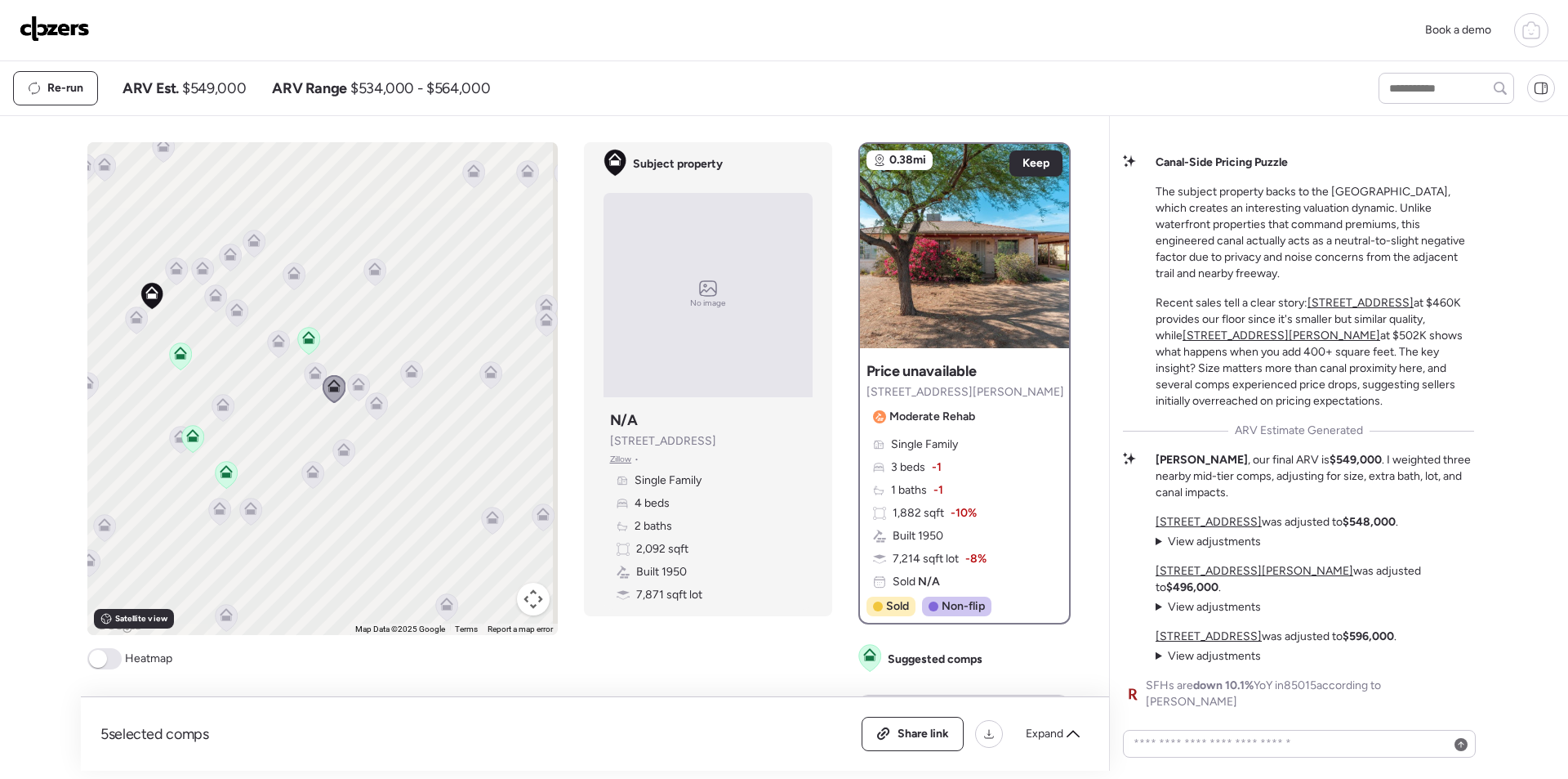
click at [212, 90] on span "$549,000" at bounding box center [214, 88] width 63 height 20
click at [213, 90] on span "$549,000" at bounding box center [214, 88] width 63 height 20
copy span "549,000"
click at [942, 737] on span "Share link" at bounding box center [923, 733] width 52 height 16
click at [1044, 721] on div "Expand" at bounding box center [1053, 733] width 73 height 26
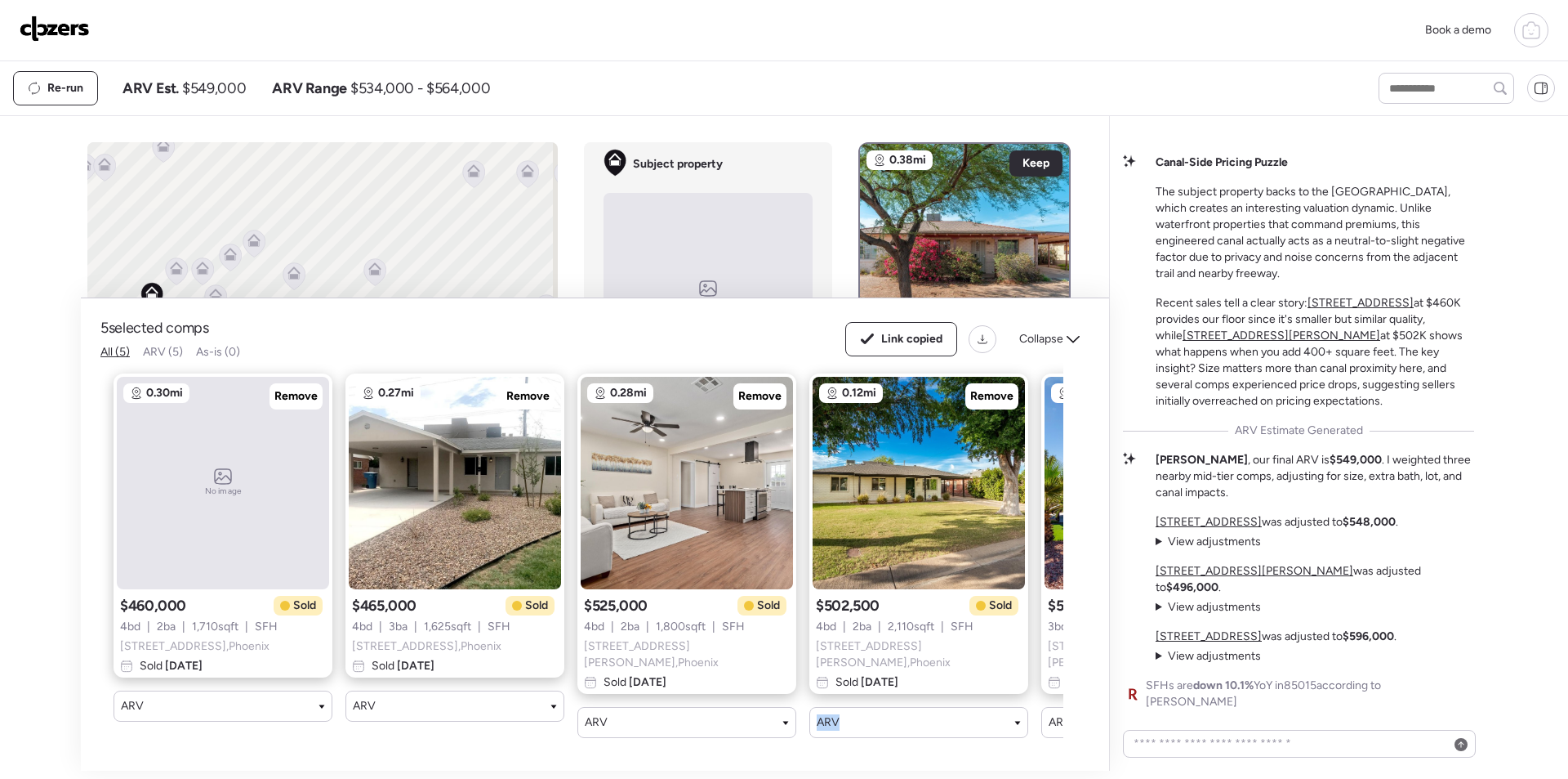
drag, startPoint x: 804, startPoint y: 737, endPoint x: 874, endPoint y: 739, distance: 70.0
click at [874, 739] on div "0.30mi No image Remove $460,000 Sold 4 bd | 2 ba | 1,710 sqft | SFH 2021 W Clar…" at bounding box center [581, 556] width 963 height 390
click at [774, 480] on icon at bounding box center [775, 475] width 7 height 20
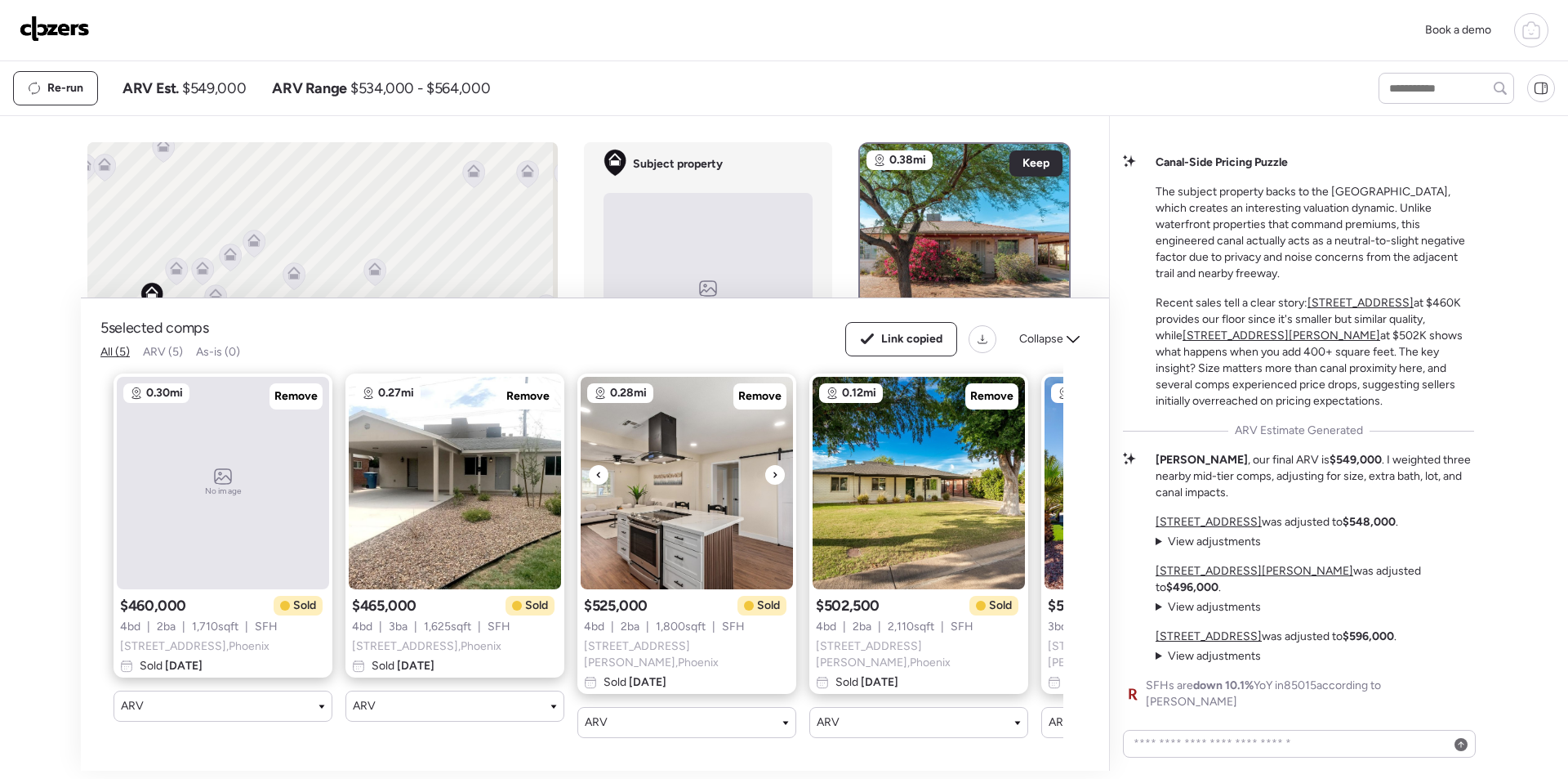
click at [774, 480] on icon at bounding box center [775, 475] width 7 height 20
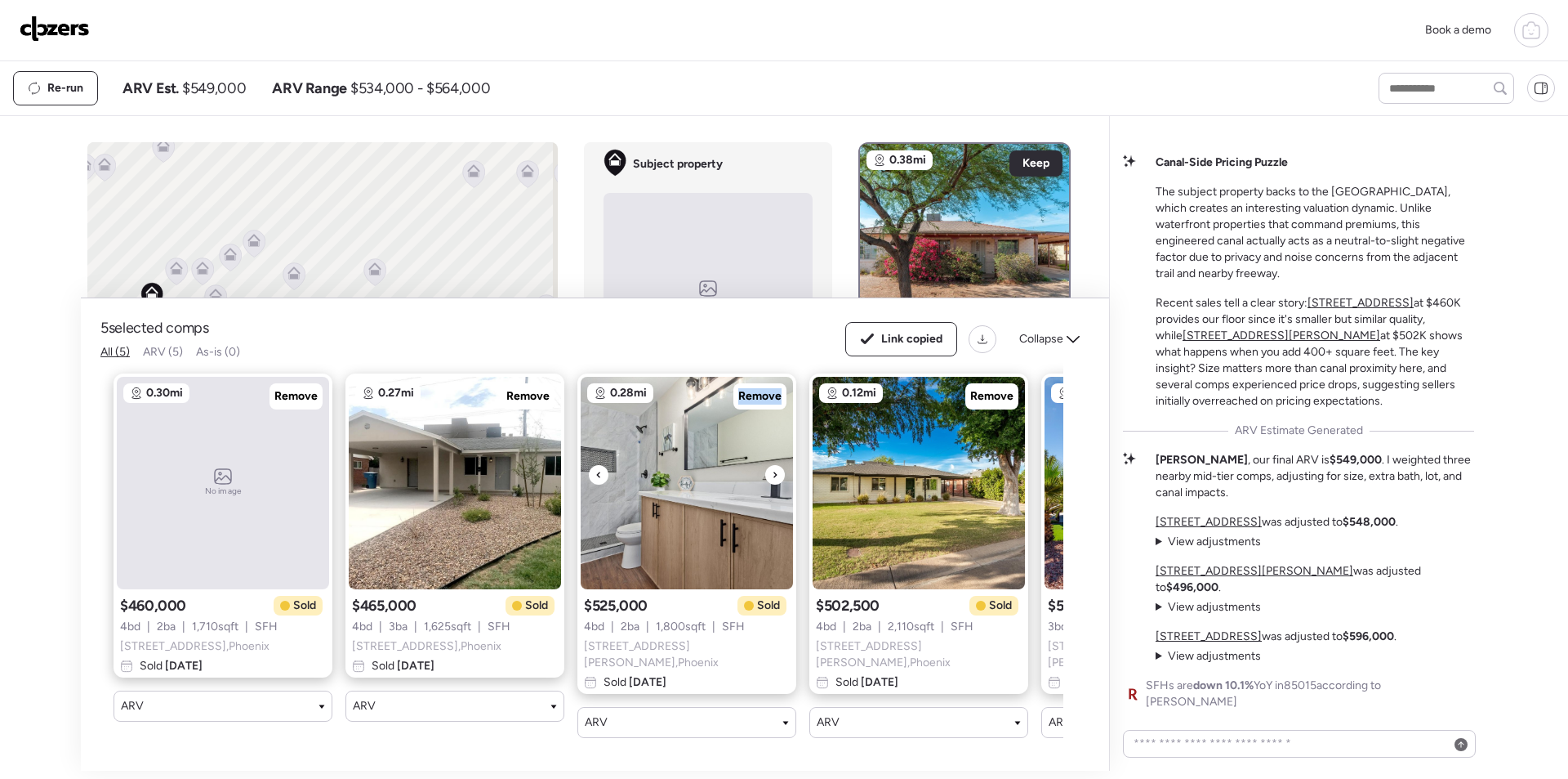
click at [774, 480] on icon at bounding box center [775, 475] width 7 height 20
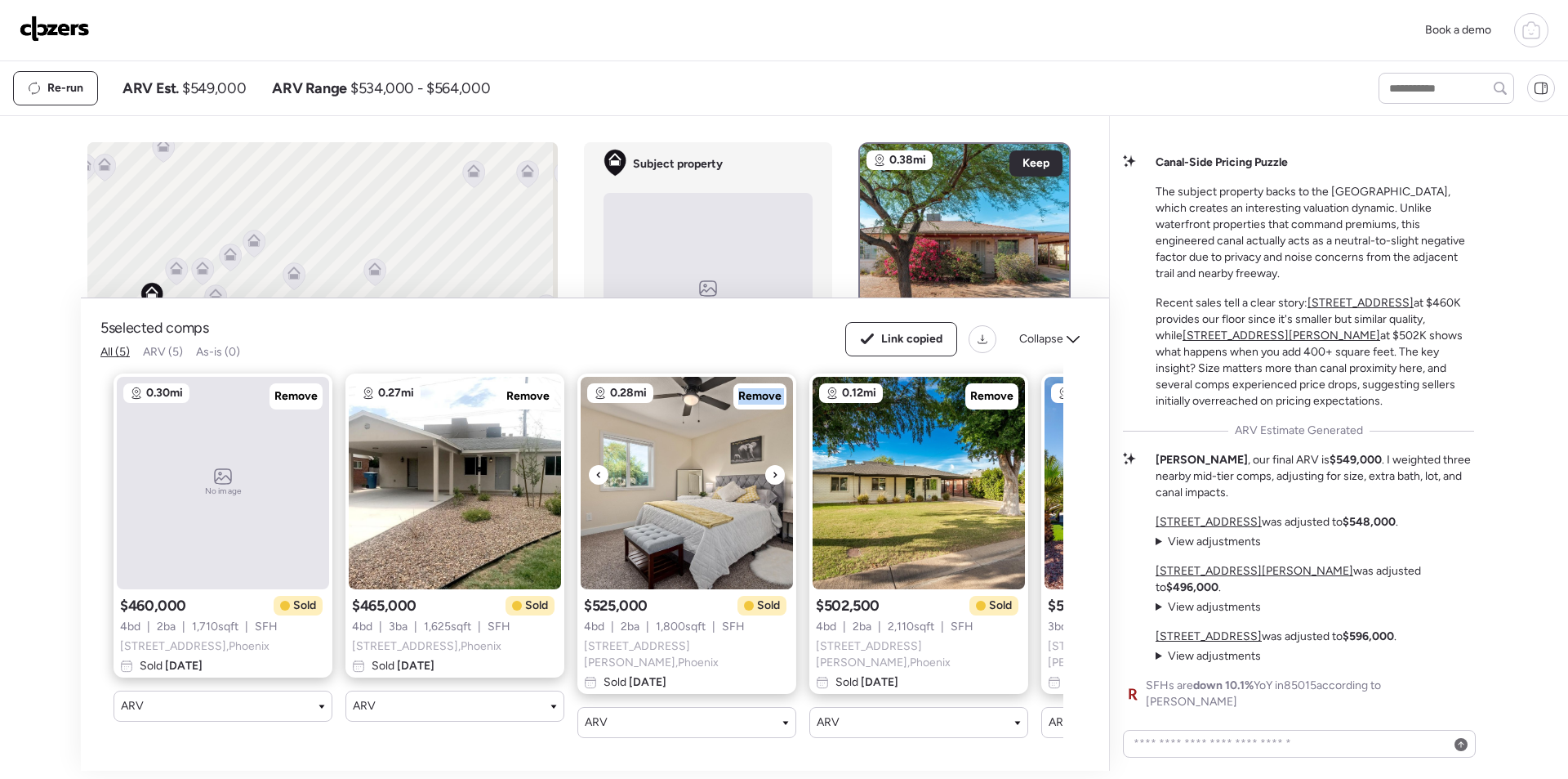
click at [718, 492] on img at bounding box center [686, 483] width 212 height 212
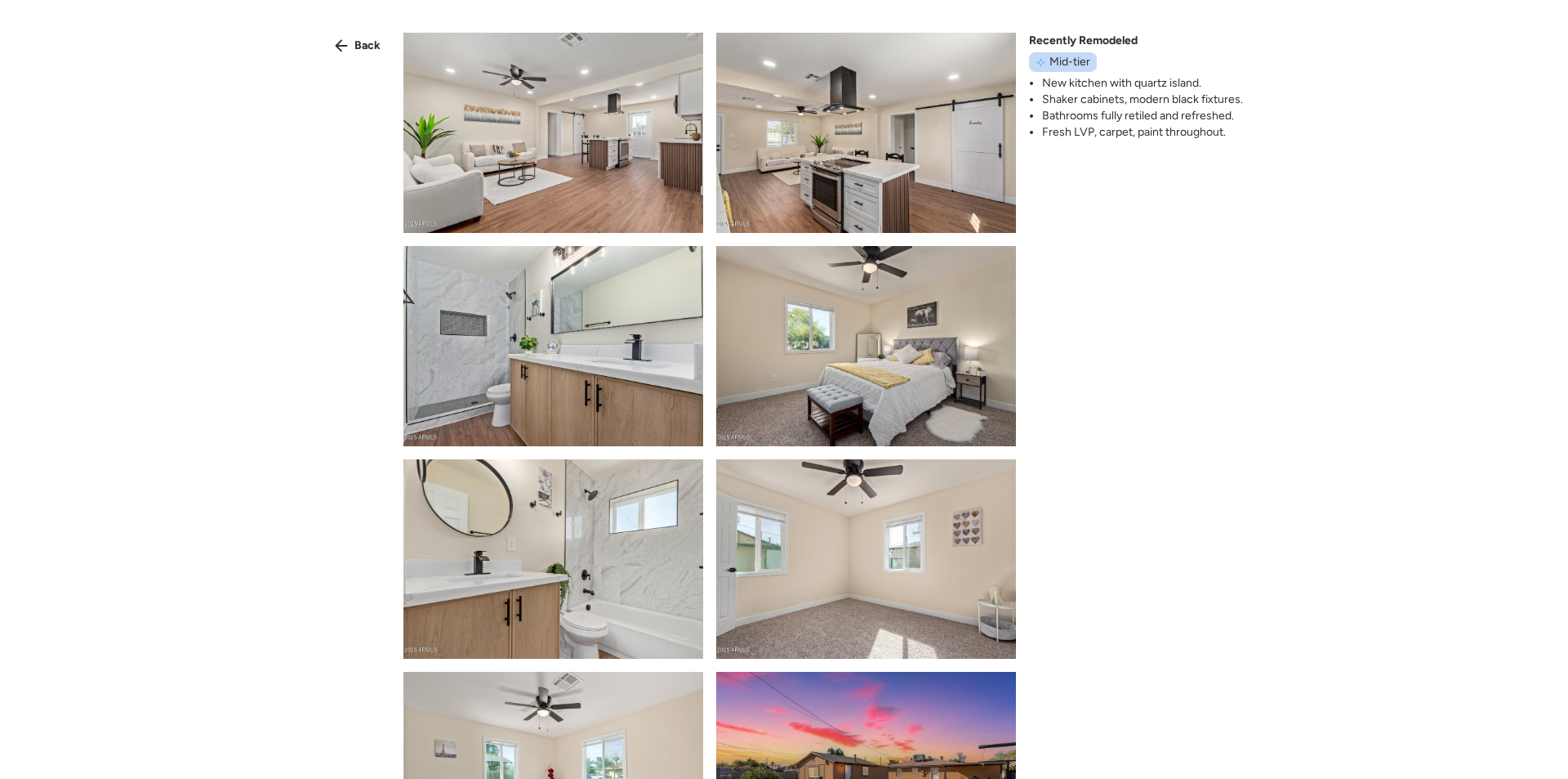
scroll to position [408, 0]
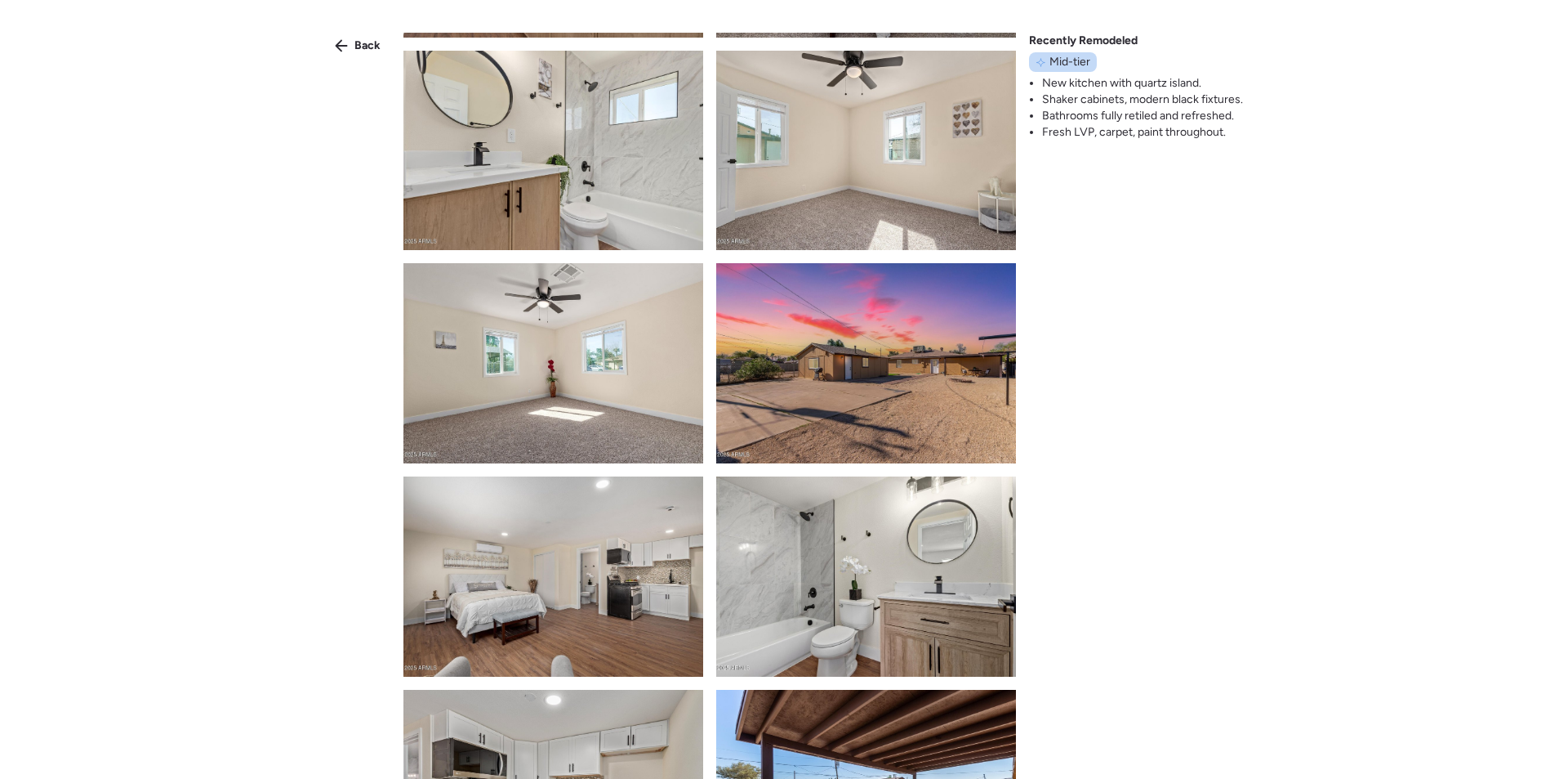
click at [328, 54] on div "Back" at bounding box center [358, 46] width 65 height 26
